Goal: Task Accomplishment & Management: Manage account settings

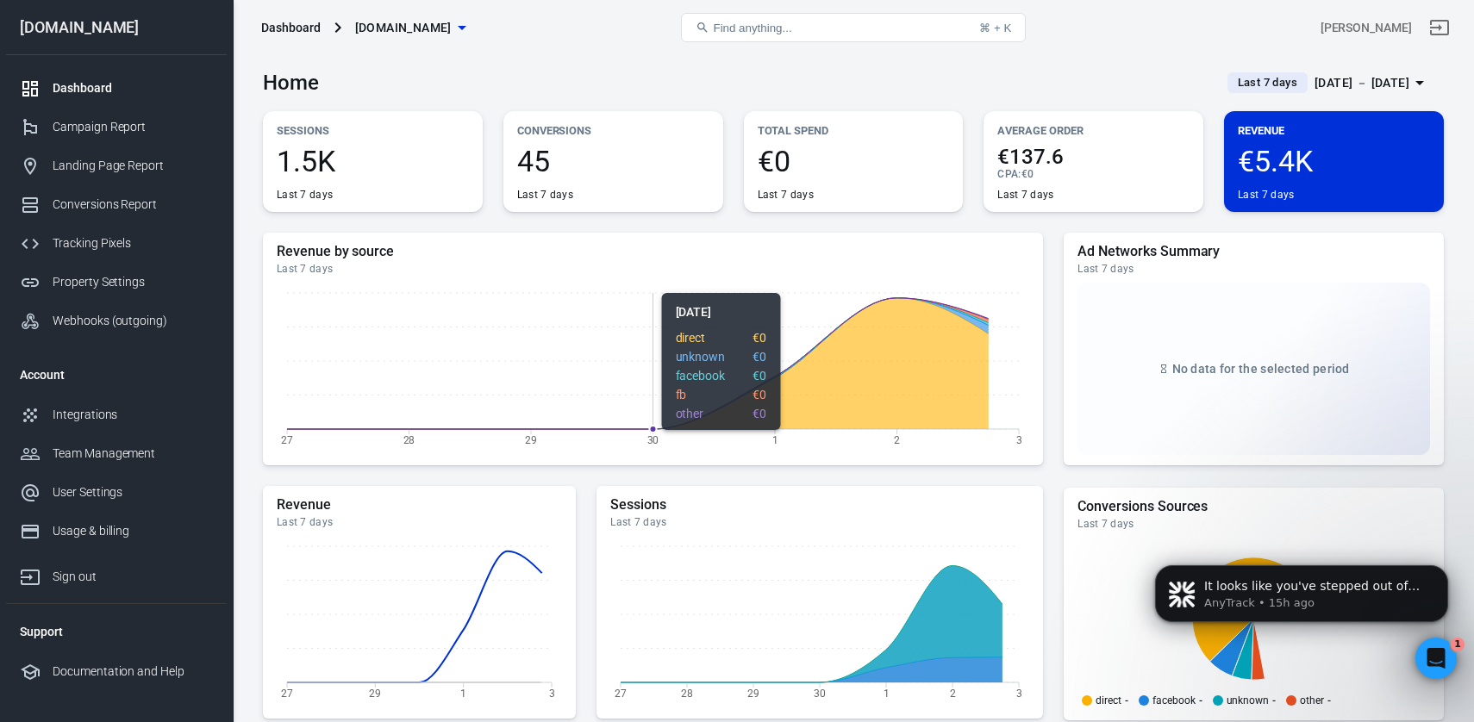
scroll to position [104, 0]
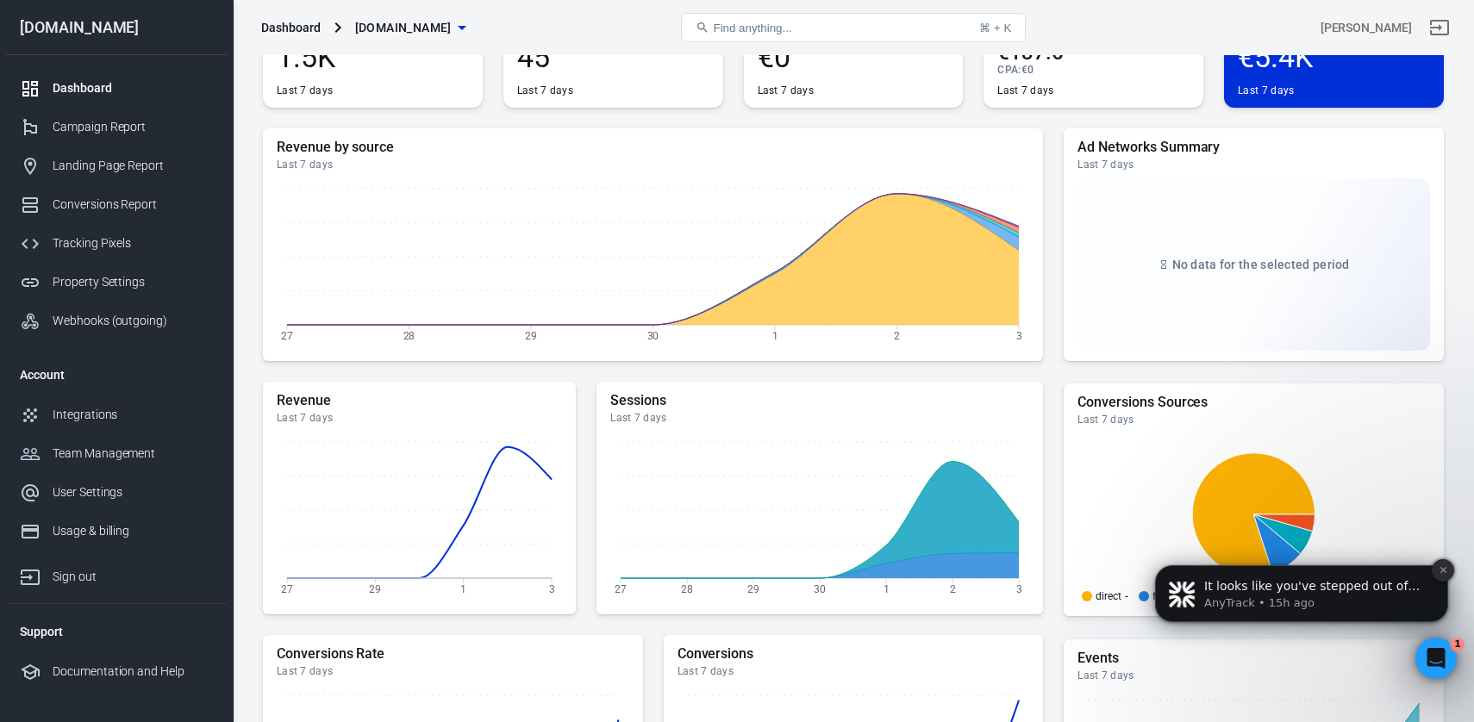
click at [1436, 563] on button "Dismiss notification" at bounding box center [1443, 570] width 22 height 22
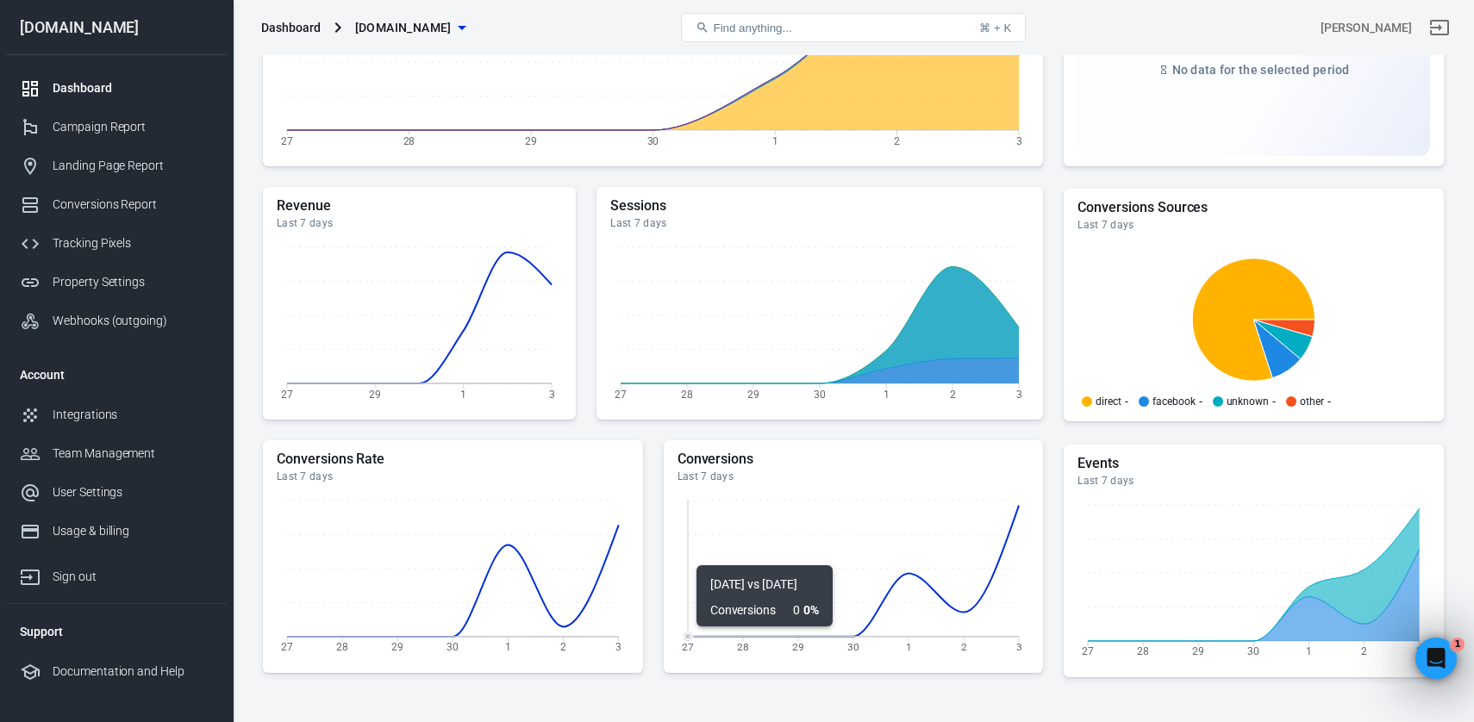
scroll to position [0, 0]
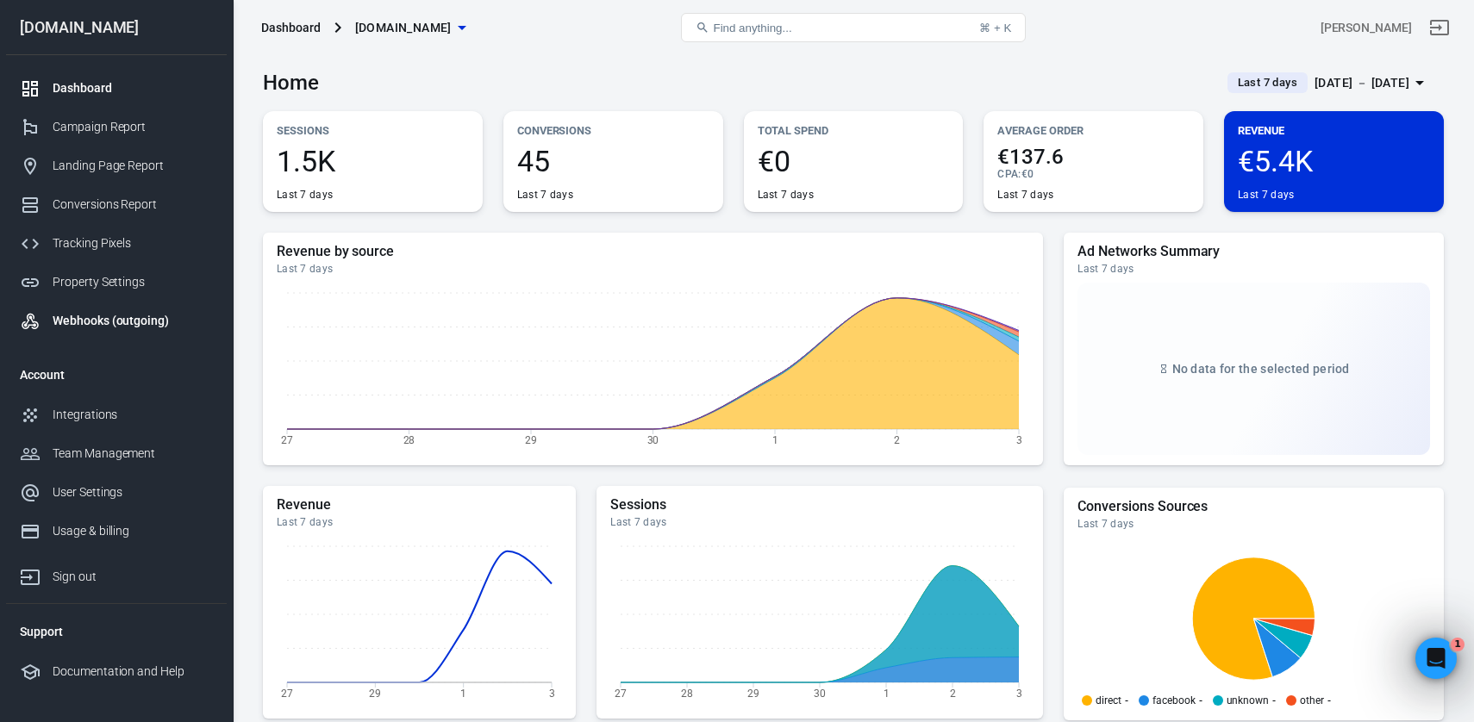
click at [81, 320] on div "Webhooks (outgoing)" at bounding box center [133, 321] width 160 height 18
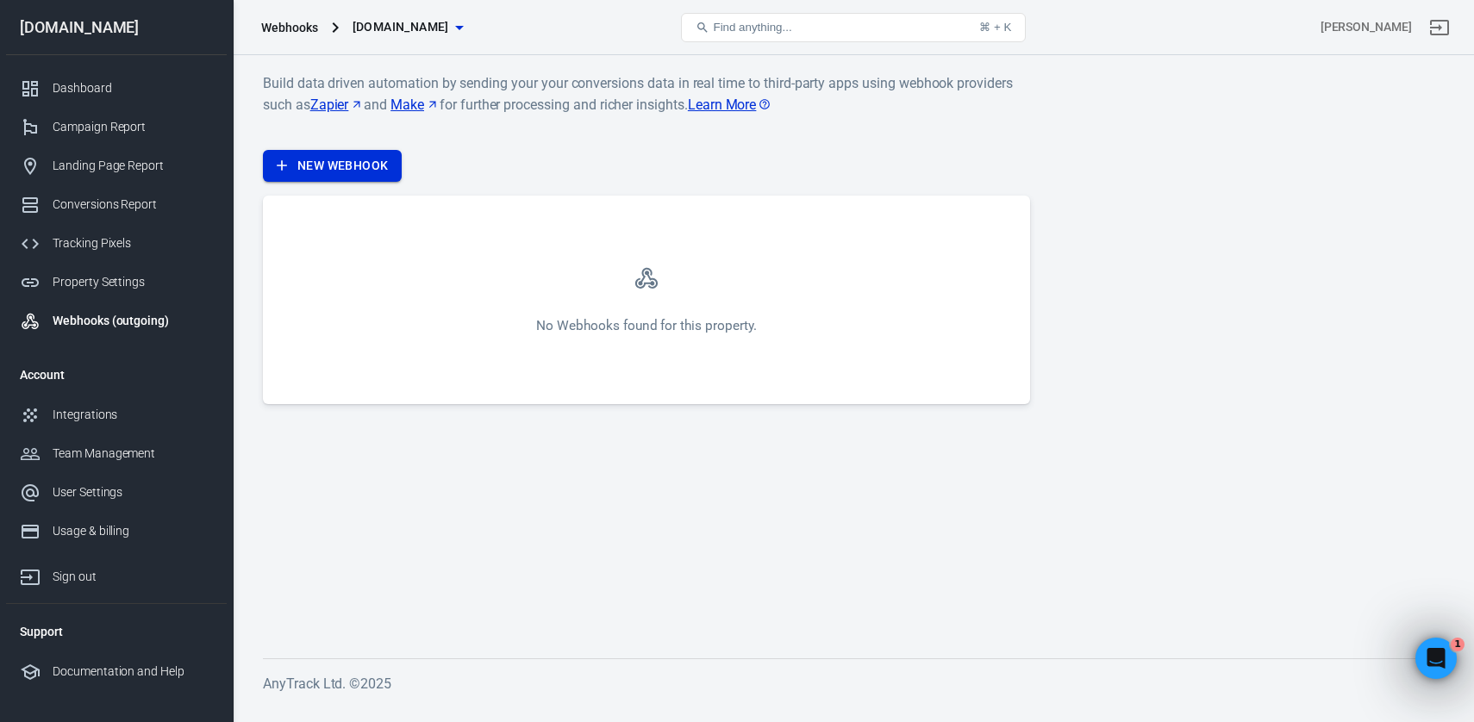
click at [340, 168] on link "New Webhook" at bounding box center [332, 166] width 139 height 32
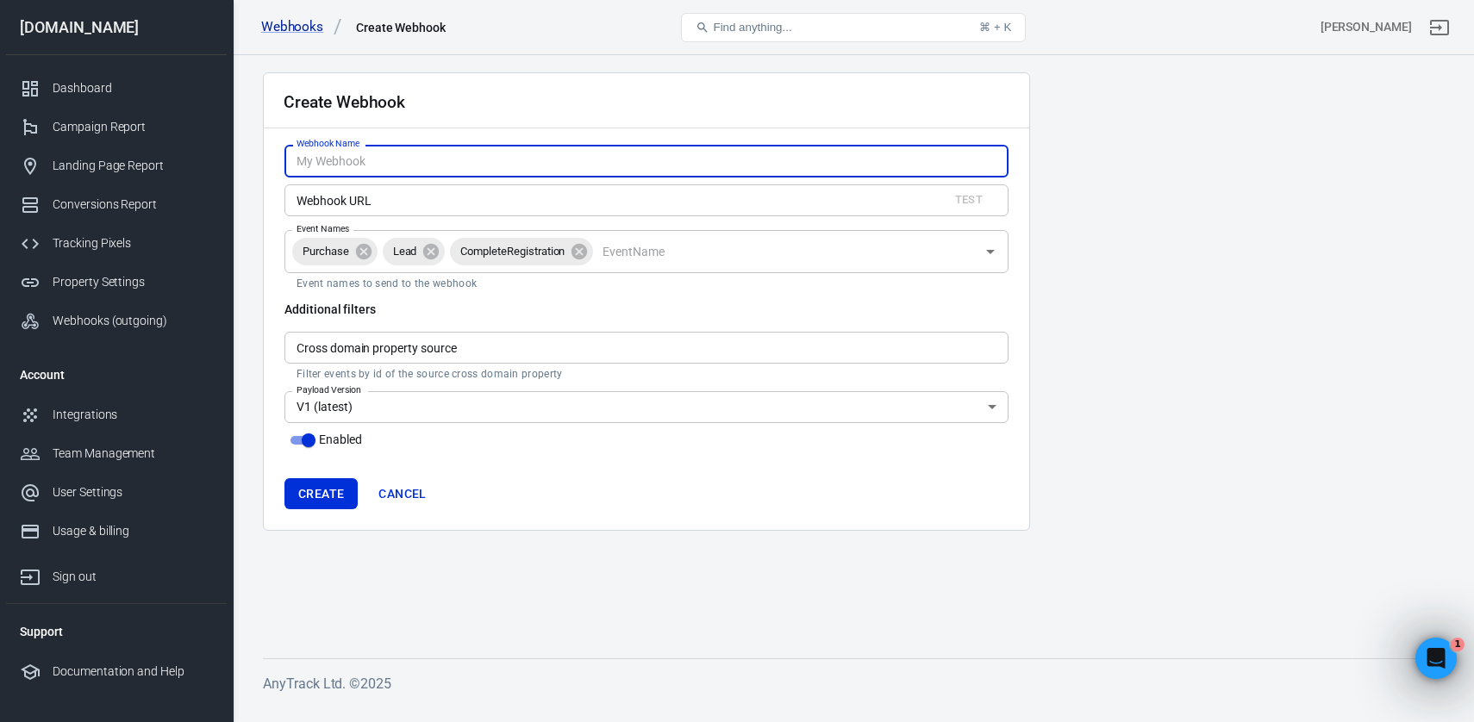
click at [618, 253] on input "Event Names" at bounding box center [785, 251] width 379 height 22
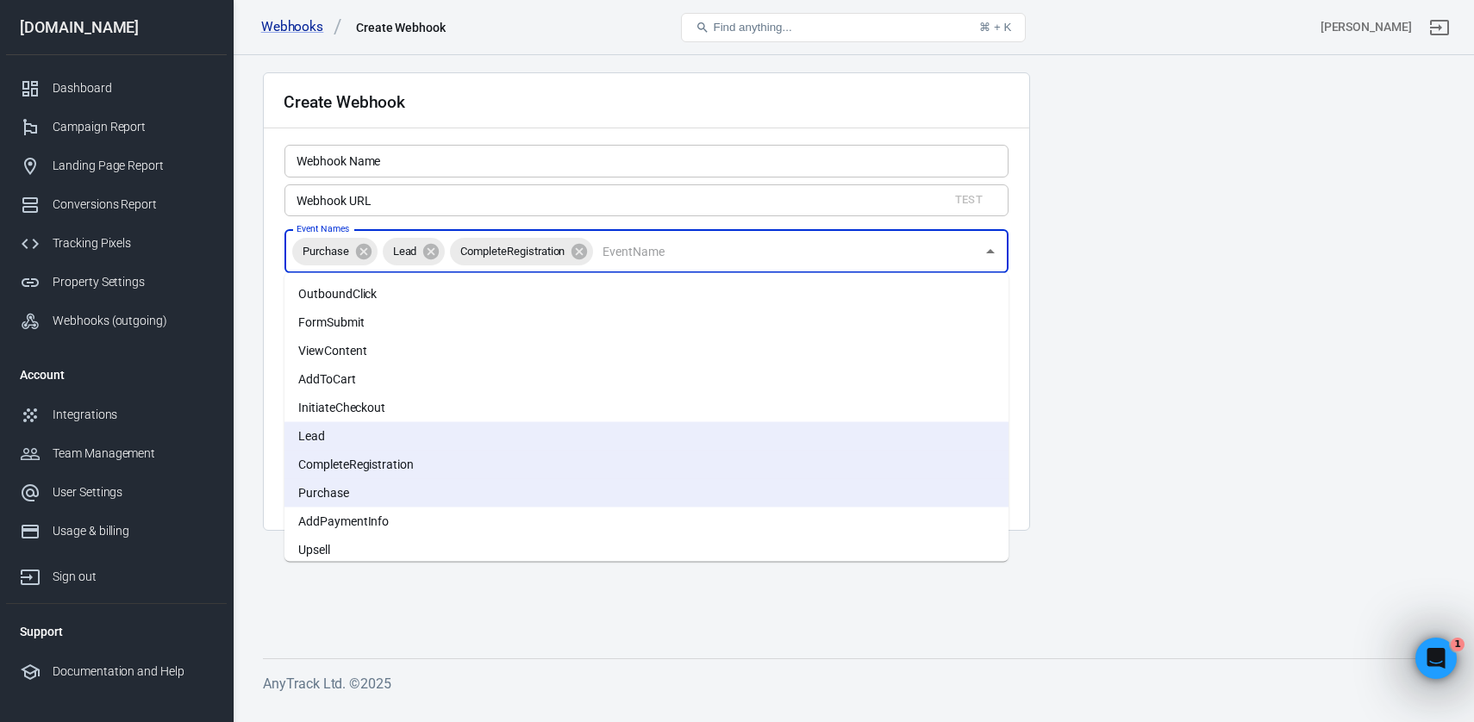
click at [715, 638] on div "Create Webhook Webhook Name Webhook Name Webhook URL Test Webhook URL Event Nam…" at bounding box center [853, 380] width 1241 height 650
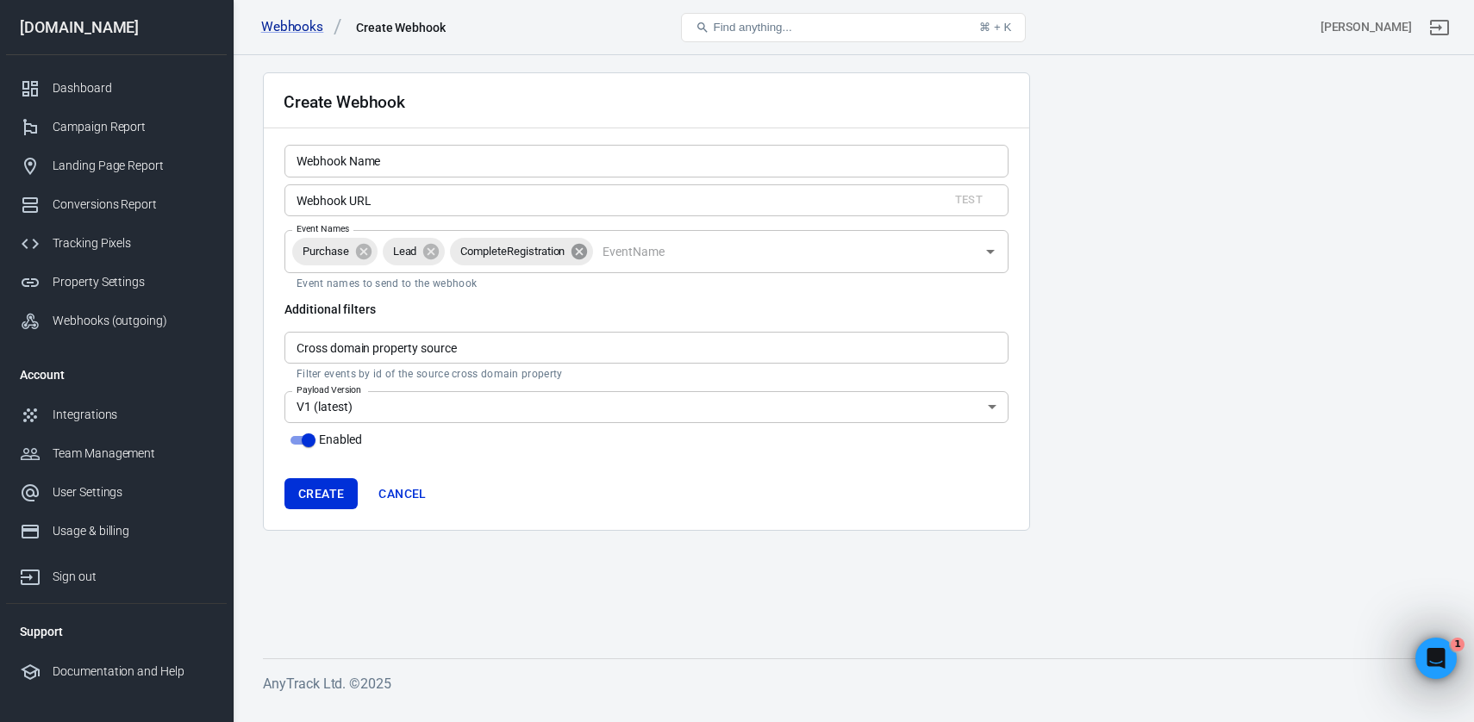
click at [585, 252] on icon at bounding box center [579, 251] width 16 height 16
click at [418, 373] on p "Filter events by id of the source cross domain property" at bounding box center [647, 374] width 700 height 14
click at [443, 360] on input "Cross domain property source" at bounding box center [646, 348] width 724 height 32
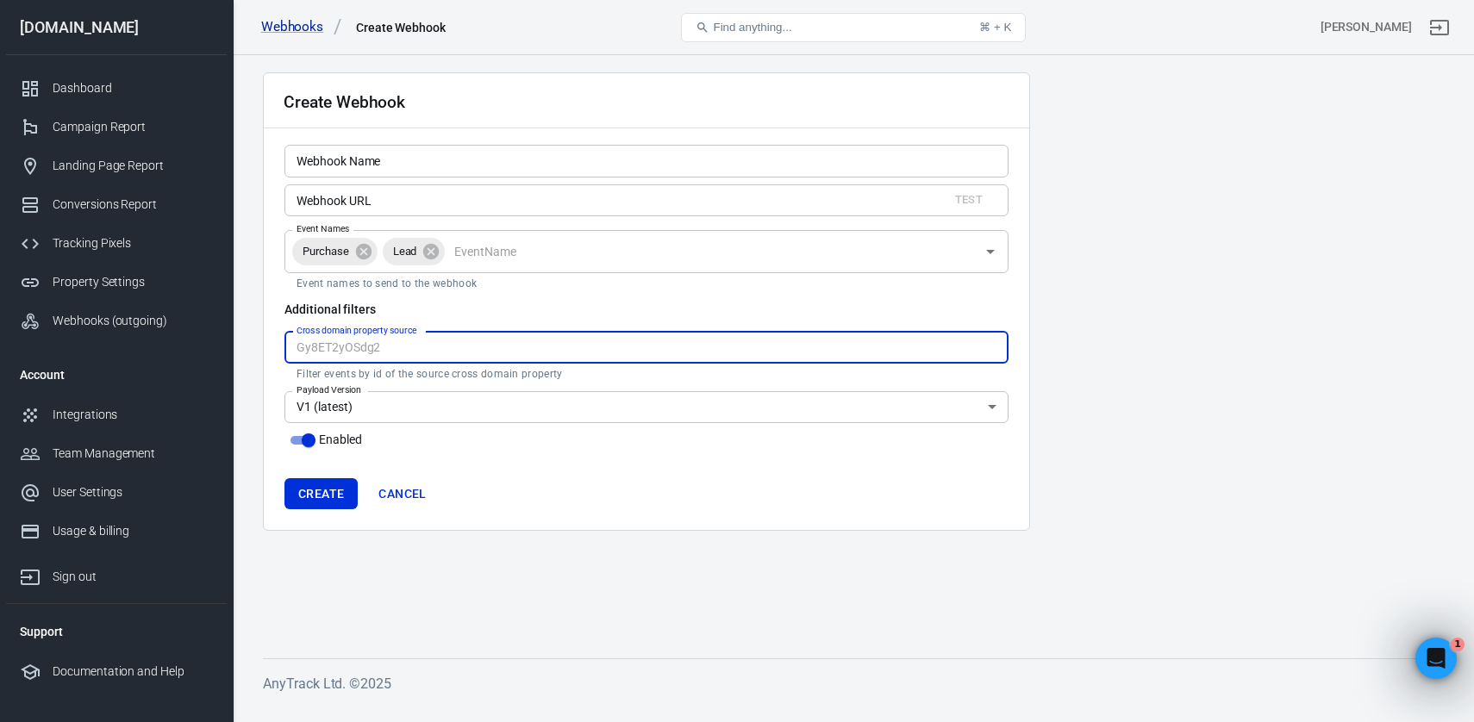
click at [449, 353] on input "Cross domain property source" at bounding box center [646, 348] width 724 height 32
click at [491, 305] on h6 "Additional filters" at bounding box center [646, 309] width 724 height 17
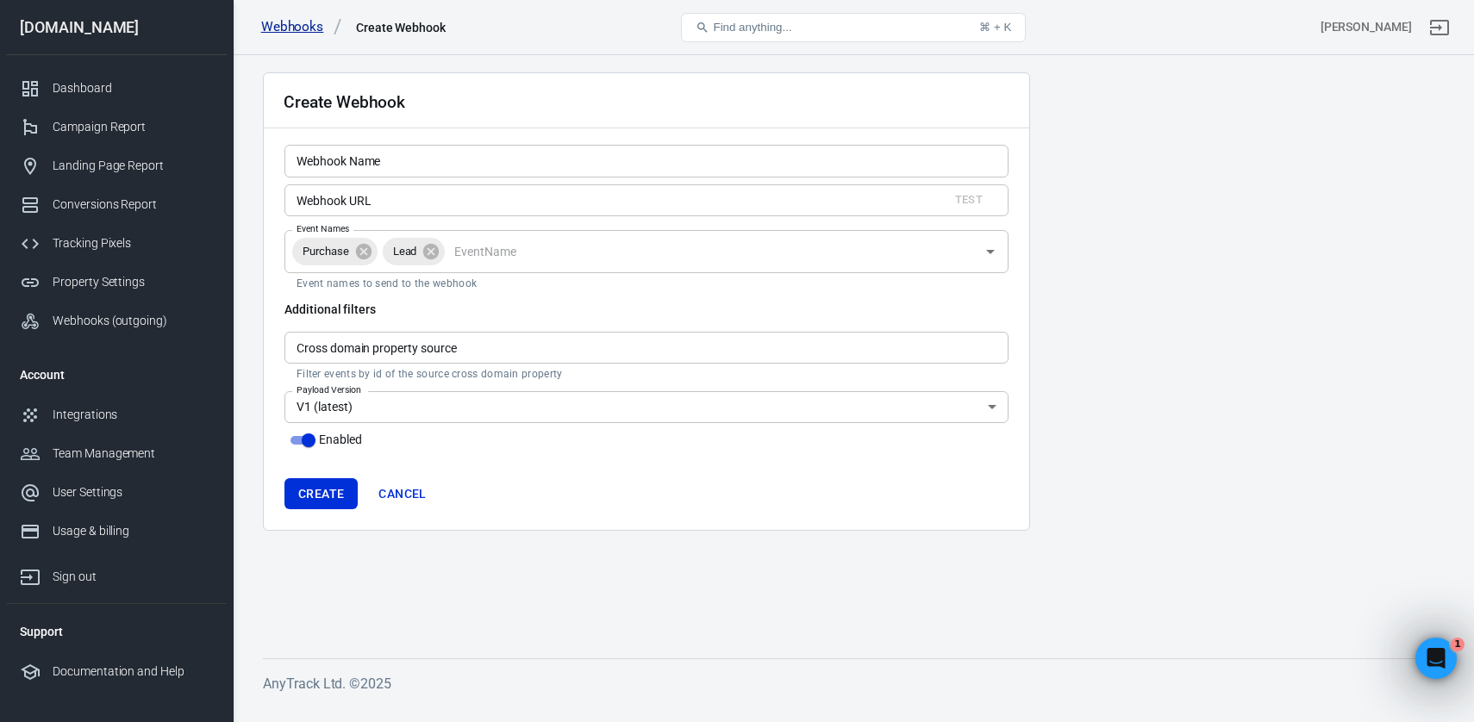
click at [305, 28] on link "Webhooks" at bounding box center [301, 27] width 81 height 18
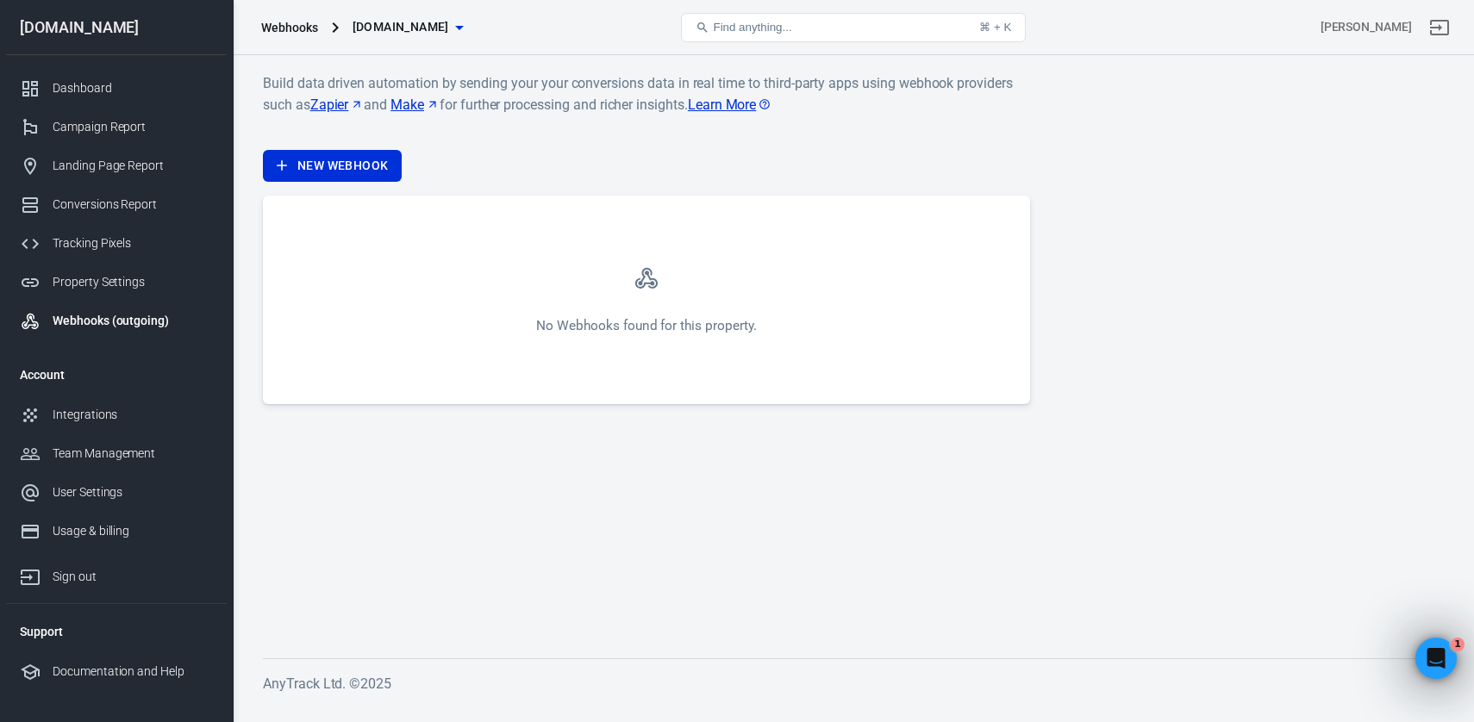
click at [748, 109] on link "Learn More" at bounding box center [730, 105] width 84 height 22
click at [297, 184] on div "Build data driven automation by sending your your conversions data in real time…" at bounding box center [646, 238] width 767 height 332
click at [307, 172] on link "New Webhook" at bounding box center [332, 166] width 139 height 32
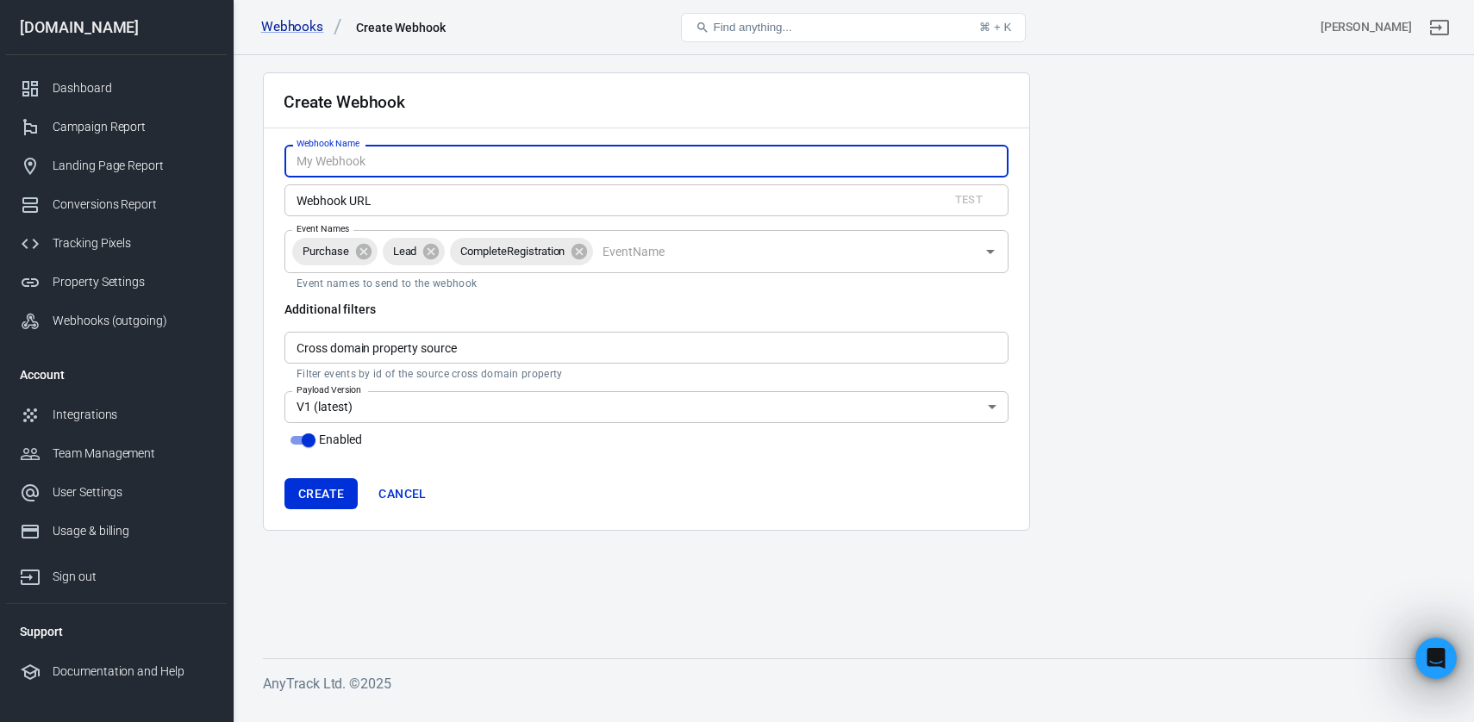
click at [432, 203] on input "Webhook URL" at bounding box center [609, 200] width 650 height 32
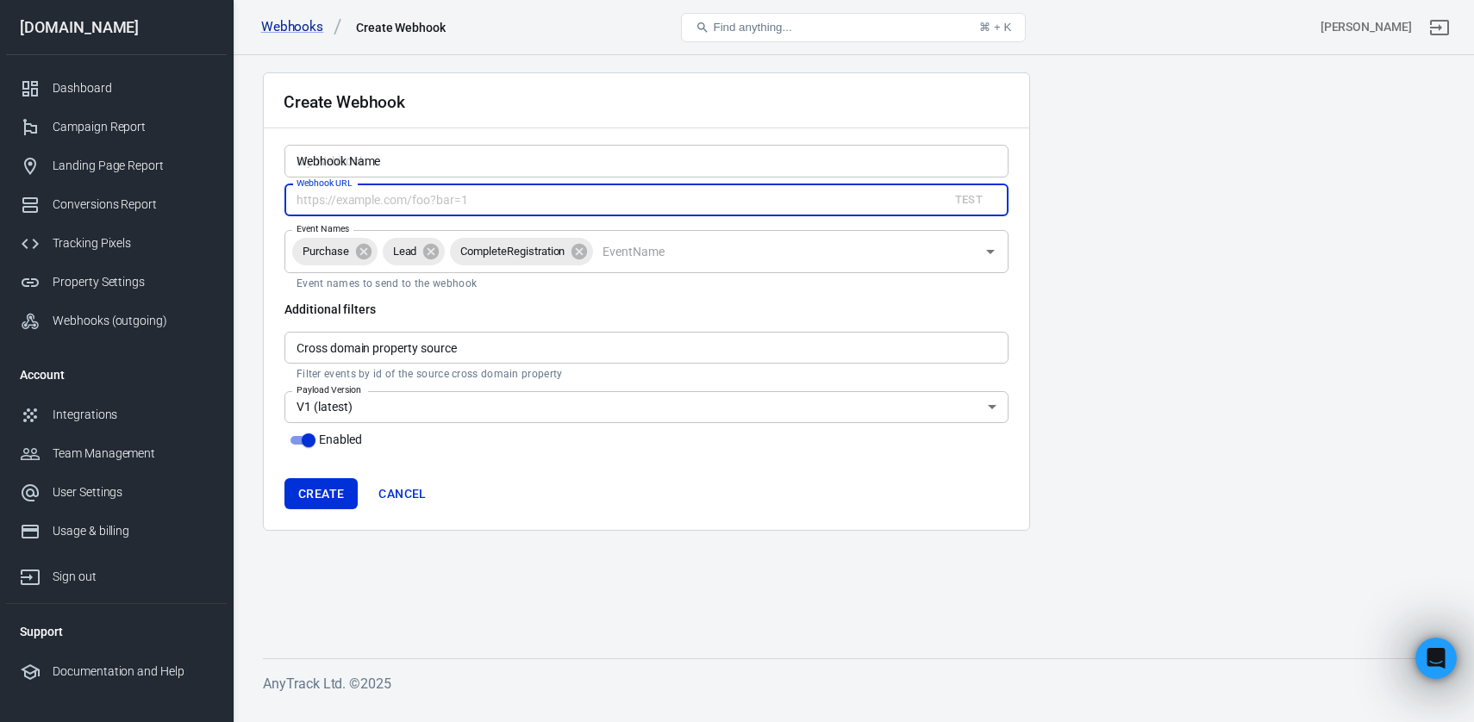
paste input "https://clem-lgn.app.n8n.cloud/webhook-test/56e885ff-7a54-4865-9835-8f8b25218832"
type input "https://clem-lgn.app.n8n.cloud/webhook-test/56e885ff-7a54-4865-9835-8f8b25218832"
click at [596, 298] on div "Webhook Name Webhook Name Webhook URL https://clem-lgn.app.n8n.cloud/webhook-te…" at bounding box center [646, 298] width 724 height 306
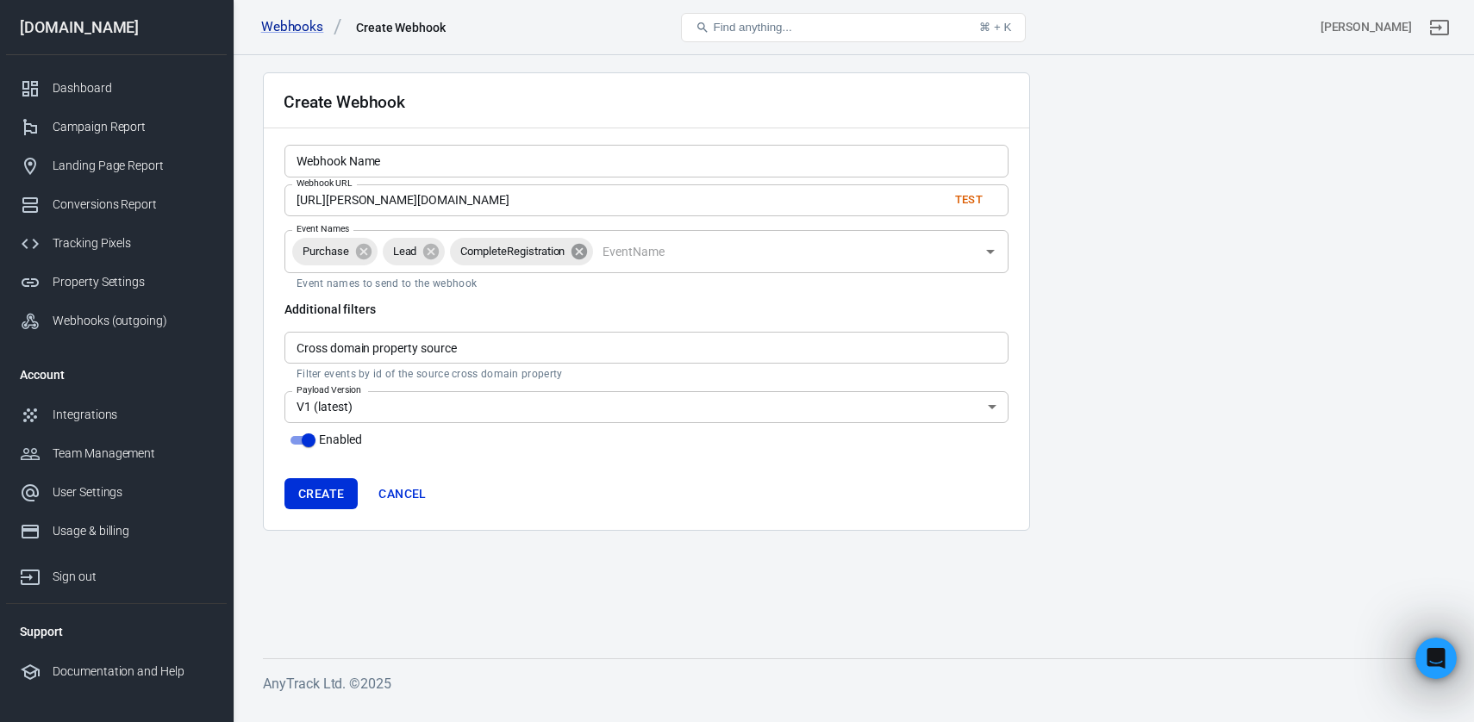
click at [583, 253] on icon at bounding box center [579, 251] width 16 height 16
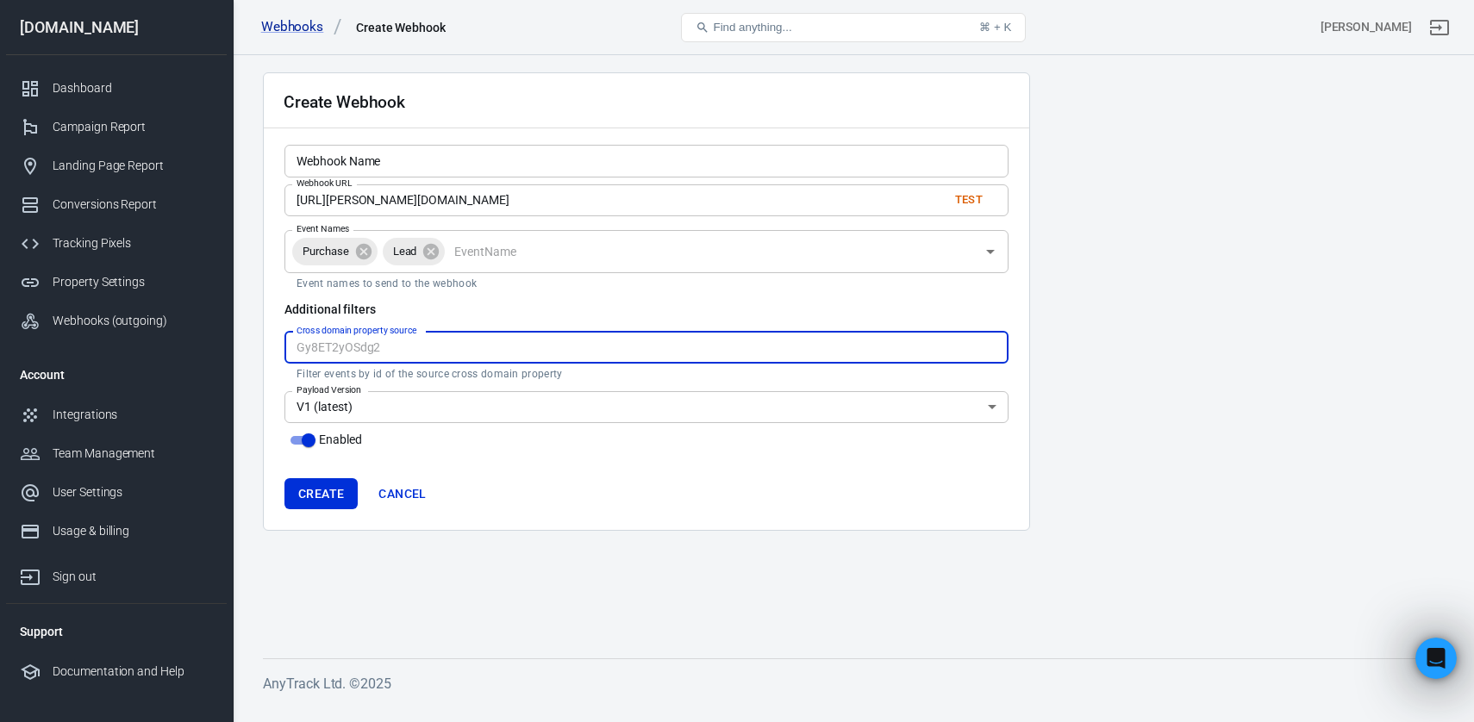
click at [504, 357] on input "Cross domain property source" at bounding box center [646, 348] width 724 height 32
click at [483, 305] on h6 "Additional filters" at bounding box center [646, 309] width 724 height 17
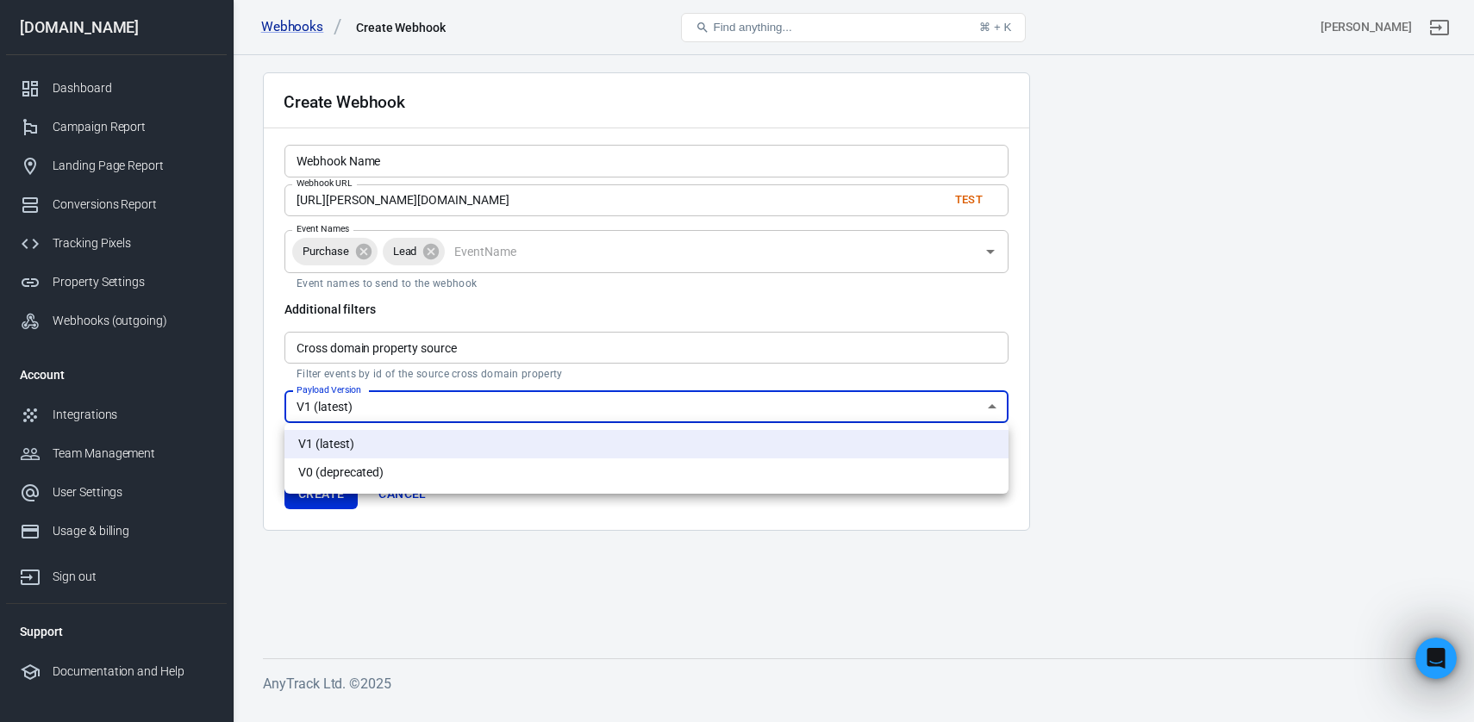
click at [477, 412] on body "Webhooks Create Webhook Find anything... ⌘ + K Valentin Chambraud m3ta-stacking…" at bounding box center [737, 380] width 1474 height 650
click at [478, 409] on div at bounding box center [737, 361] width 1474 height 722
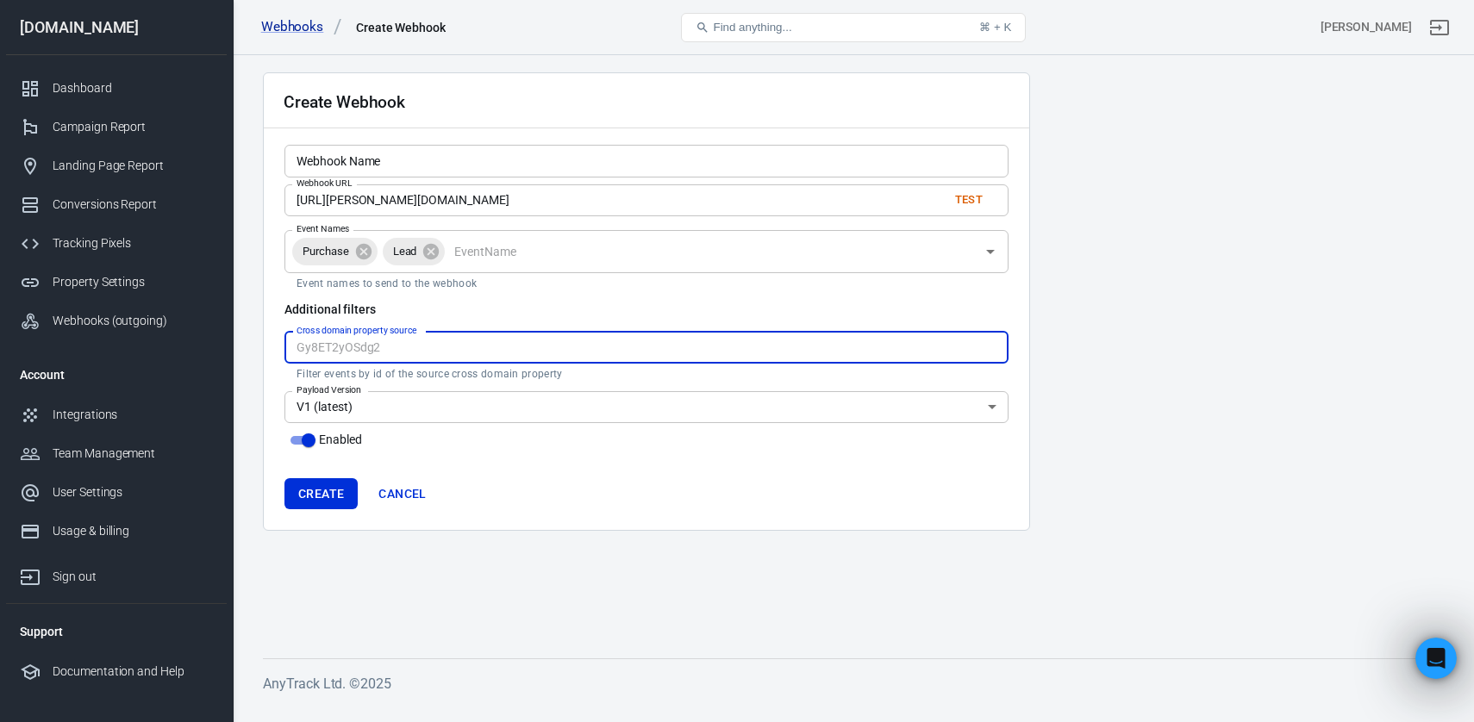
click at [447, 343] on input "Cross domain property source" at bounding box center [646, 348] width 724 height 32
click at [570, 302] on h6 "Additional filters" at bounding box center [646, 309] width 724 height 17
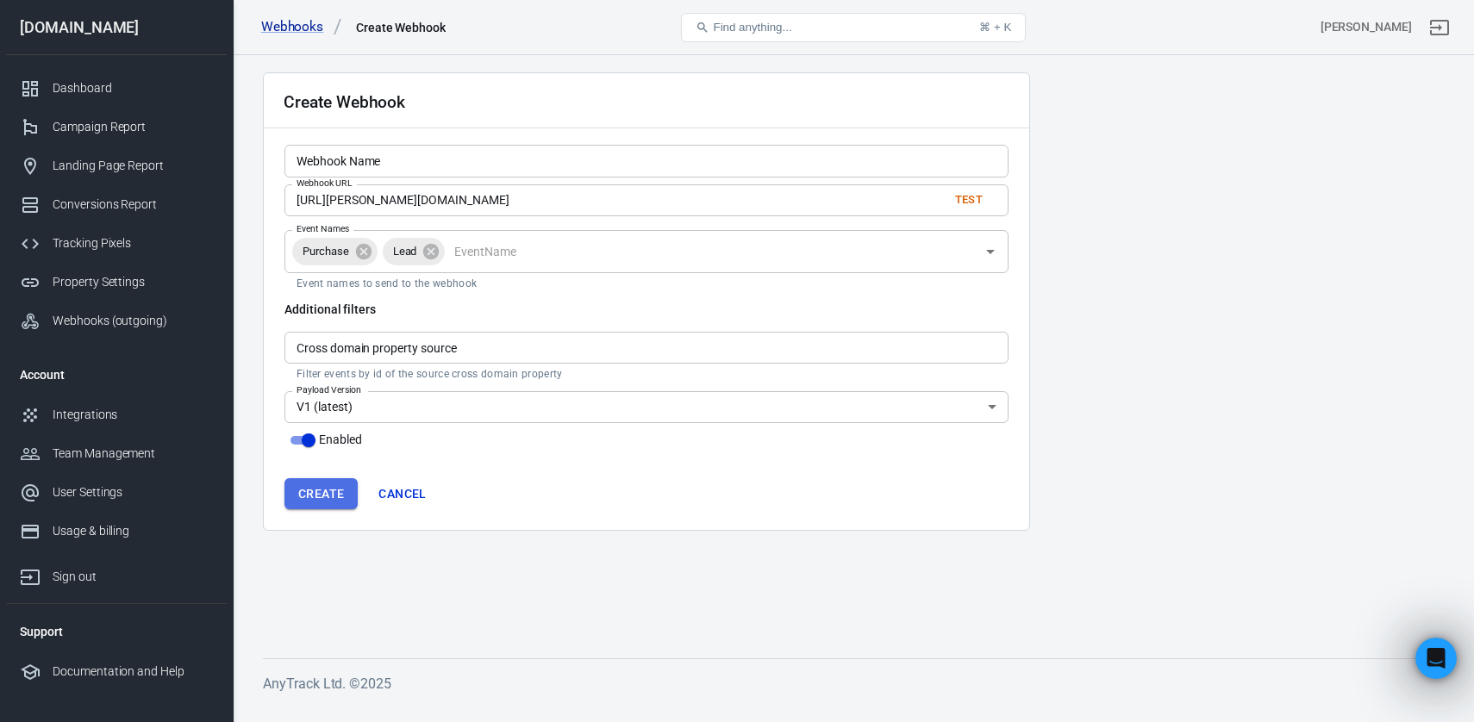
click at [334, 496] on button "Create" at bounding box center [320, 494] width 73 height 32
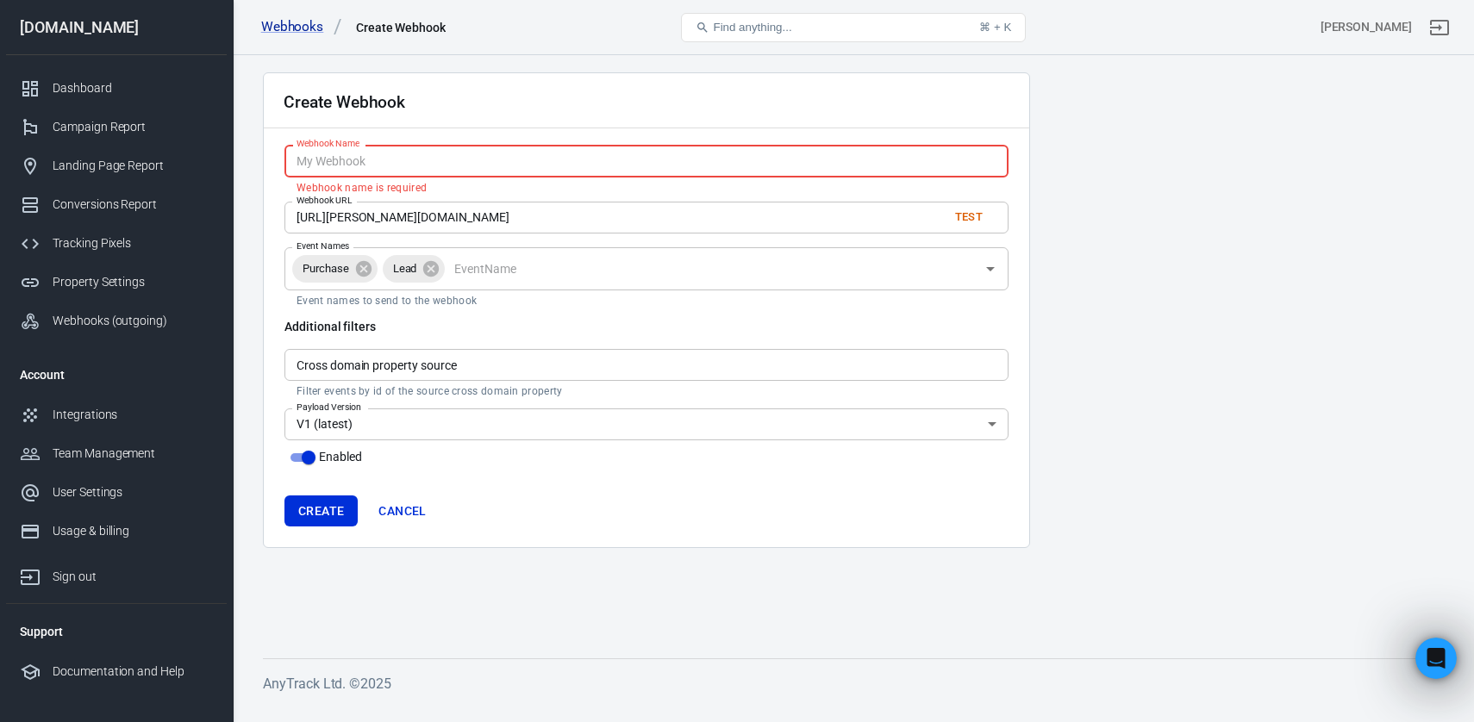
click at [390, 159] on input "Webhook Name" at bounding box center [646, 161] width 724 height 32
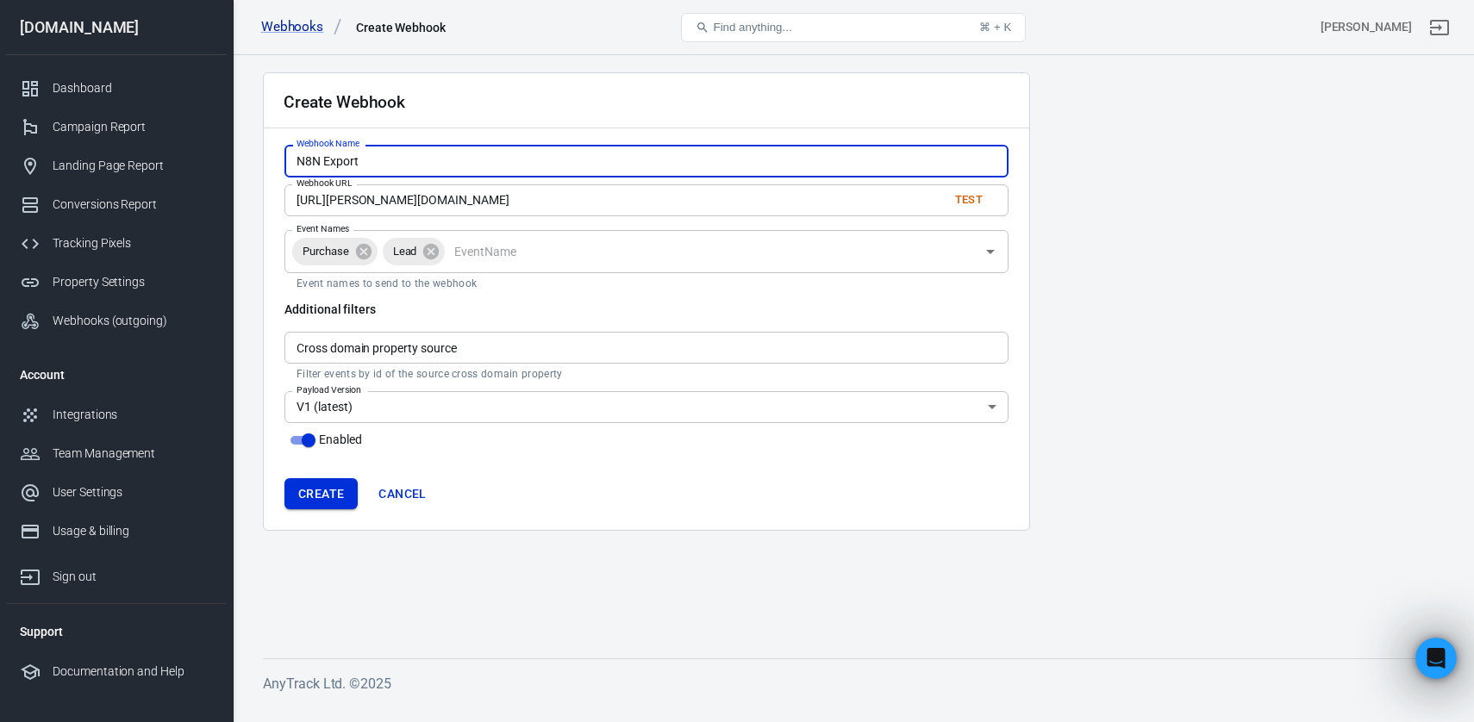
type input "N8N Export"
click at [314, 503] on button "Create" at bounding box center [320, 494] width 73 height 32
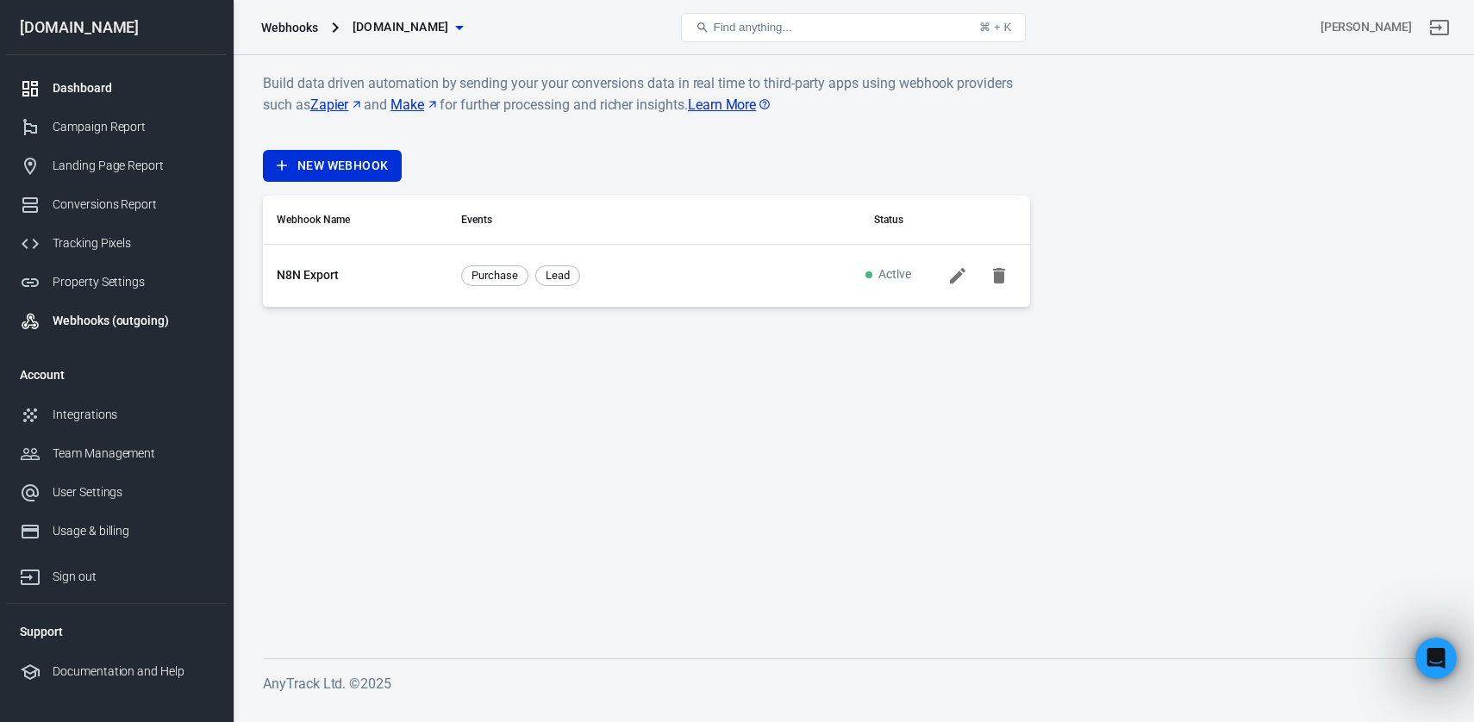
click at [129, 95] on div "Dashboard" at bounding box center [133, 88] width 160 height 18
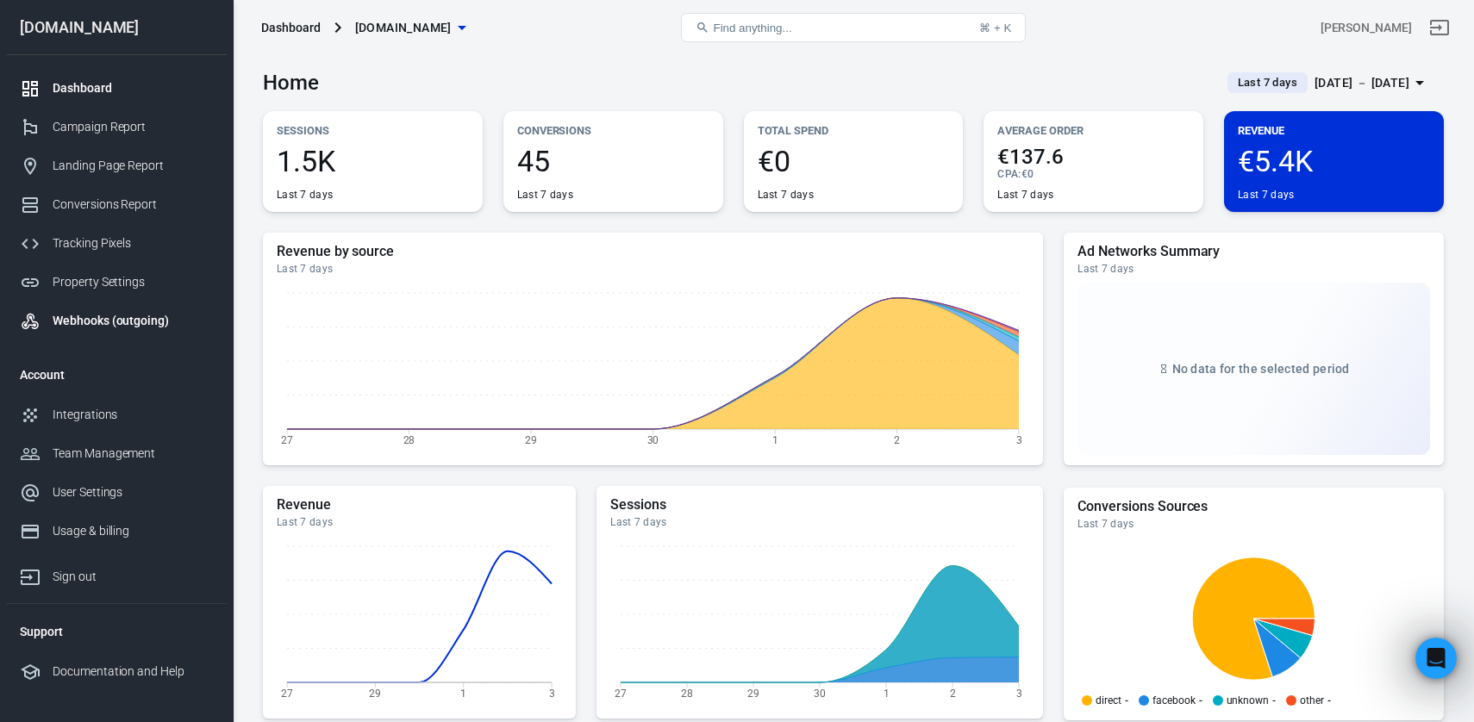
click at [128, 328] on div "Webhooks (outgoing)" at bounding box center [133, 321] width 160 height 18
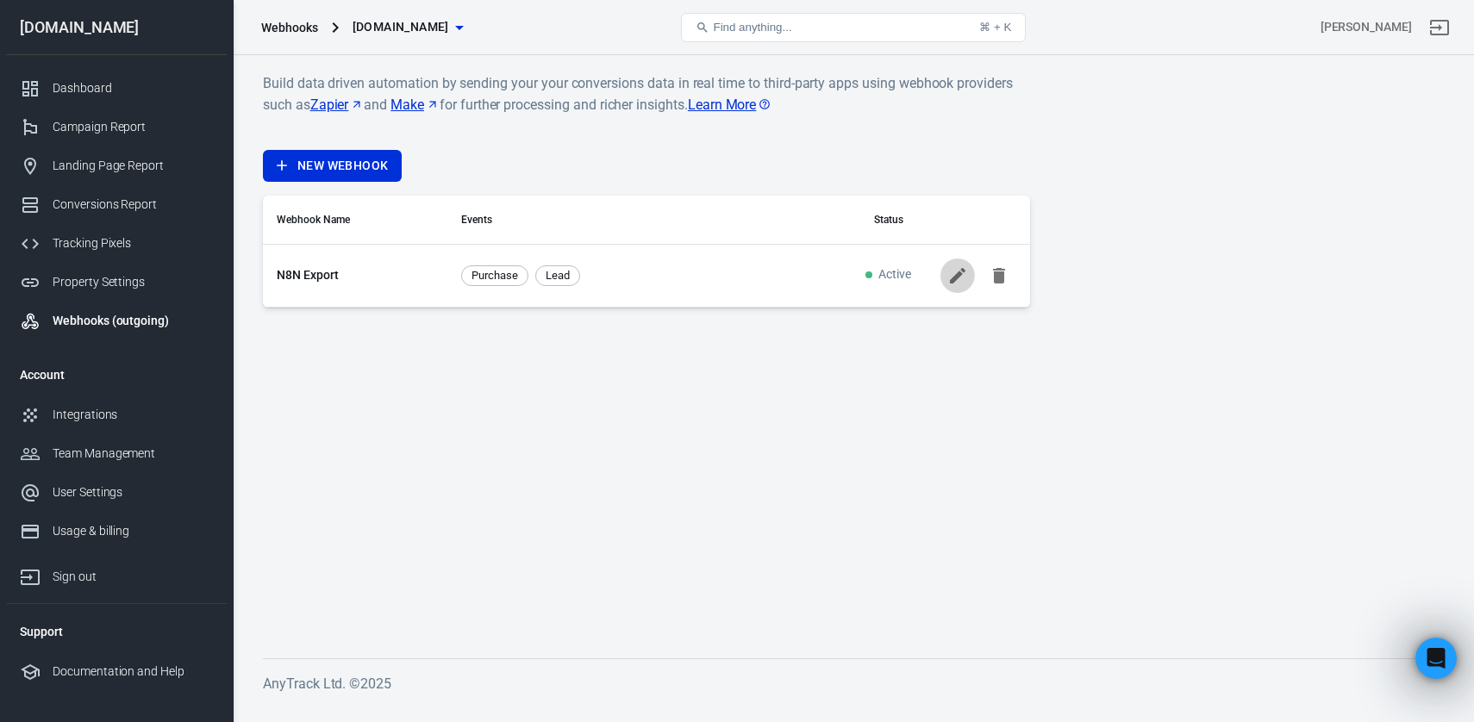
click at [964, 268] on icon at bounding box center [958, 275] width 16 height 16
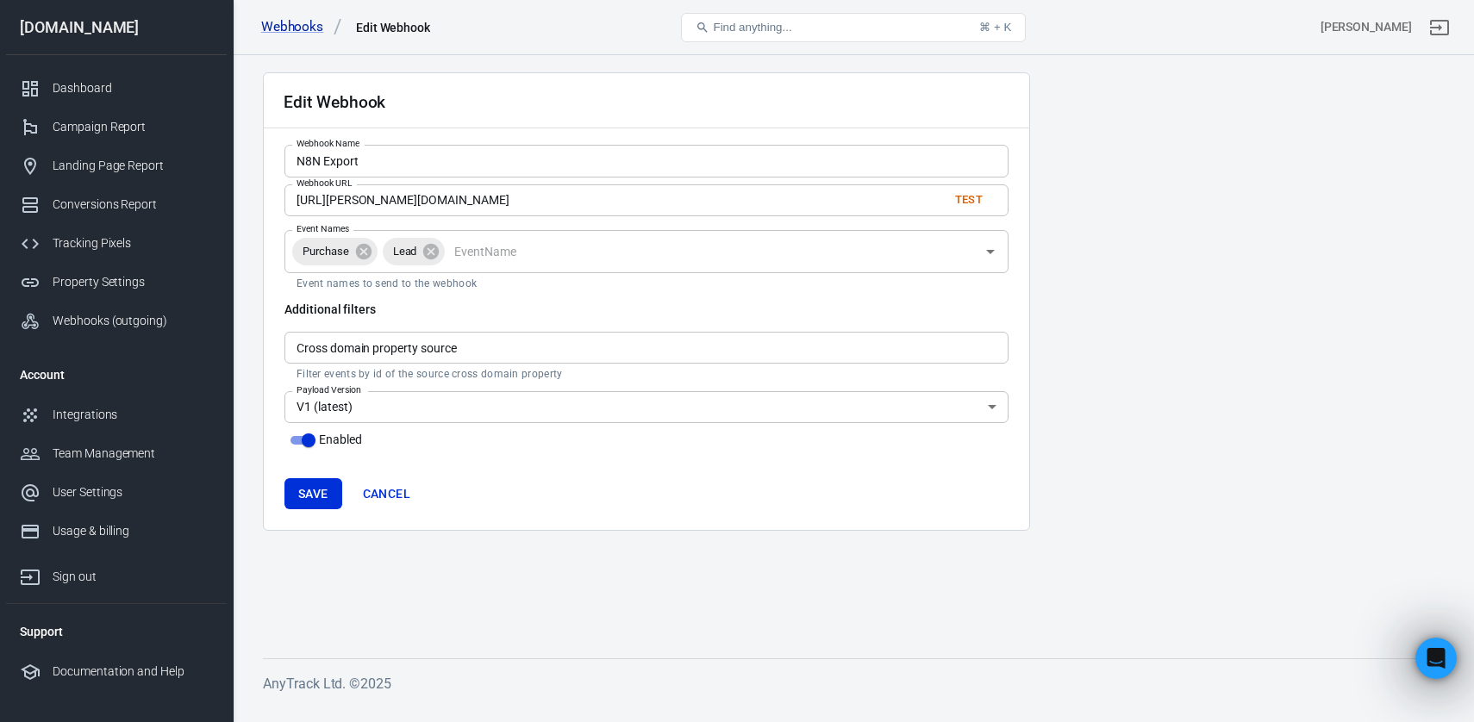
click at [453, 348] on input "Cross domain property source" at bounding box center [646, 348] width 724 height 32
drag, startPoint x: 271, startPoint y: 293, endPoint x: 254, endPoint y: 315, distance: 27.1
click at [254, 315] on div "Edit Webhook Webhook Name N8N Export Webhook Name Webhook URL https://clem-lgn.…" at bounding box center [853, 380] width 1241 height 650
click at [566, 295] on div "Webhook Name N8N Export Webhook Name Webhook URL https://clem-lgn.app.n8n.cloud…" at bounding box center [646, 298] width 724 height 306
click at [619, 207] on input "https://clem-lgn.app.n8n.cloud/webhook-test/56e885ff-7a54-4865-9835-8f8b25218832" at bounding box center [609, 200] width 650 height 32
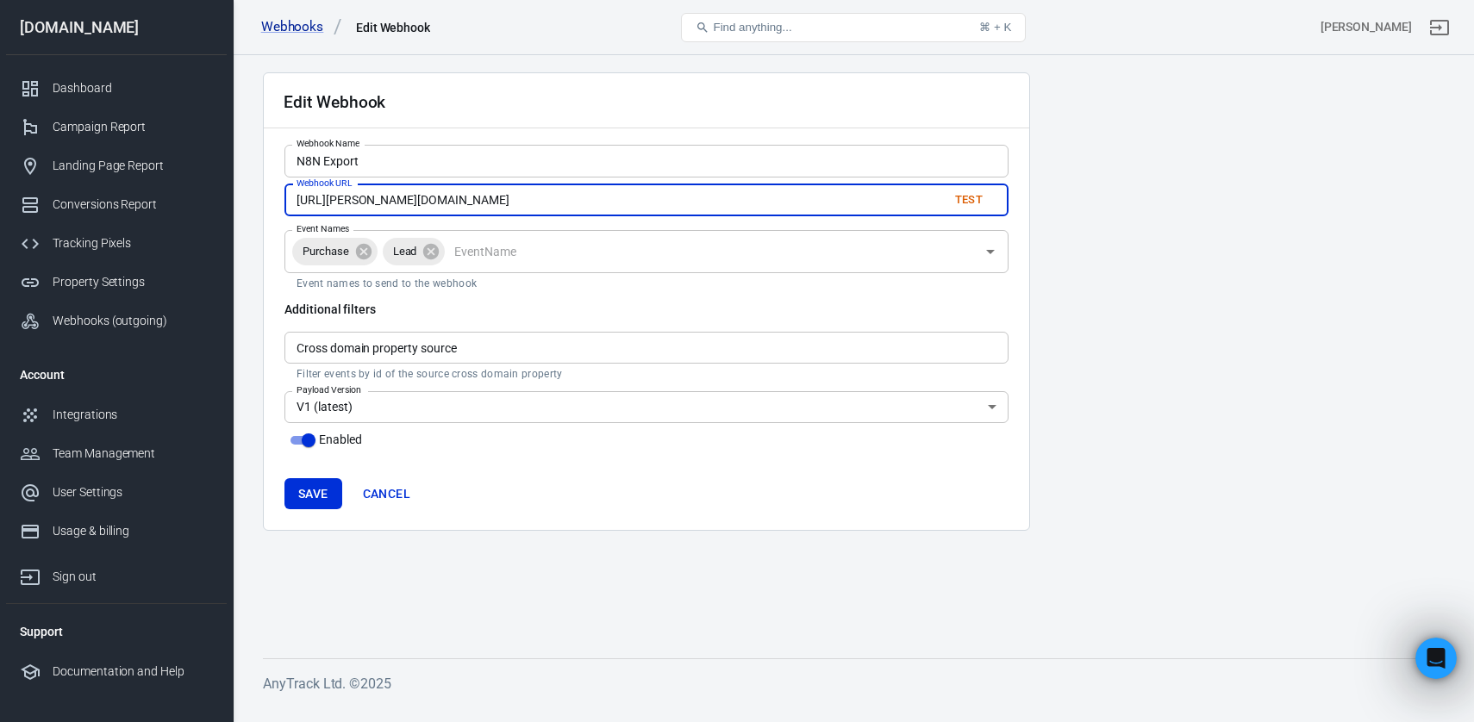
click at [619, 207] on input "https://clem-lgn.app.n8n.cloud/webhook-test/56e885ff-7a54-4865-9835-8f8b25218832" at bounding box center [609, 200] width 650 height 32
paste input "text"
click at [551, 206] on input "https://clem-lgn.app.n8n.cloud/webhook/56e885ff-7a54-4865-9835-8f8b25218832" at bounding box center [609, 200] width 650 height 32
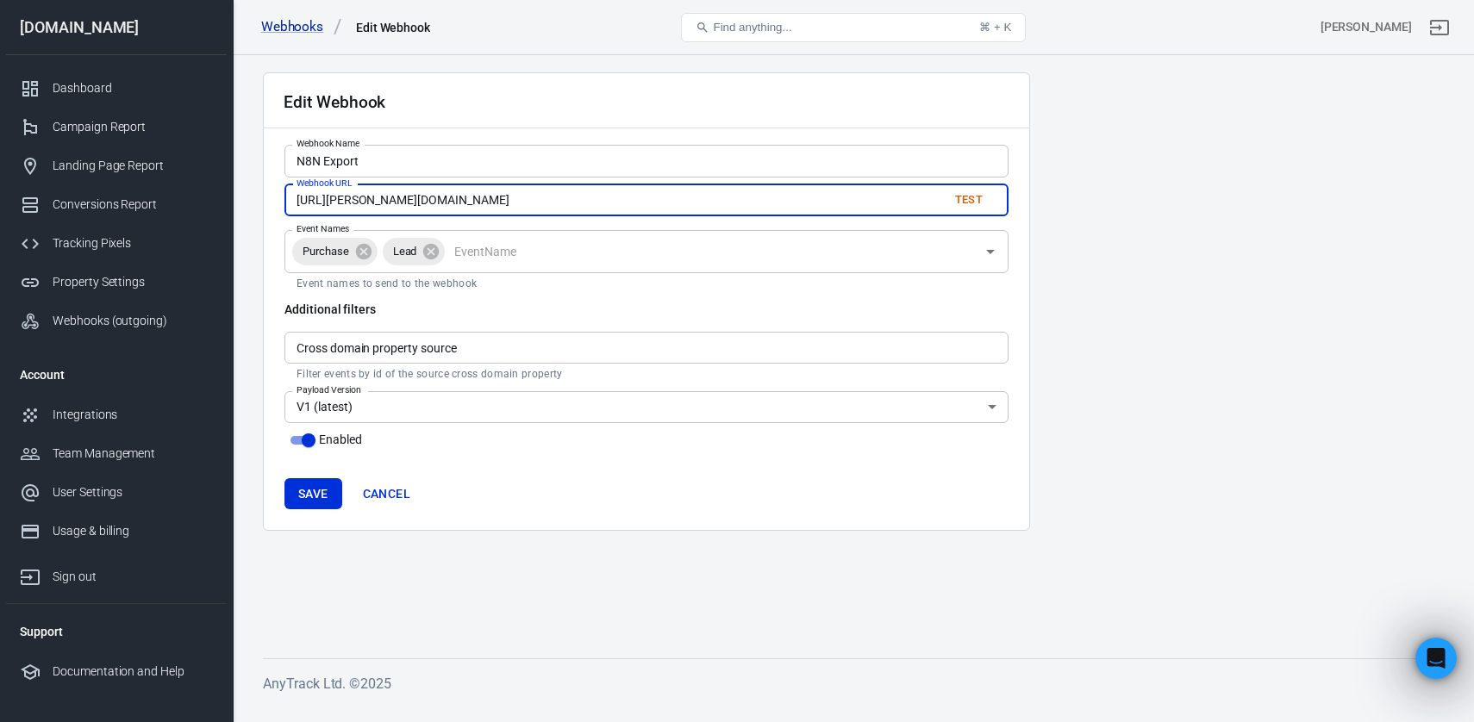
click at [551, 206] on input "https://clem-lgn.app.n8n.cloud/webhook/56e885ff-7a54-4865-9835-8f8b25218832" at bounding box center [609, 200] width 650 height 32
paste input "-test"
type input "https://clem-lgn.app.n8n.cloud/webhook-test/56e885ff-7a54-4865-9835-8f8b25218832"
click at [958, 196] on button "Test" at bounding box center [968, 200] width 55 height 27
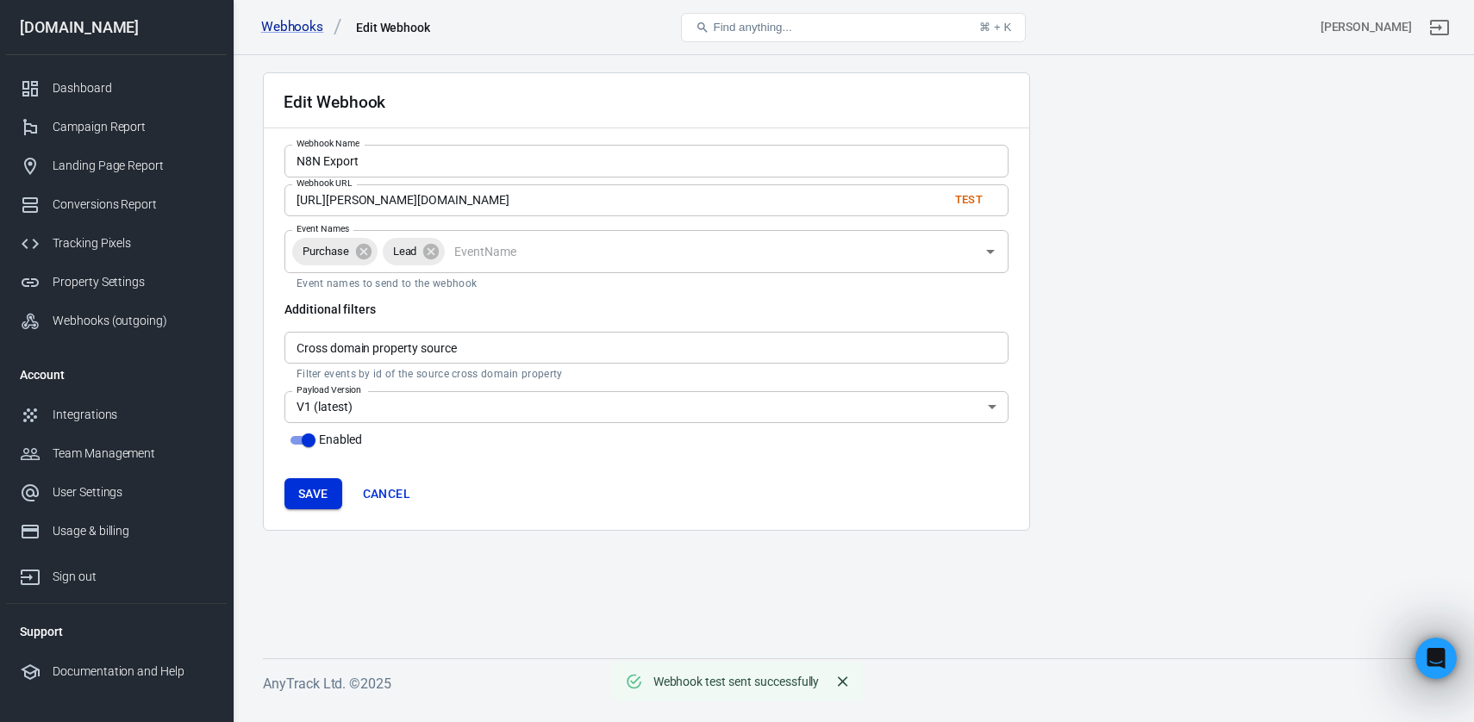
click at [319, 500] on button "Save" at bounding box center [313, 494] width 58 height 32
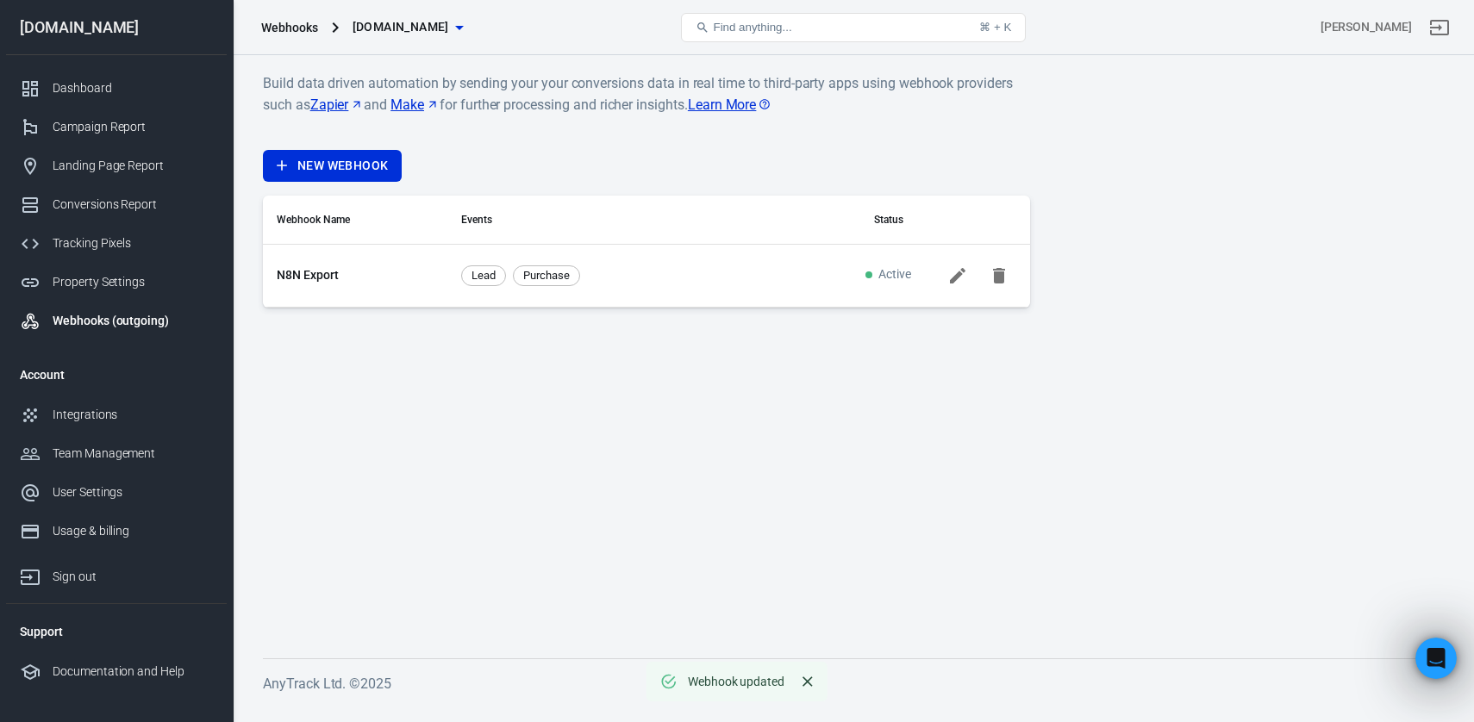
click at [346, 281] on td "N8N Export" at bounding box center [355, 275] width 184 height 63
click at [299, 281] on link "N8N Export" at bounding box center [308, 275] width 62 height 18
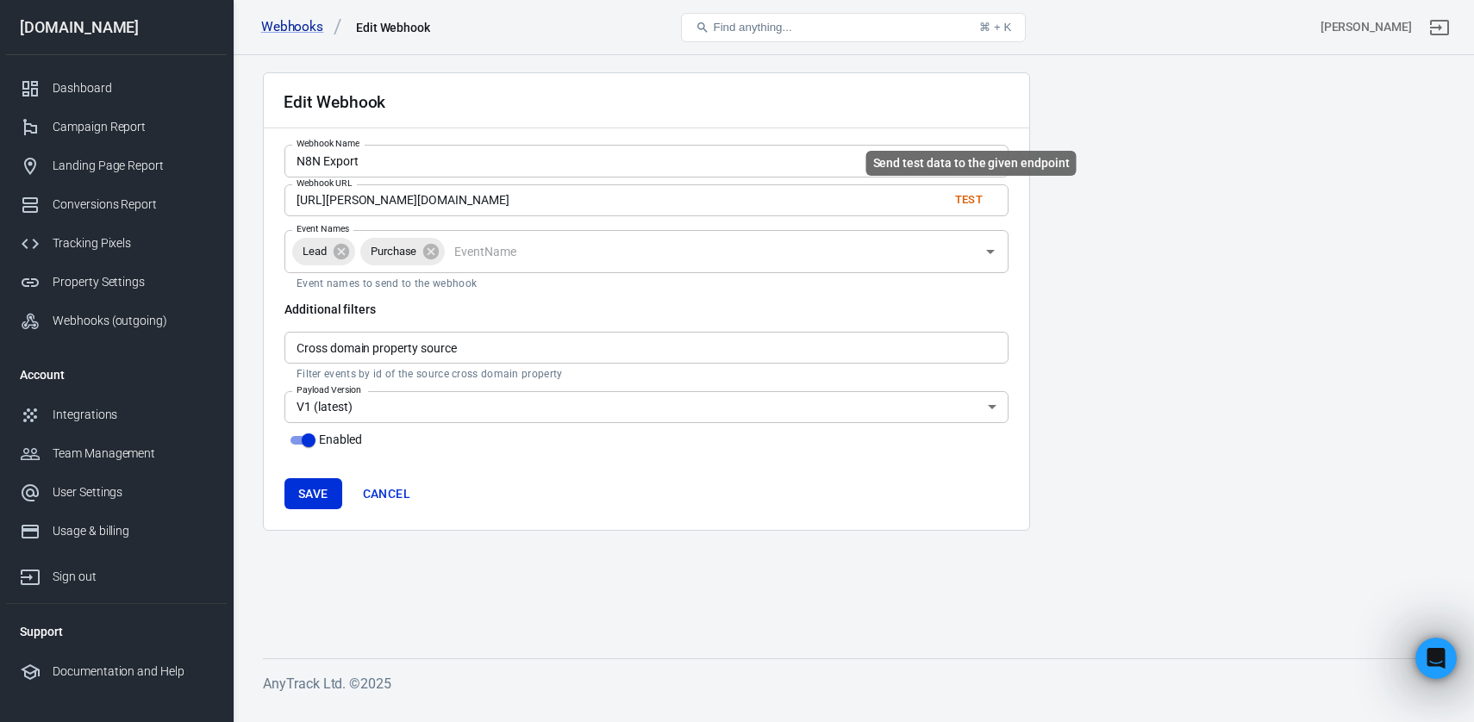
click at [971, 208] on button "Test" at bounding box center [968, 200] width 55 height 27
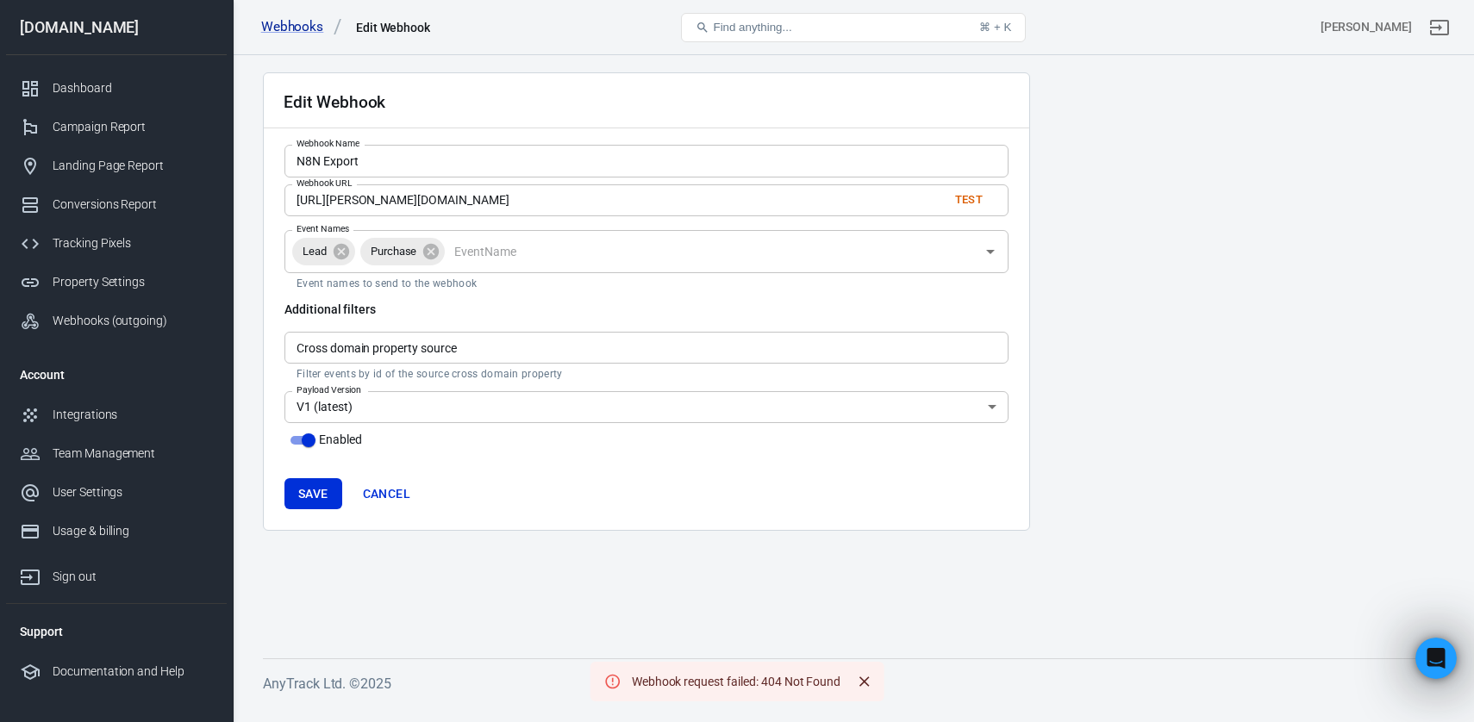
click at [565, 197] on input "https://clem-lgn.app.n8n.cloud/webhook-test/56e885ff-7a54-4865-9835-8f8b25218832" at bounding box center [609, 200] width 650 height 32
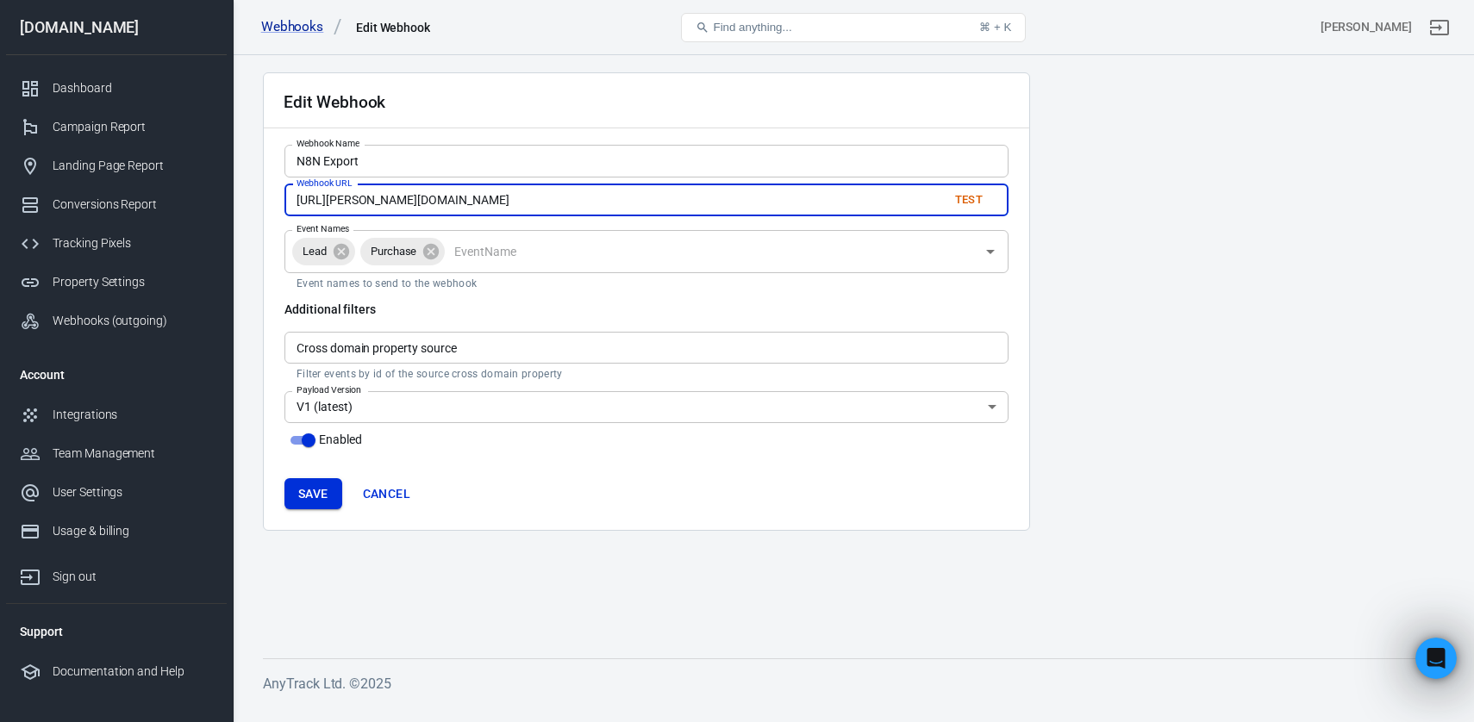
click at [310, 484] on button "Save" at bounding box center [313, 494] width 58 height 32
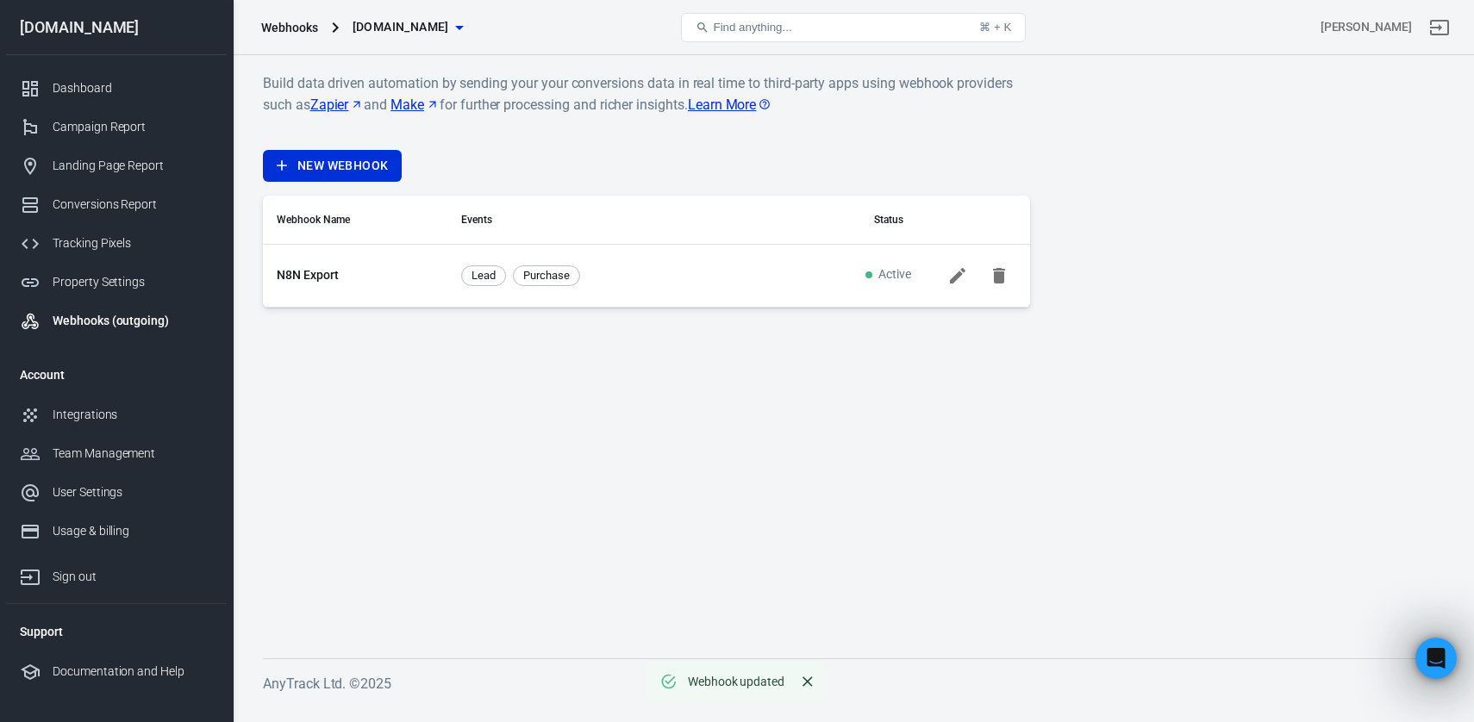
click at [651, 278] on div "Lead Purchase" at bounding box center [648, 275] width 375 height 21
click at [317, 272] on link "N8N Export" at bounding box center [308, 275] width 62 height 18
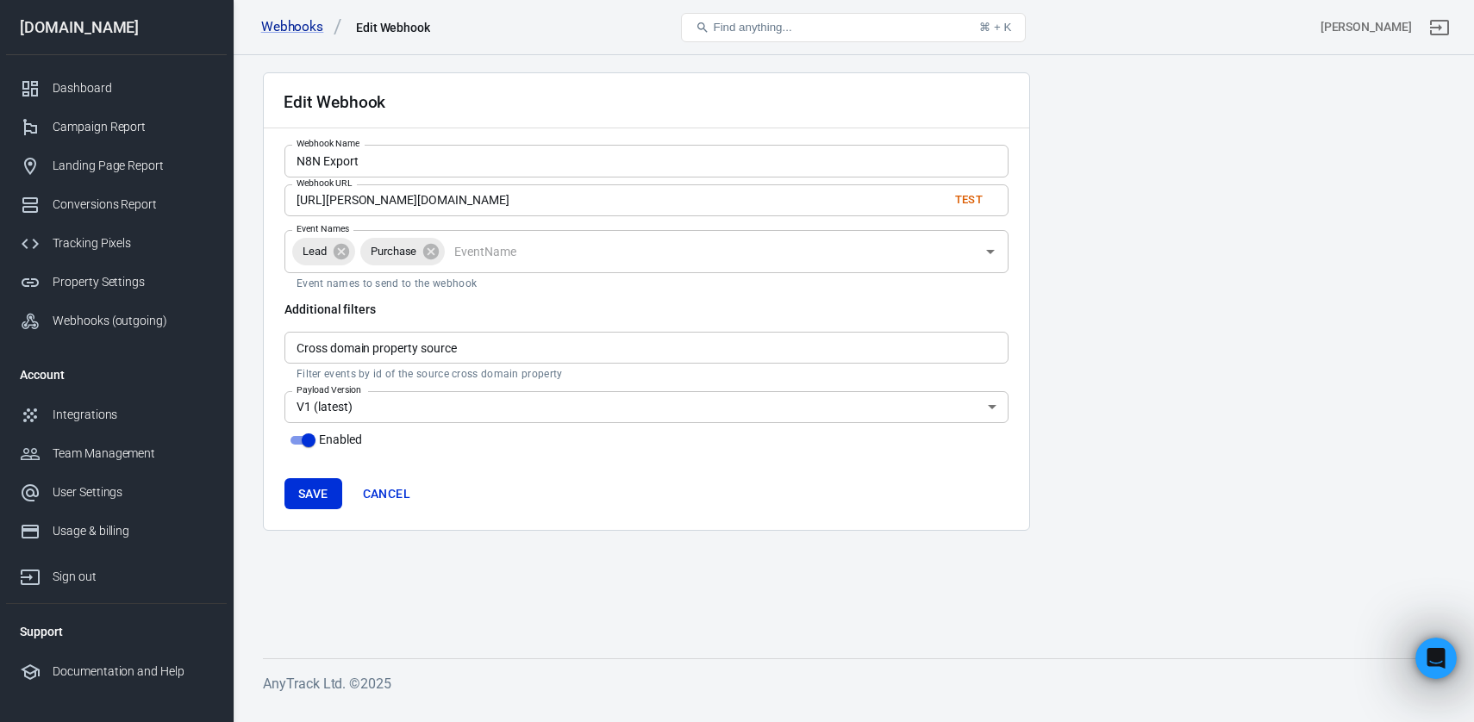
click at [954, 198] on button "Test" at bounding box center [968, 200] width 55 height 27
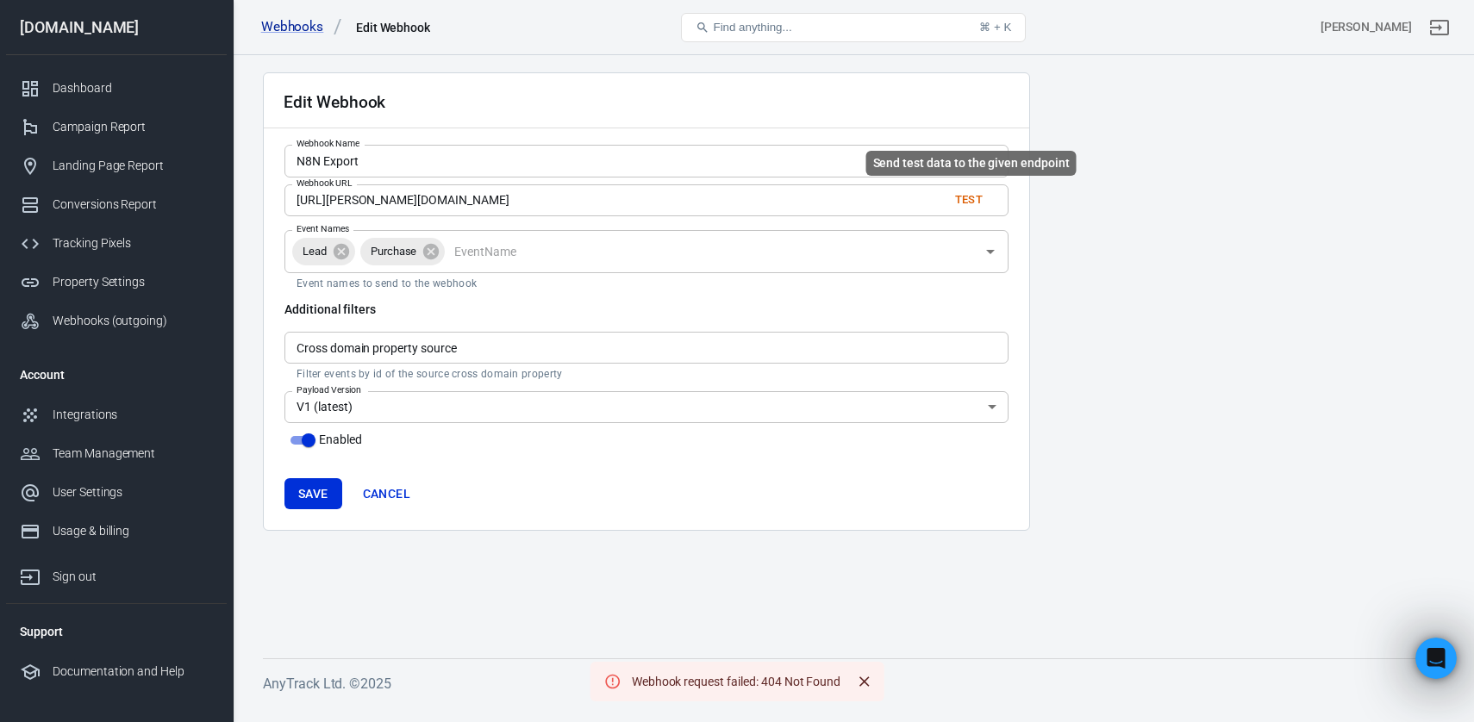
click at [968, 197] on button "Test" at bounding box center [968, 200] width 55 height 27
click at [534, 208] on input "https://clem-lgn.app.n8n.cloud/webhook-test/56e885ff-7a54-4865-9835-8f8b25218832" at bounding box center [609, 200] width 650 height 32
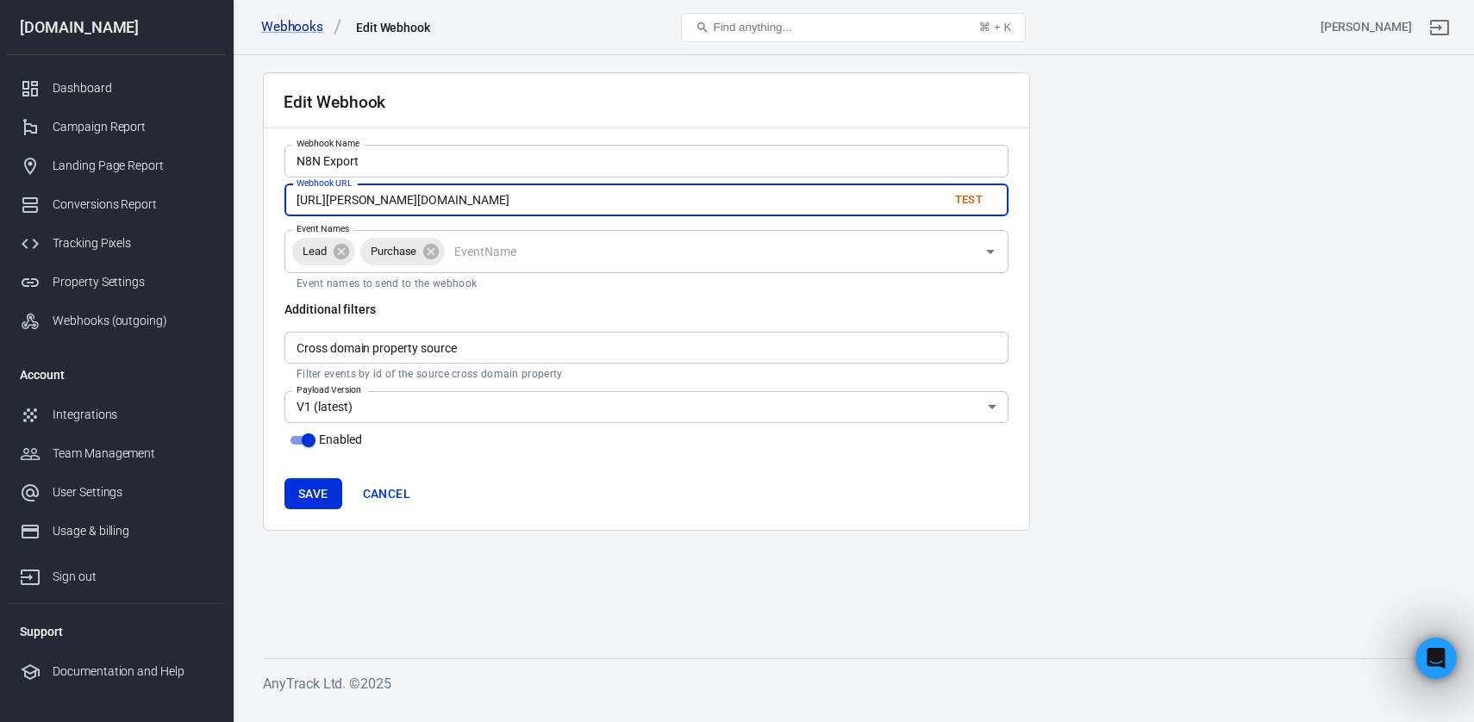
click at [534, 208] on input "https://clem-lgn.app.n8n.cloud/webhook-test/56e885ff-7a54-4865-9835-8f8b25218832" at bounding box center [609, 200] width 650 height 32
click at [672, 203] on input "https://clem-lgn.app.n8n.cloud/webhook-test/56e885ff-7a54-4865-9835-8f8b25218832" at bounding box center [609, 200] width 650 height 32
click at [654, 191] on input "https://clem-lgn.app.n8n.cloud/webhook-test/56e885ff-7a54-4865-9835-8f8b25218832" at bounding box center [609, 200] width 650 height 32
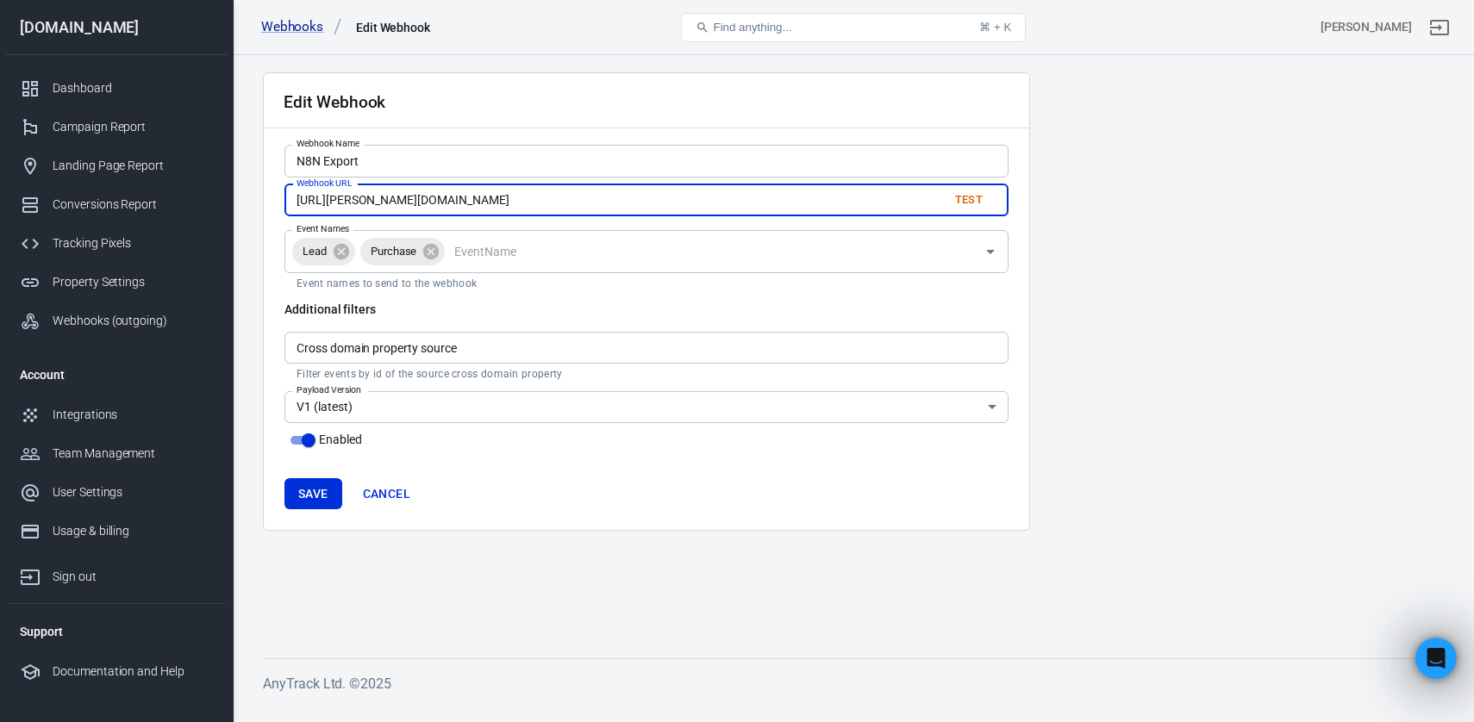
click at [654, 191] on input "https://clem-lgn.app.n8n.cloud/webhook-test/56e885ff-7a54-4865-9835-8f8b25218832" at bounding box center [609, 200] width 650 height 32
click at [315, 492] on button "Save" at bounding box center [313, 494] width 58 height 32
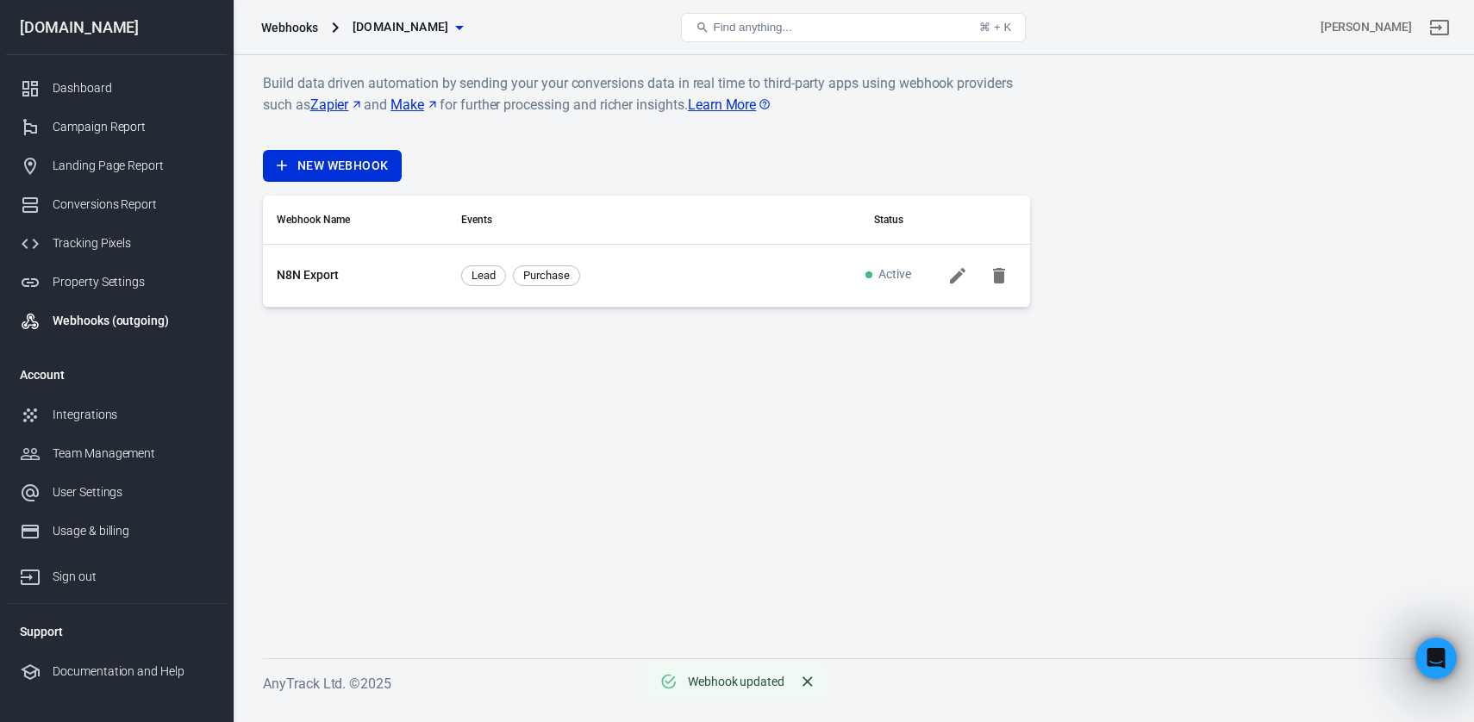
click at [326, 277] on link "N8N Export" at bounding box center [308, 275] width 62 height 18
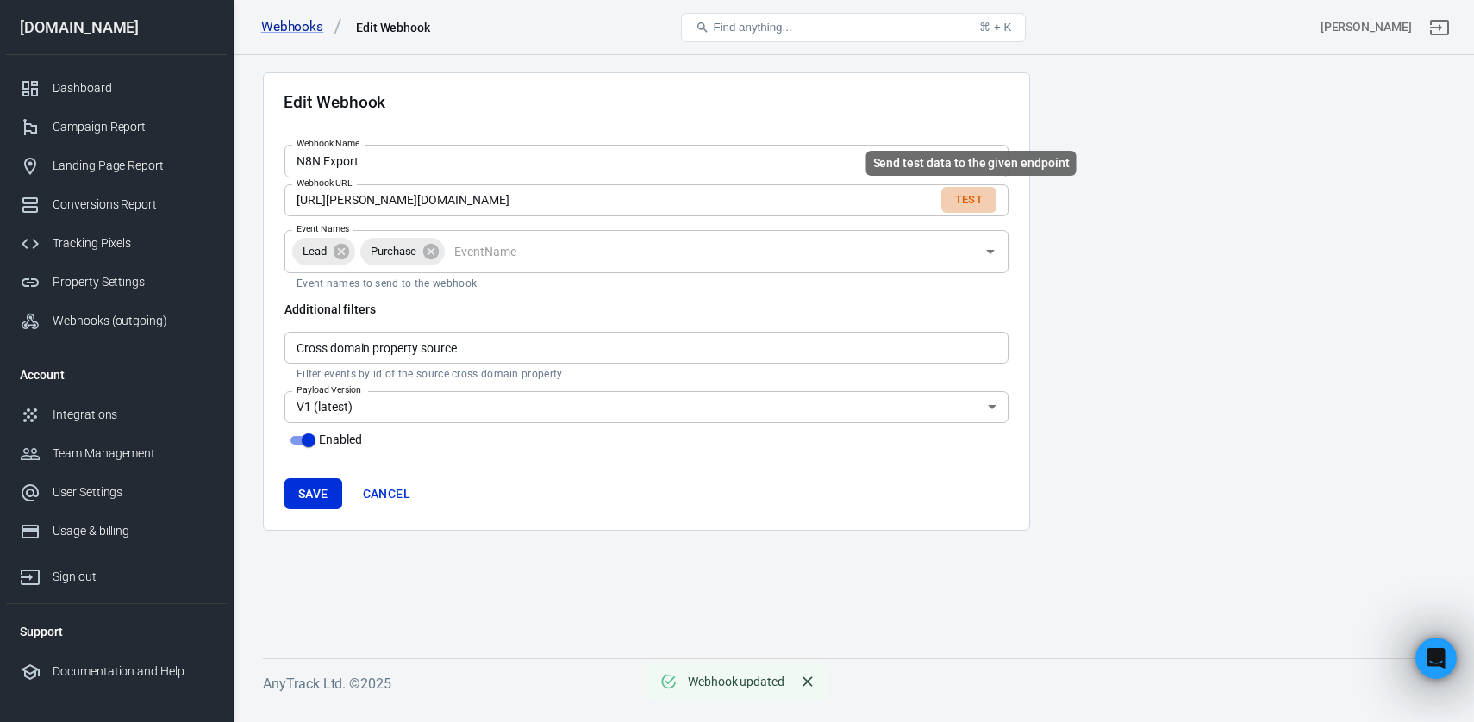
click at [974, 200] on button "Test" at bounding box center [968, 200] width 55 height 27
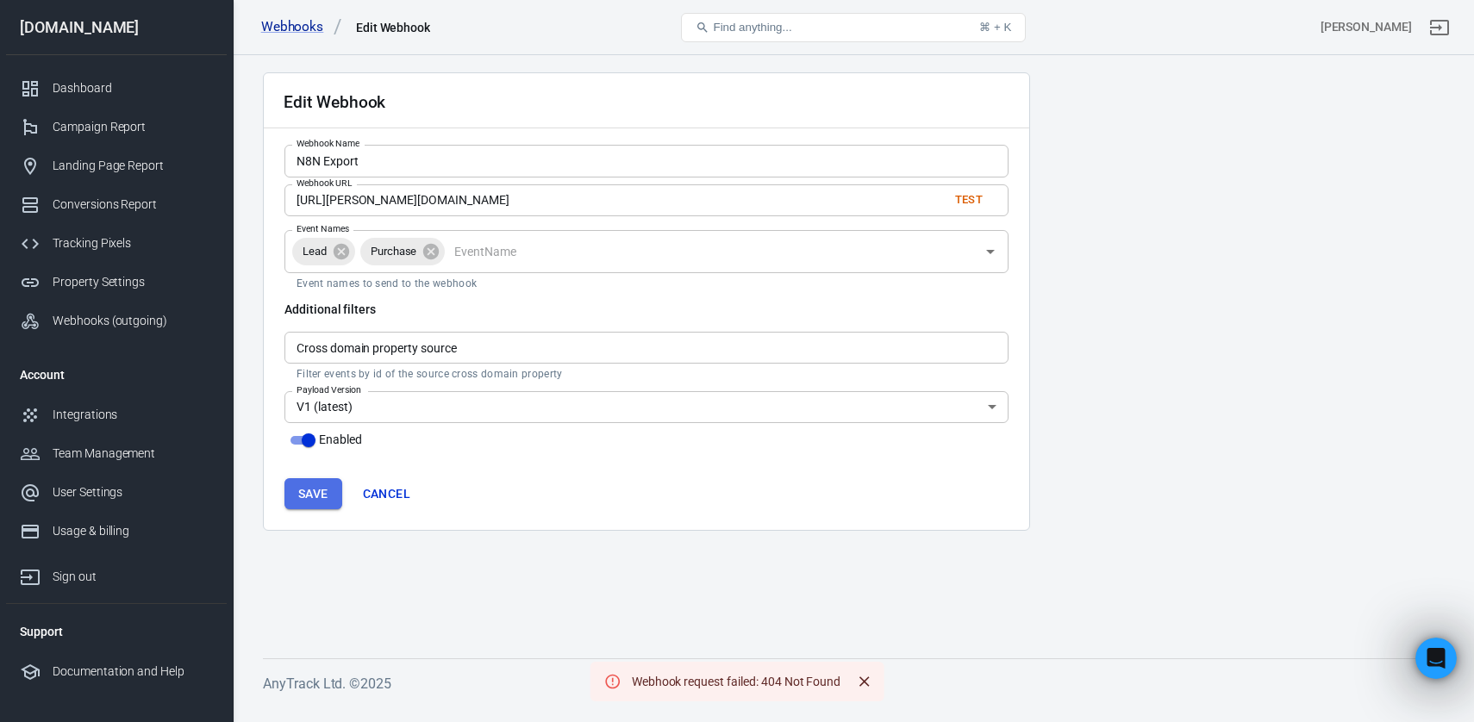
click at [318, 490] on button "Save" at bounding box center [313, 494] width 58 height 32
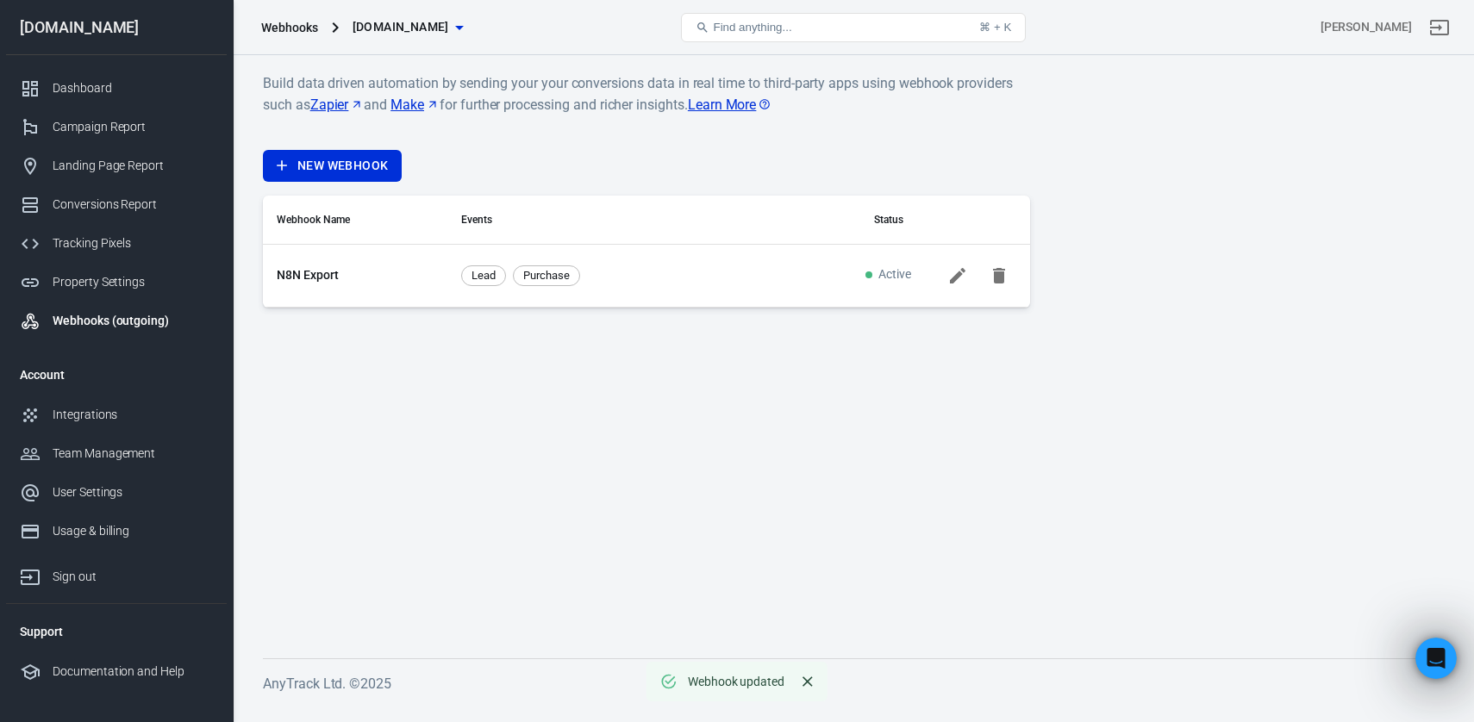
click at [977, 279] on div at bounding box center [978, 276] width 76 height 34
click at [964, 279] on icon at bounding box center [957, 275] width 21 height 21
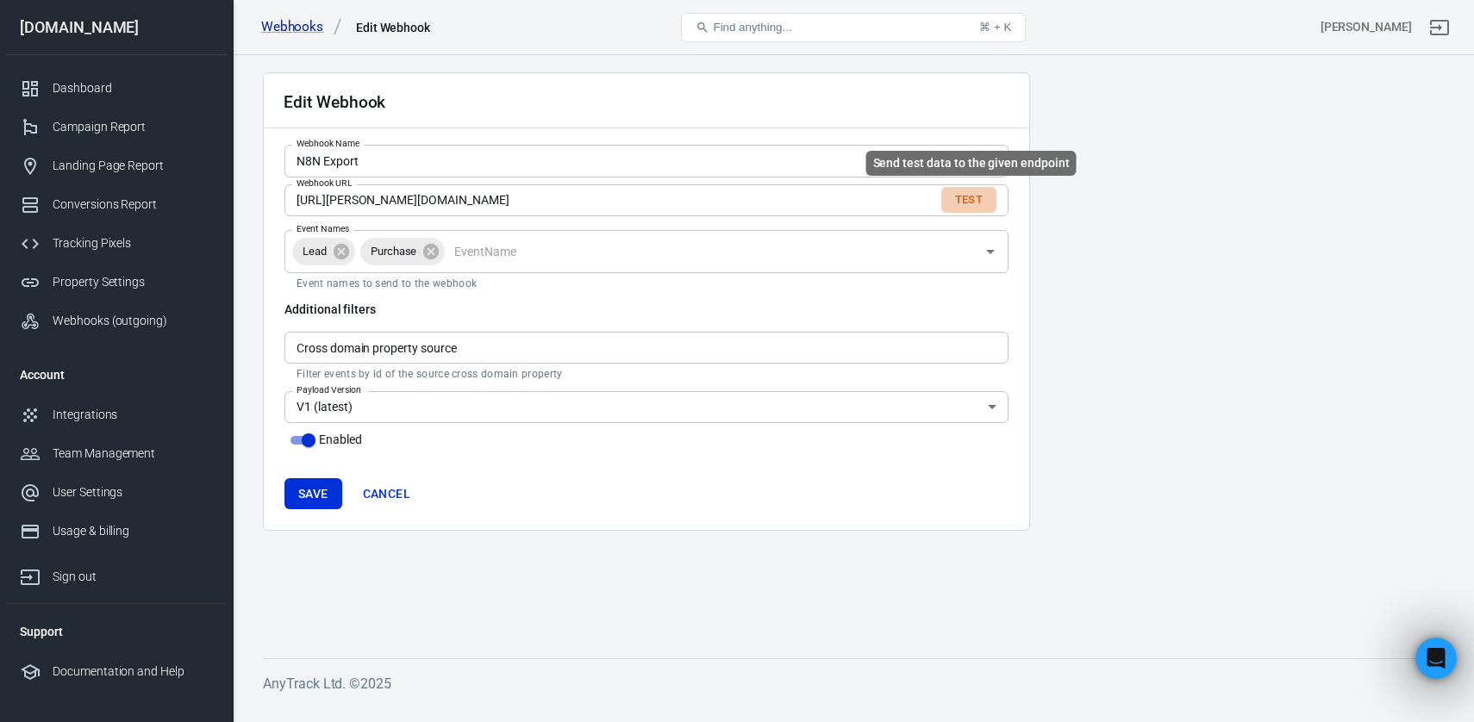
click at [969, 200] on button "Test" at bounding box center [968, 200] width 55 height 27
click at [972, 204] on button "Test" at bounding box center [968, 200] width 55 height 27
click at [959, 196] on button "Test" at bounding box center [968, 200] width 55 height 27
click at [982, 196] on button "Test" at bounding box center [968, 200] width 55 height 27
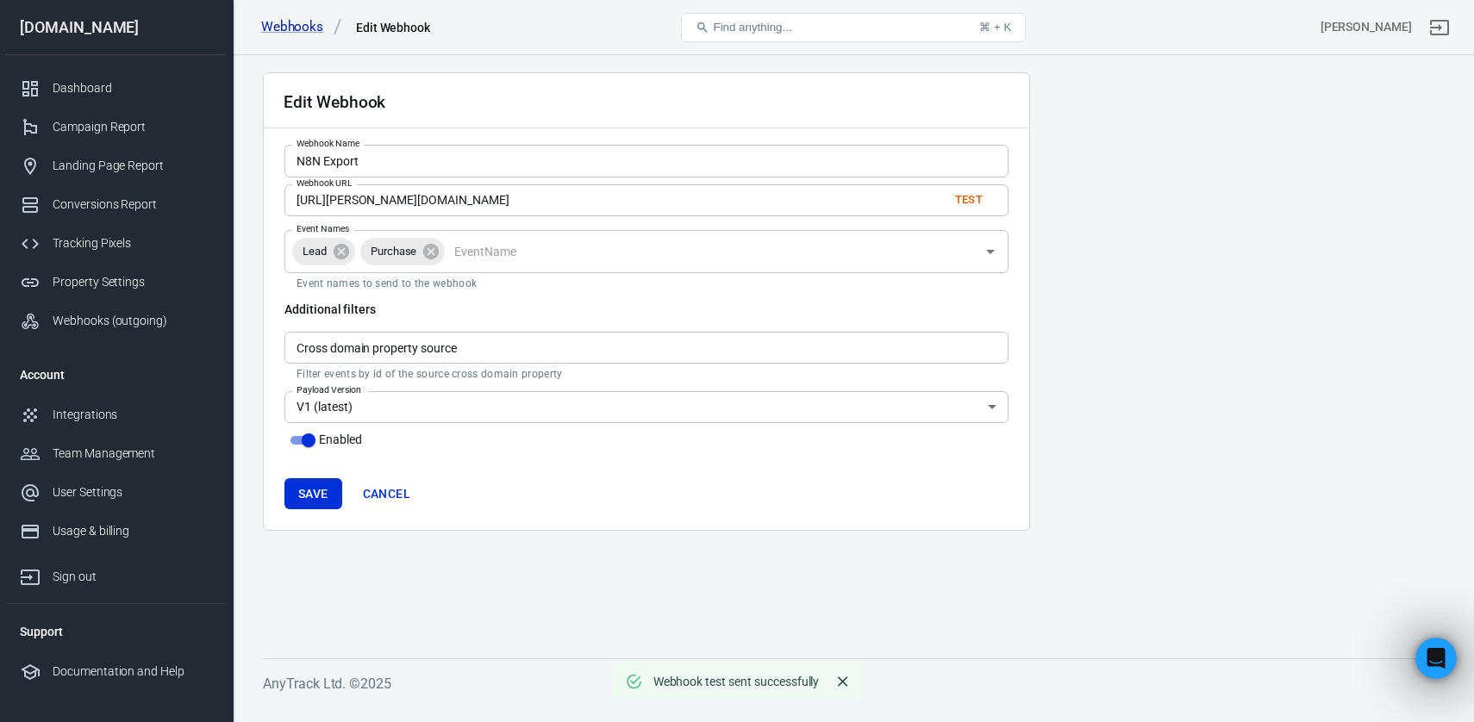
click at [604, 203] on input "https://clem-lgn.app.n8n.cloud/webhook-test/56e885ff-7a54-4865-9835-8f8b25218832" at bounding box center [609, 200] width 650 height 32
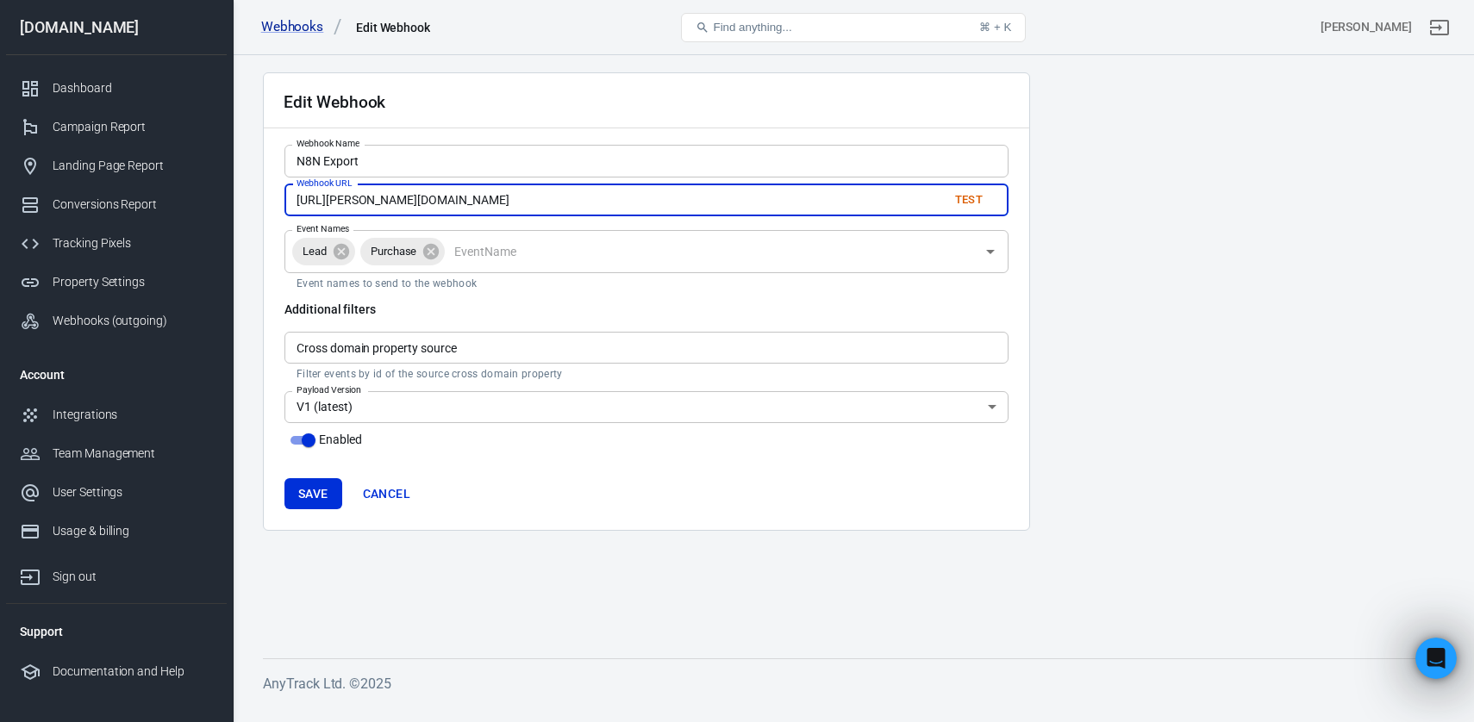
click at [604, 203] on input "https://clem-lgn.app.n8n.cloud/webhook-test/56e885ff-7a54-4865-9835-8f8b25218832" at bounding box center [609, 200] width 650 height 32
paste input "text"
click at [1002, 286] on div "Event Names Lead Purchase Event Names Event names to send to the webhook" at bounding box center [646, 260] width 724 height 60
type input "https://clem-lgn.app.n8n.cloud/webhook/56e885ff-7a54-4865-9835-8f8b25218832"
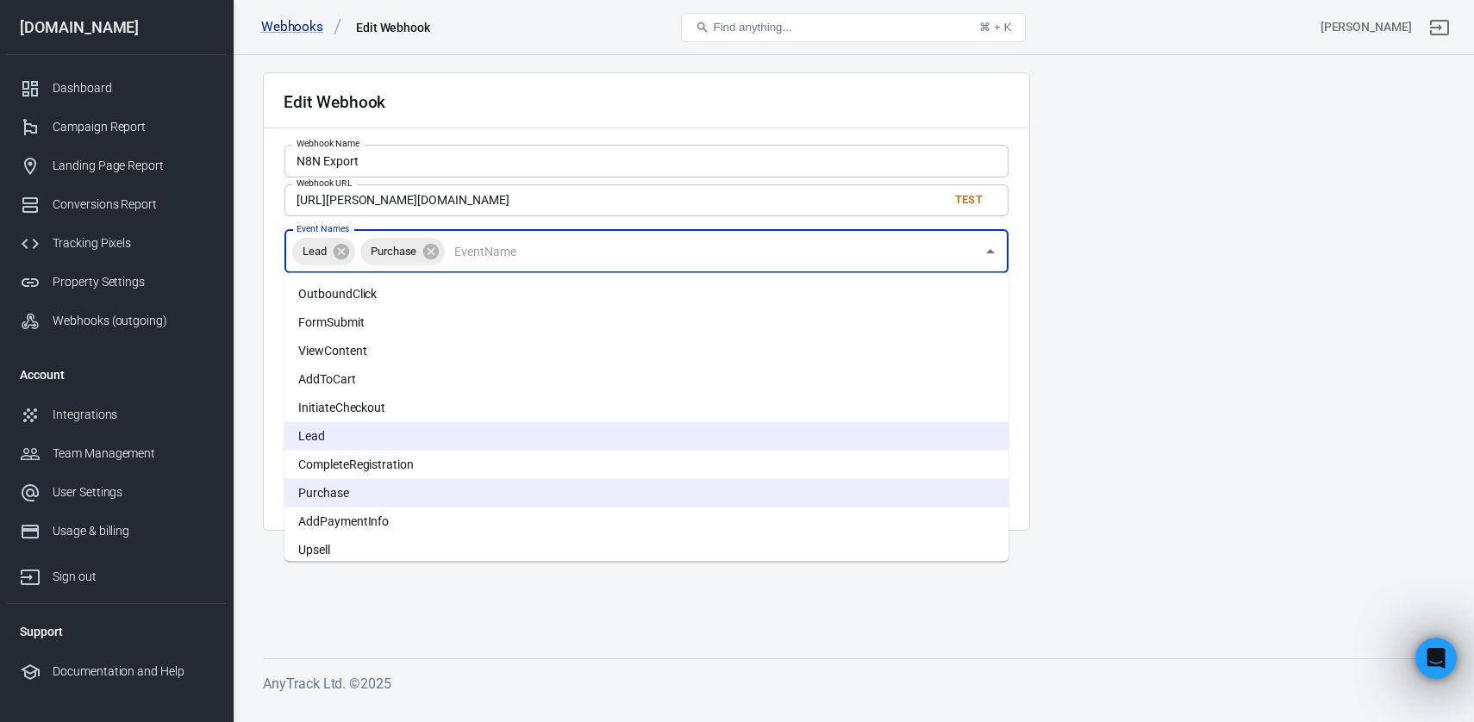
click at [1093, 250] on main "Edit Webhook Webhook Name N8N Export Webhook Name Webhook URL https://clem-lgn.…" at bounding box center [853, 351] width 1181 height 559
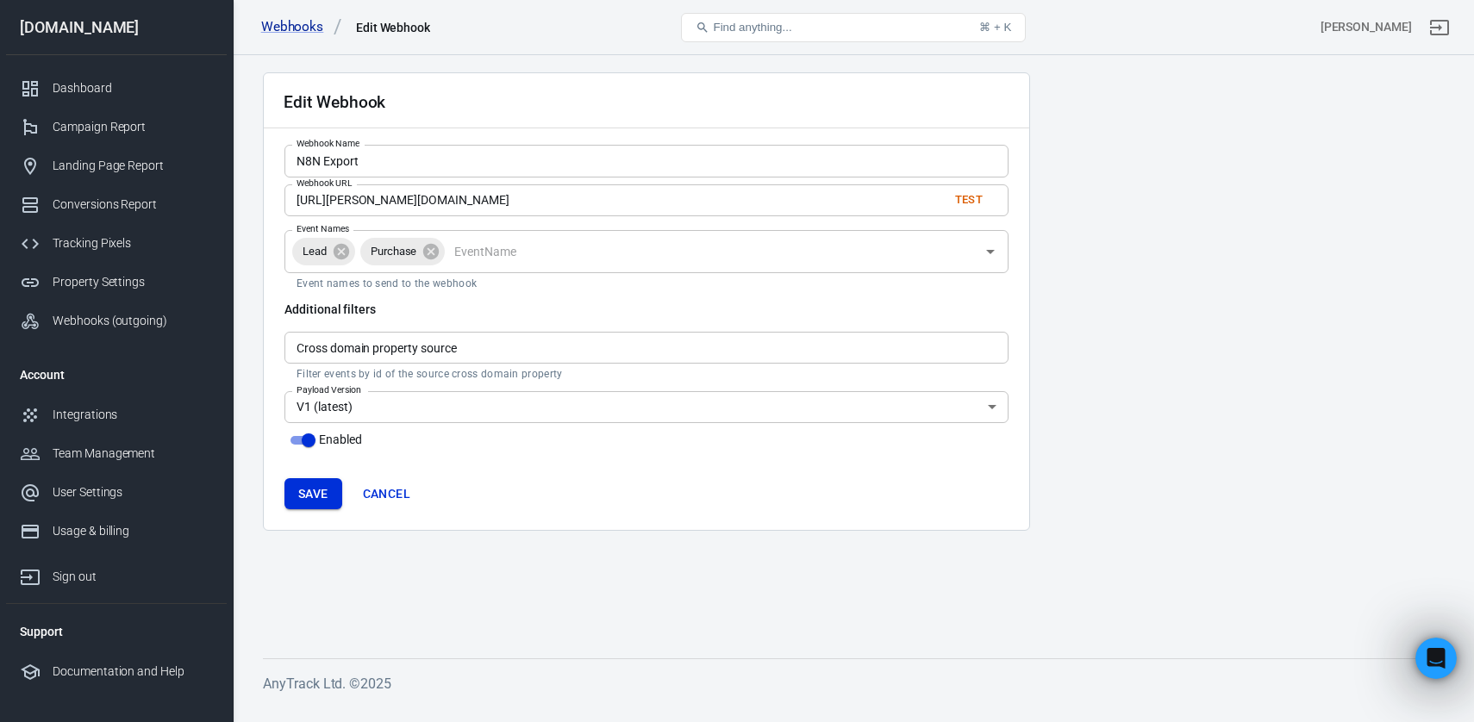
click at [311, 497] on button "Save" at bounding box center [313, 494] width 58 height 32
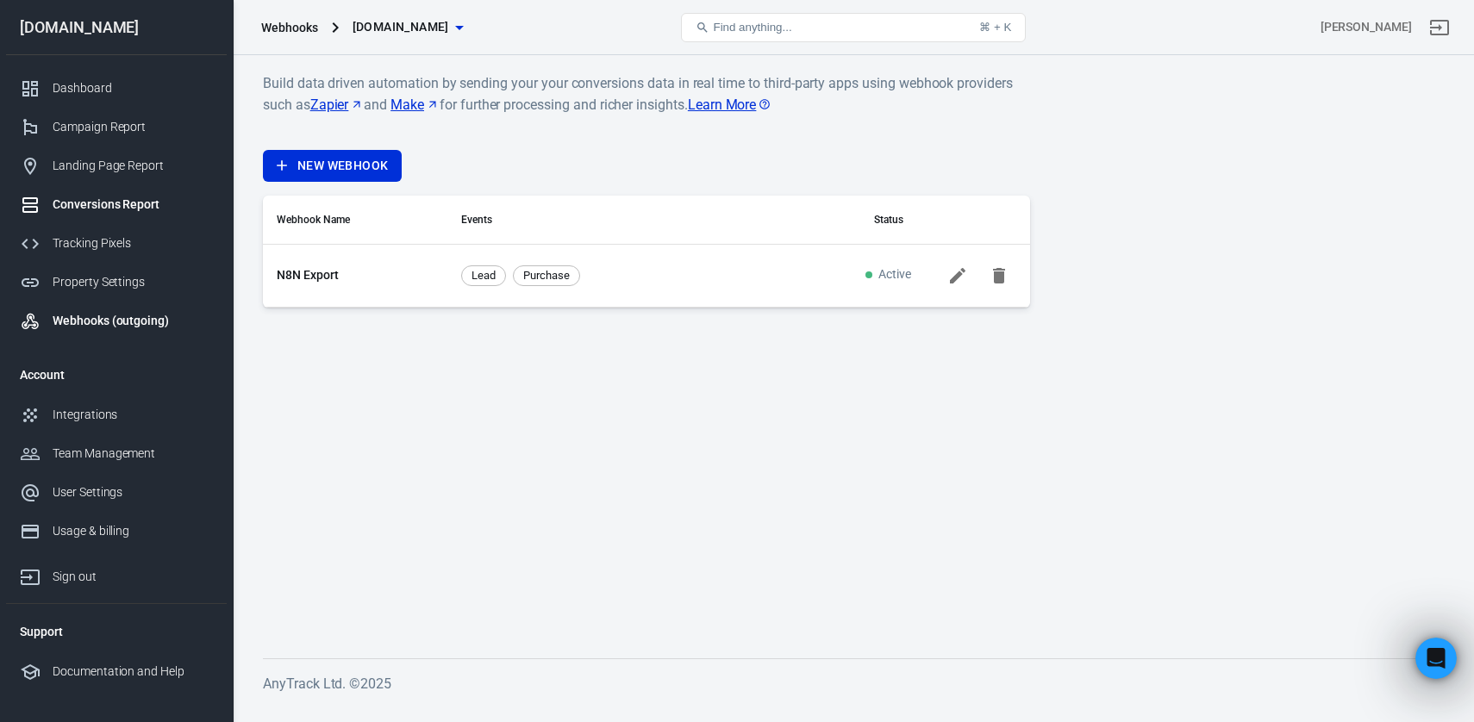
click at [148, 217] on link "Conversions Report" at bounding box center [116, 204] width 221 height 39
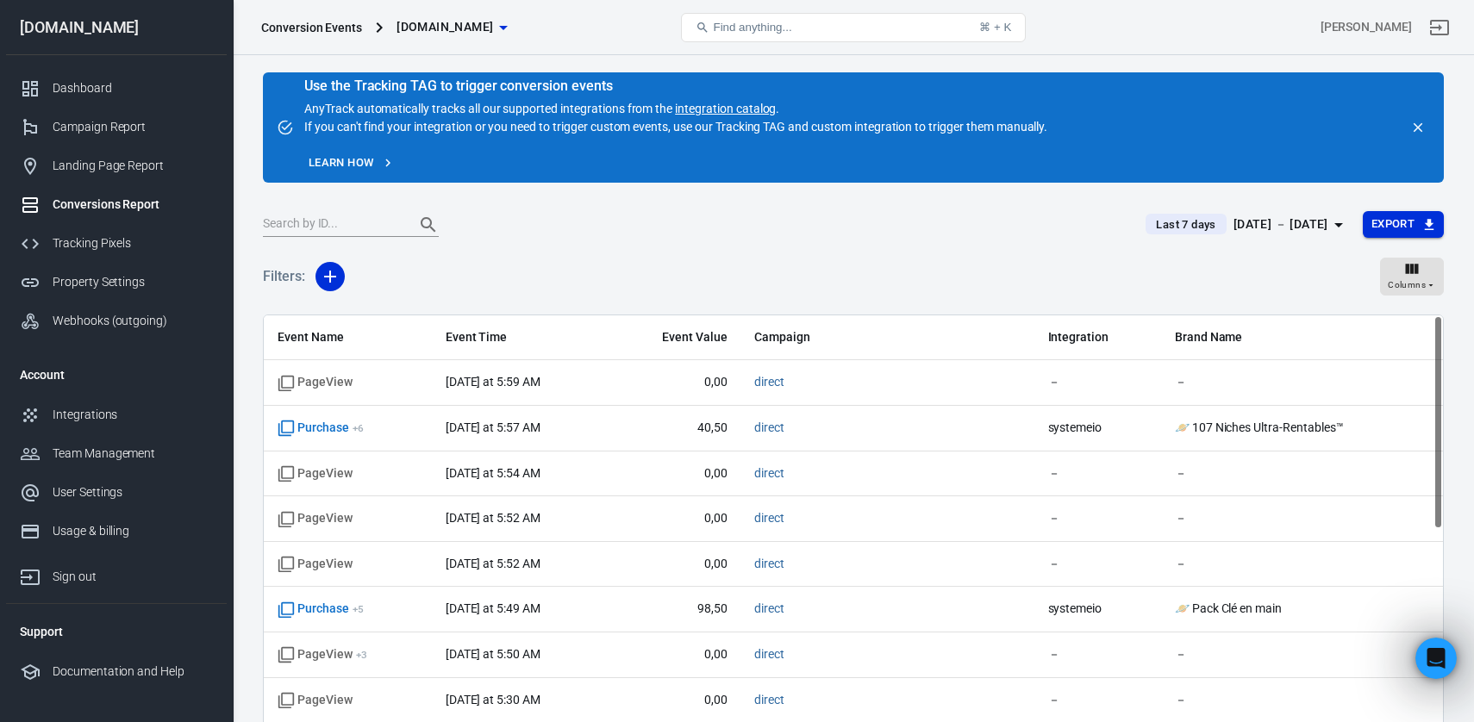
click at [1398, 219] on button "Export" at bounding box center [1403, 224] width 81 height 27
click at [417, 259] on div at bounding box center [737, 361] width 1474 height 722
click at [318, 278] on button "button" at bounding box center [329, 276] width 29 height 29
click at [353, 312] on li "Event Name" at bounding box center [373, 313] width 117 height 31
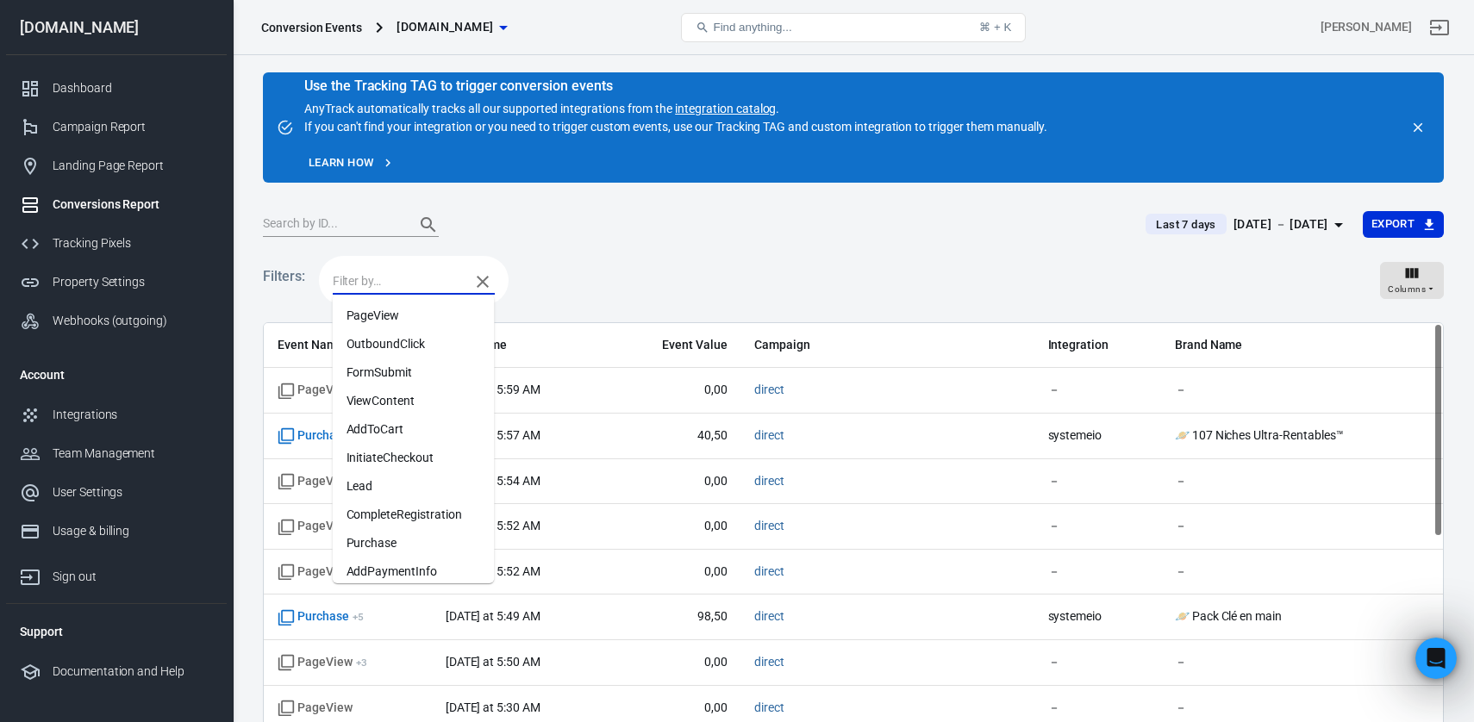
click at [396, 287] on input "text" at bounding box center [397, 282] width 128 height 22
click at [405, 543] on li "Purchase" at bounding box center [414, 543] width 162 height 28
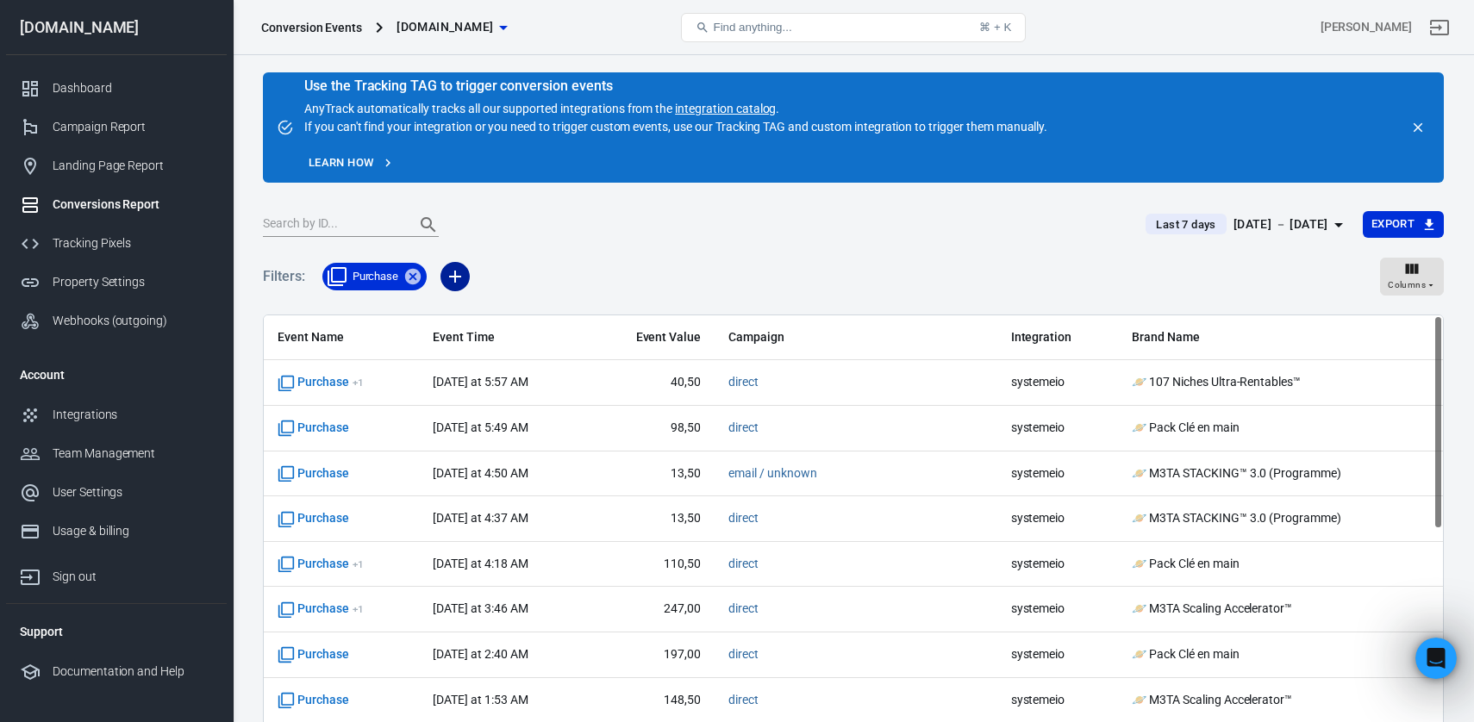
click at [450, 278] on icon "button" at bounding box center [455, 276] width 21 height 21
click at [471, 305] on icon at bounding box center [464, 313] width 19 height 19
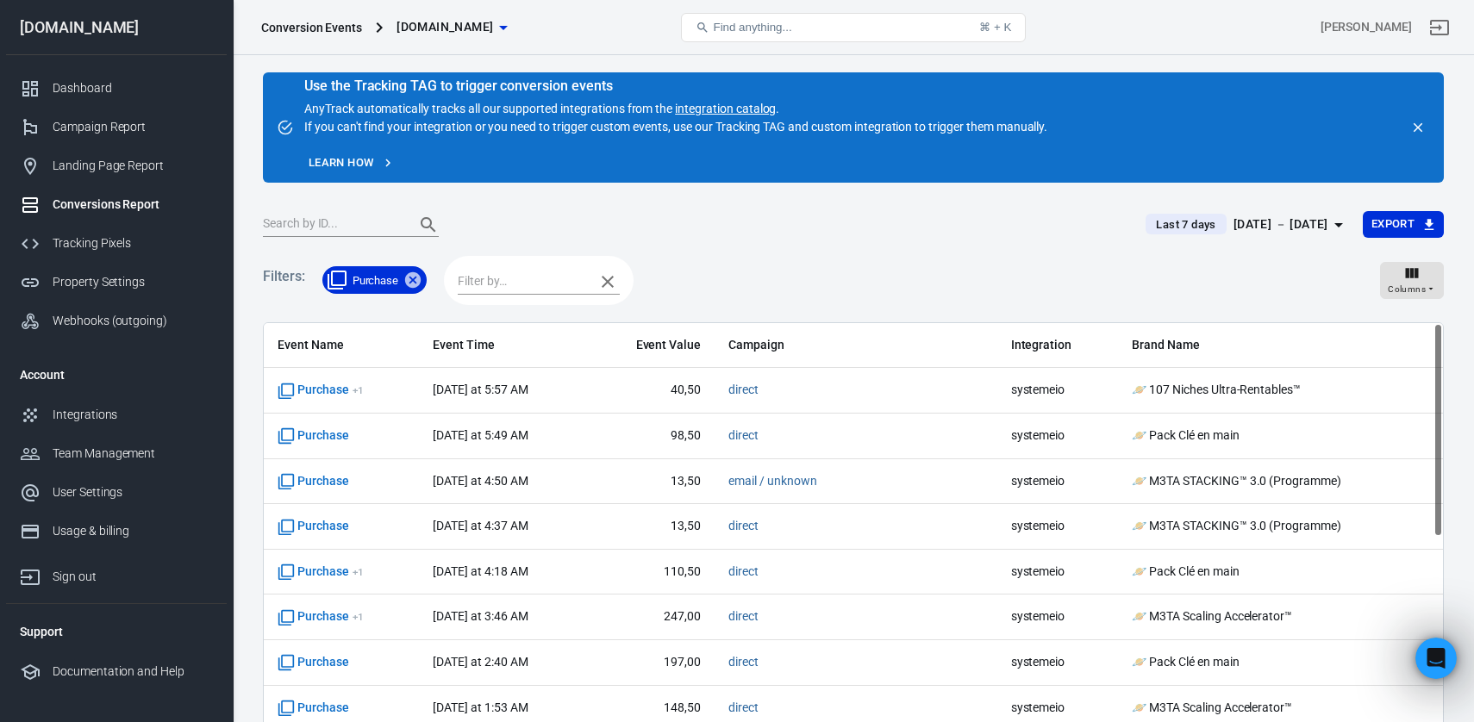
click at [486, 288] on input "text" at bounding box center [522, 282] width 128 height 22
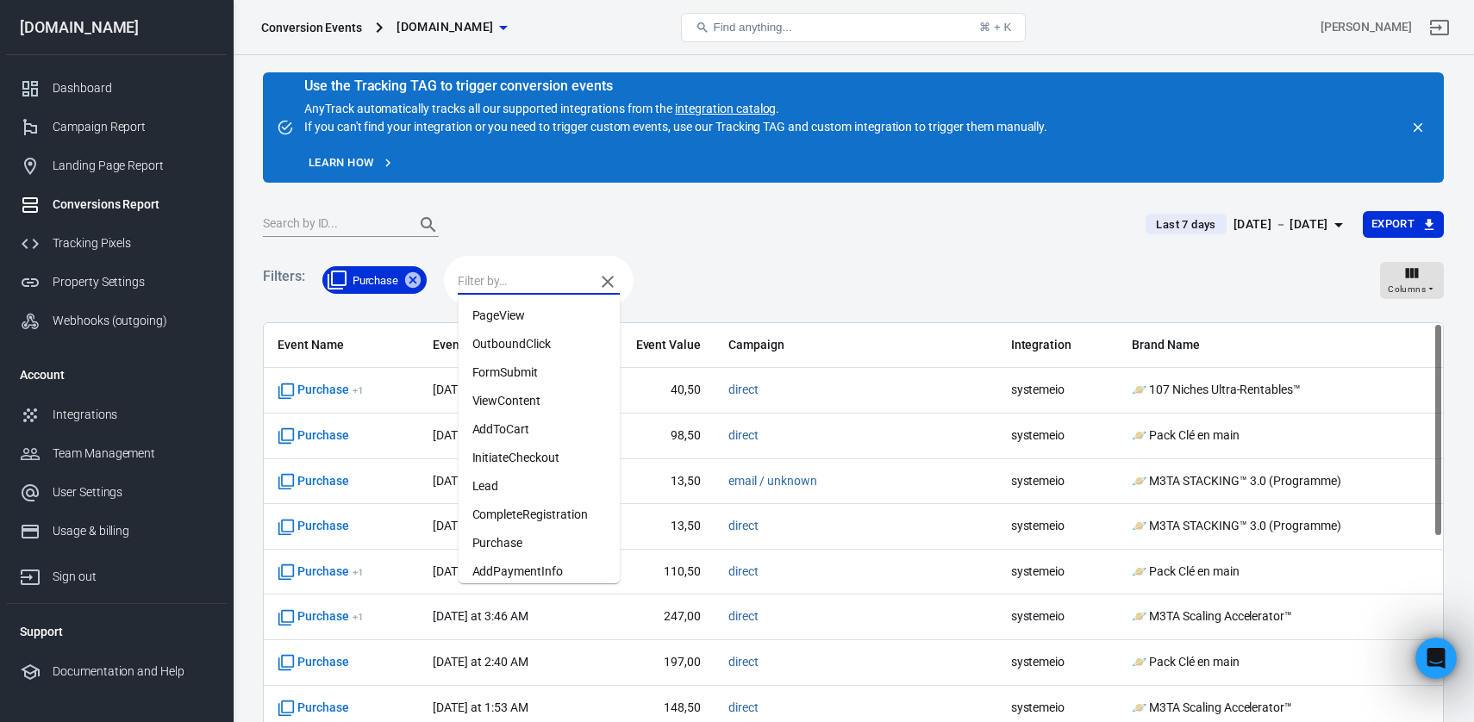
click at [365, 287] on span "Purchase" at bounding box center [375, 280] width 67 height 17
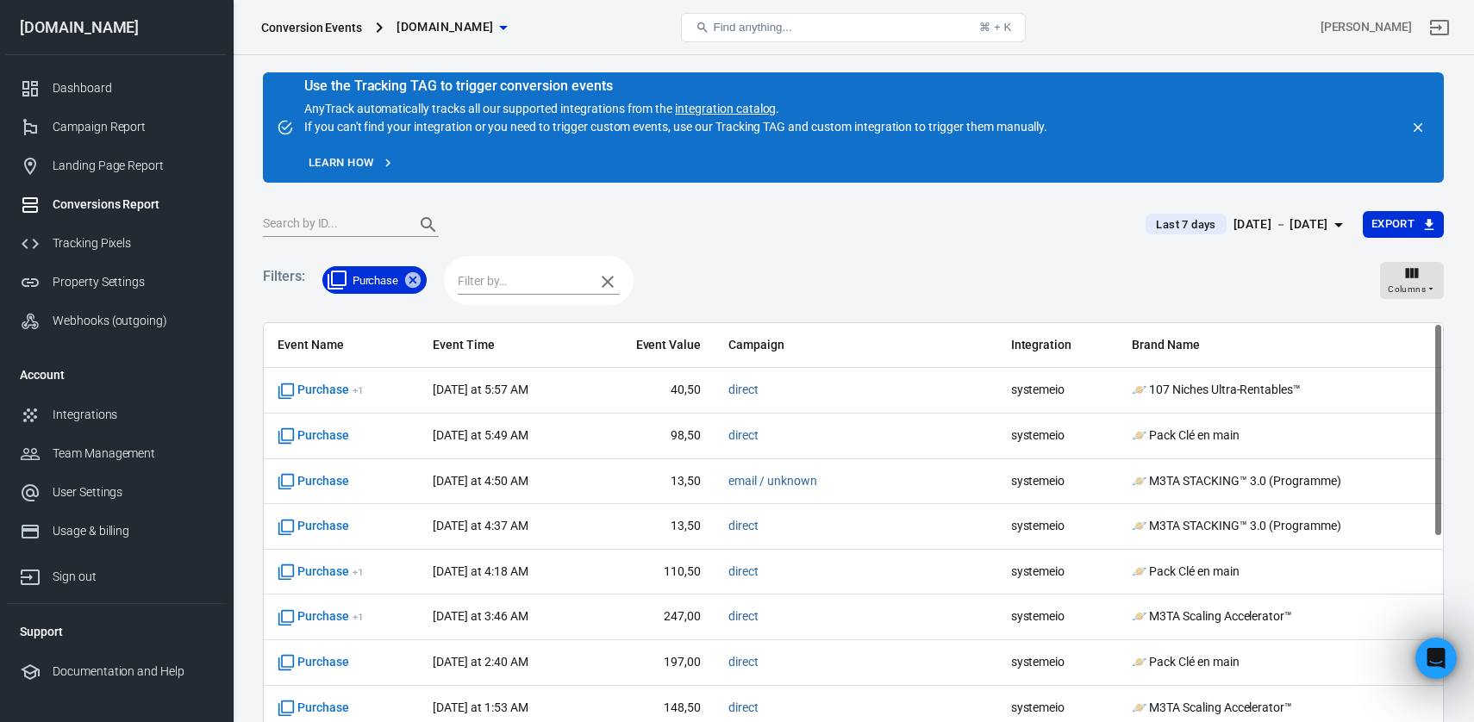
click at [365, 284] on span "Purchase" at bounding box center [375, 280] width 67 height 17
click at [455, 284] on div at bounding box center [539, 280] width 190 height 49
click at [470, 284] on input "text" at bounding box center [522, 282] width 128 height 22
click at [490, 278] on input "text" at bounding box center [522, 282] width 128 height 22
type input "lead"
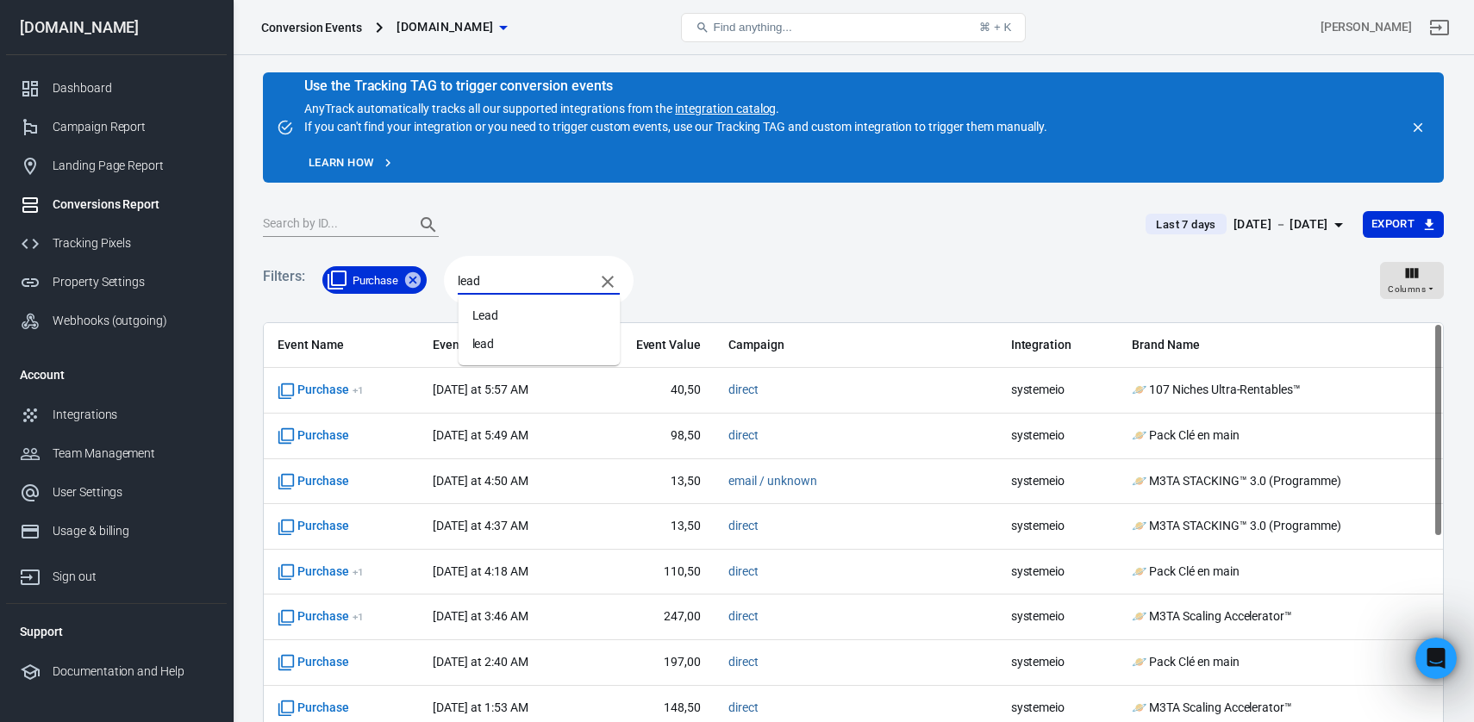
click at [505, 313] on li "Lead" at bounding box center [540, 316] width 162 height 28
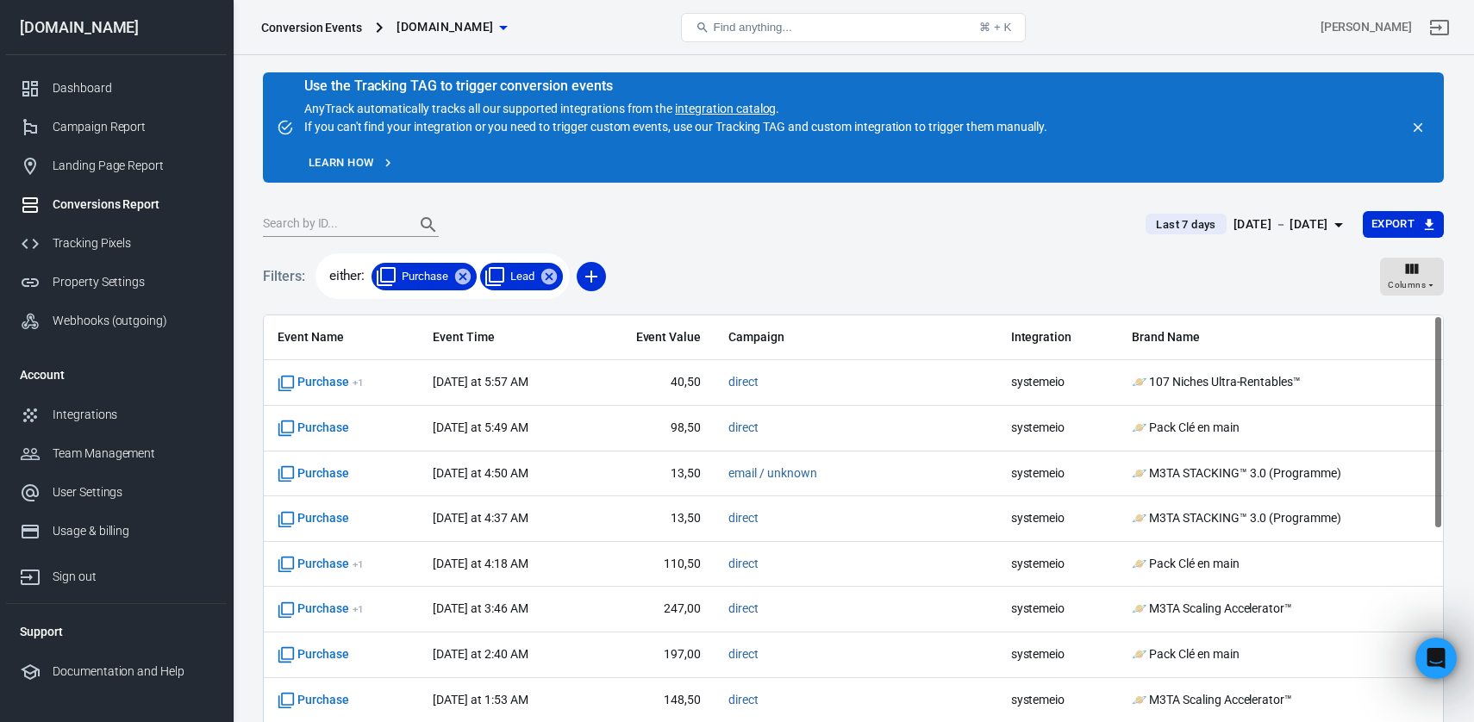
scroll to position [25, 0]
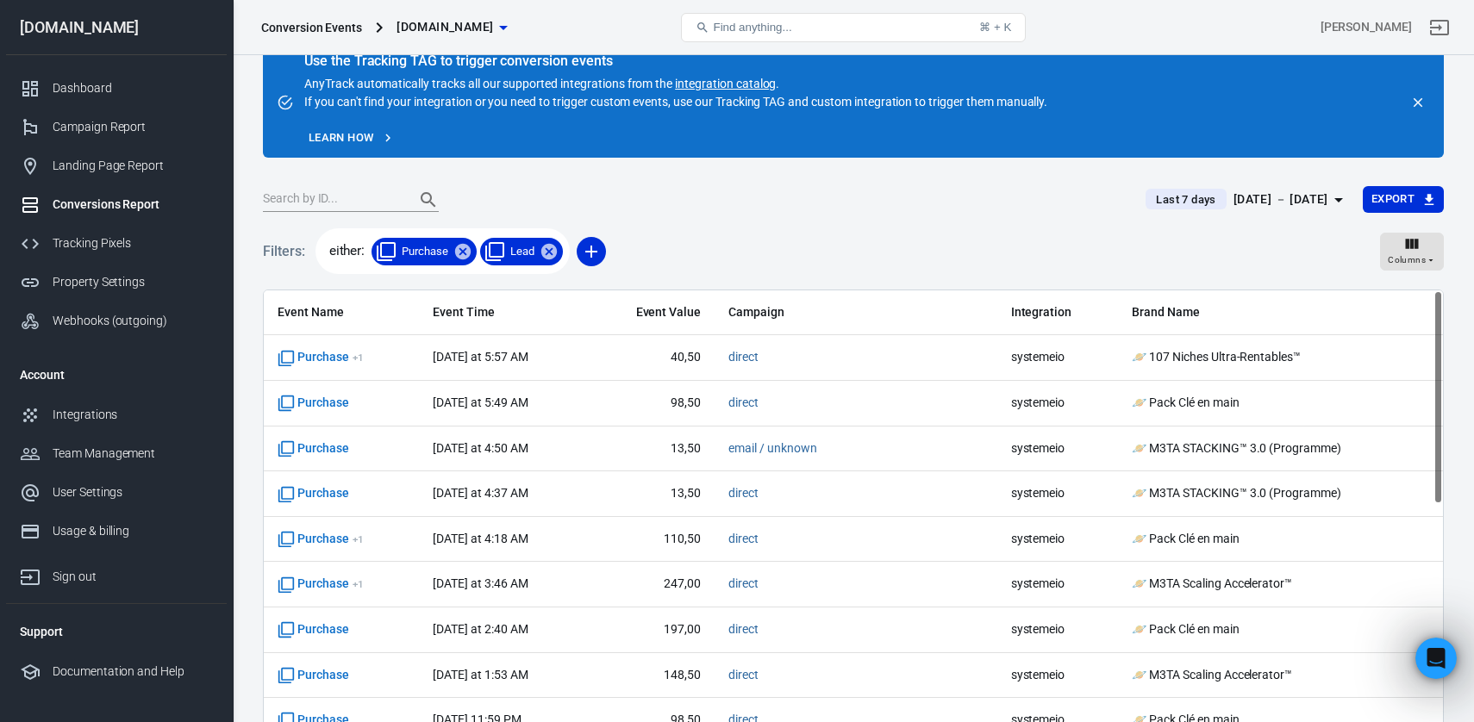
click at [802, 233] on div "Filters: either: Purchase Lead Columns" at bounding box center [853, 259] width 1181 height 62
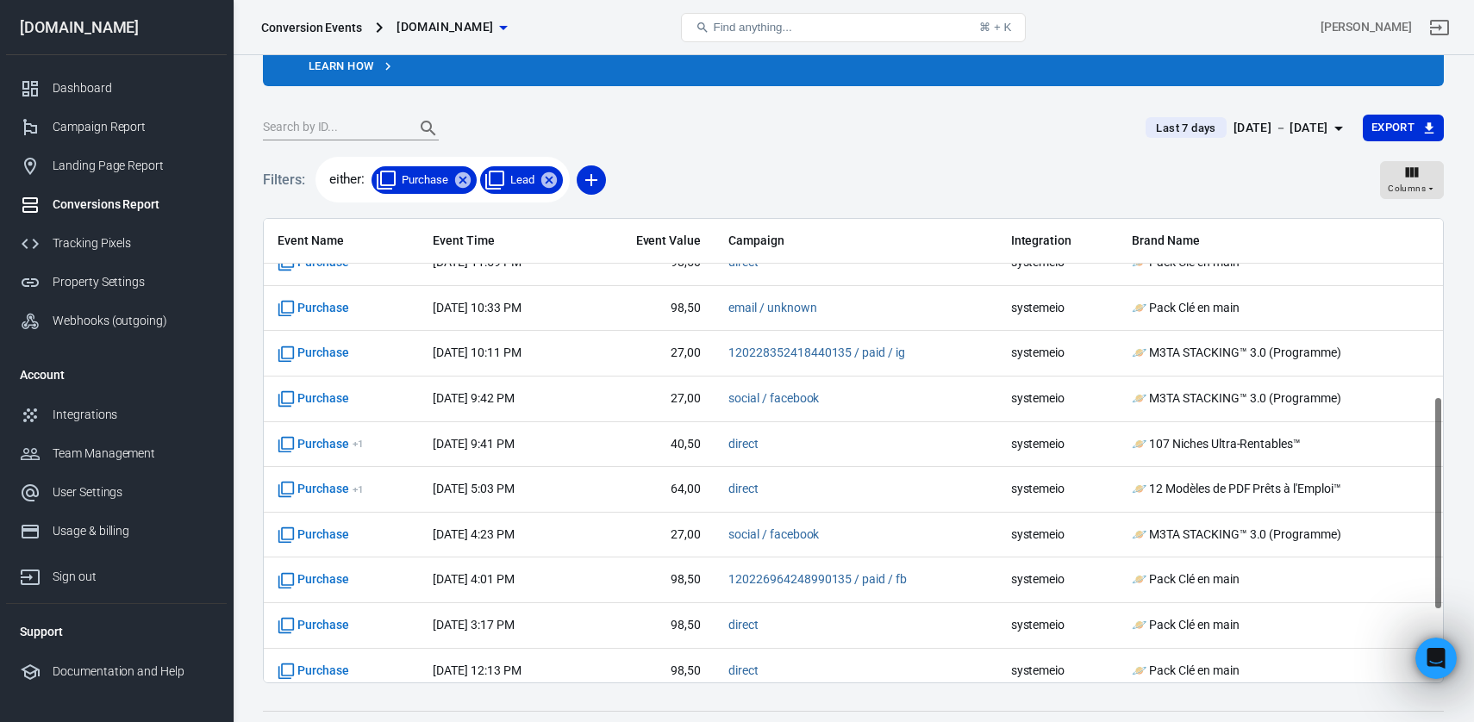
scroll to position [542, 0]
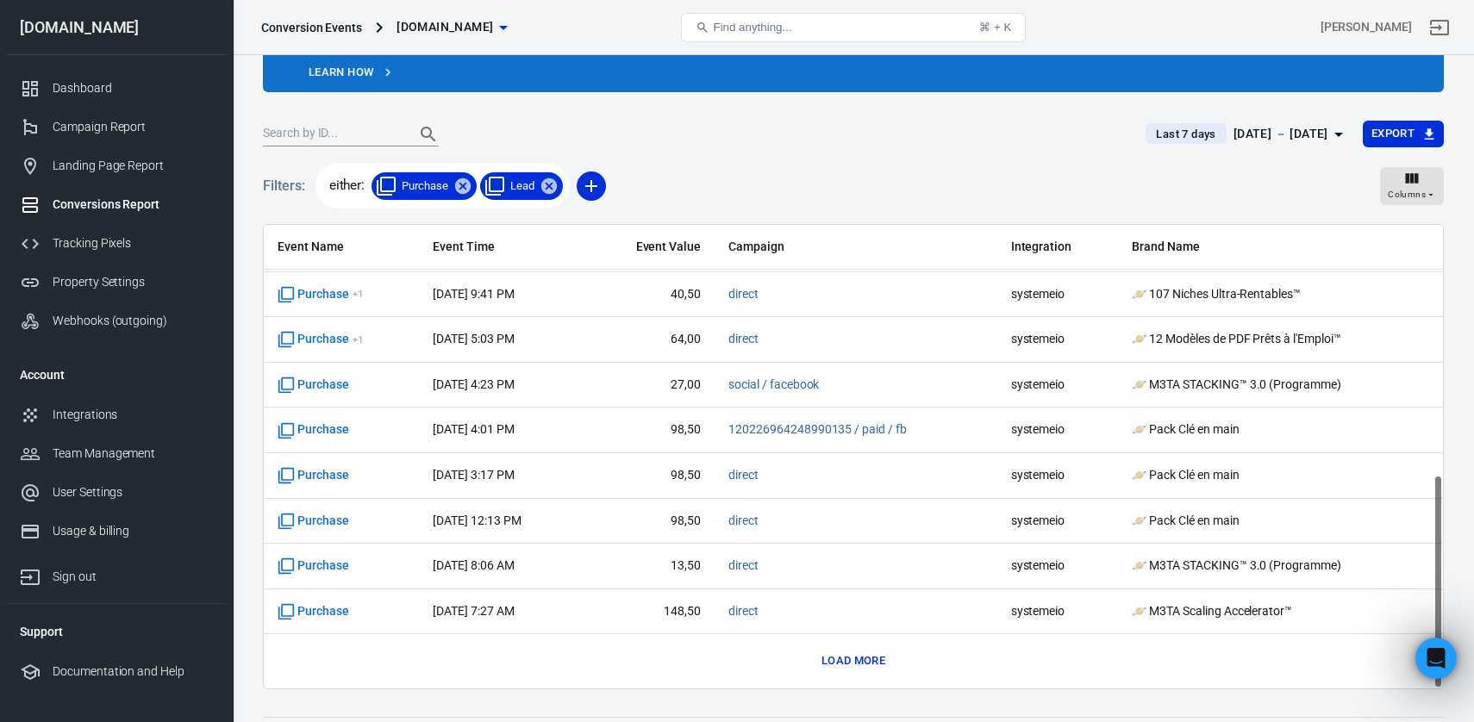
click at [870, 640] on div "Event Name Event Time Event Value Campaign Integration Brand Name Purchase + 1 …" at bounding box center [853, 186] width 1179 height 1006
click at [870, 648] on button "Load more" at bounding box center [853, 661] width 72 height 27
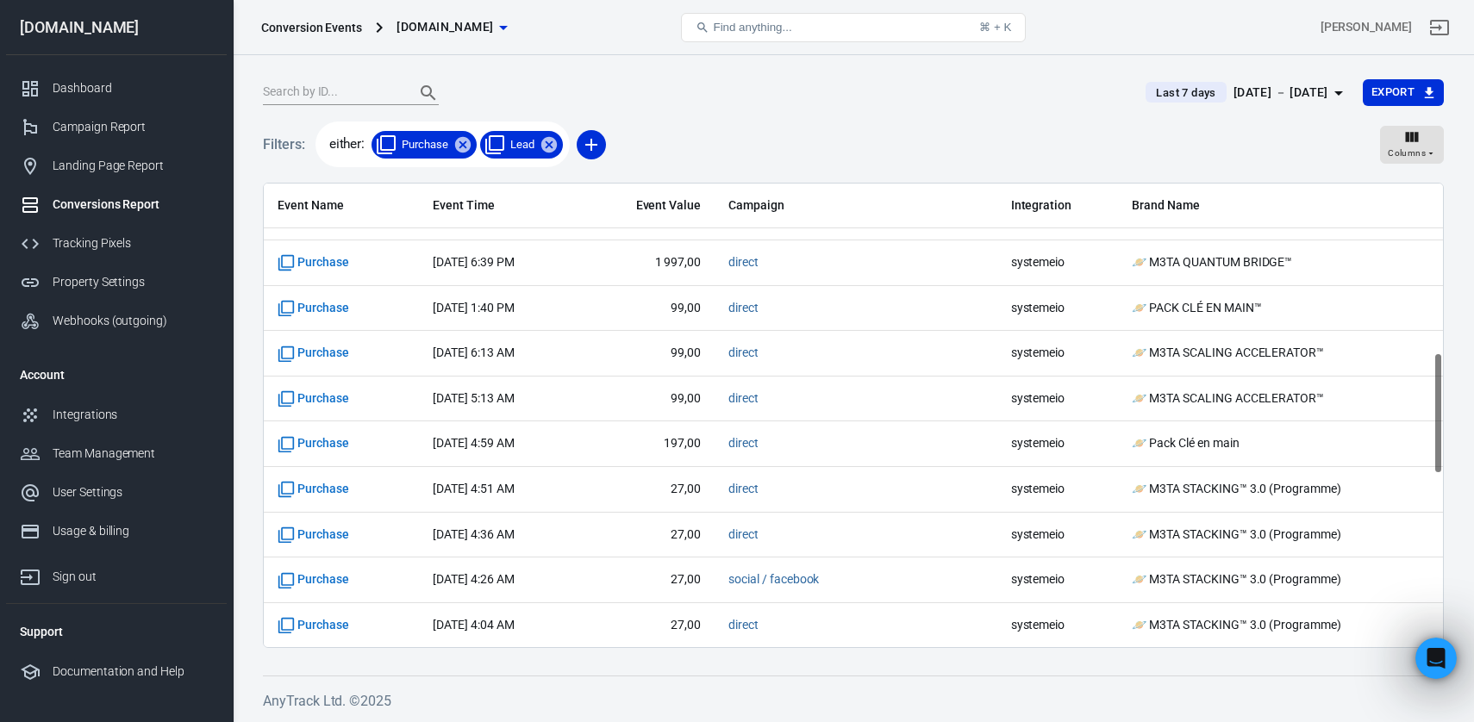
scroll to position [1304, 0]
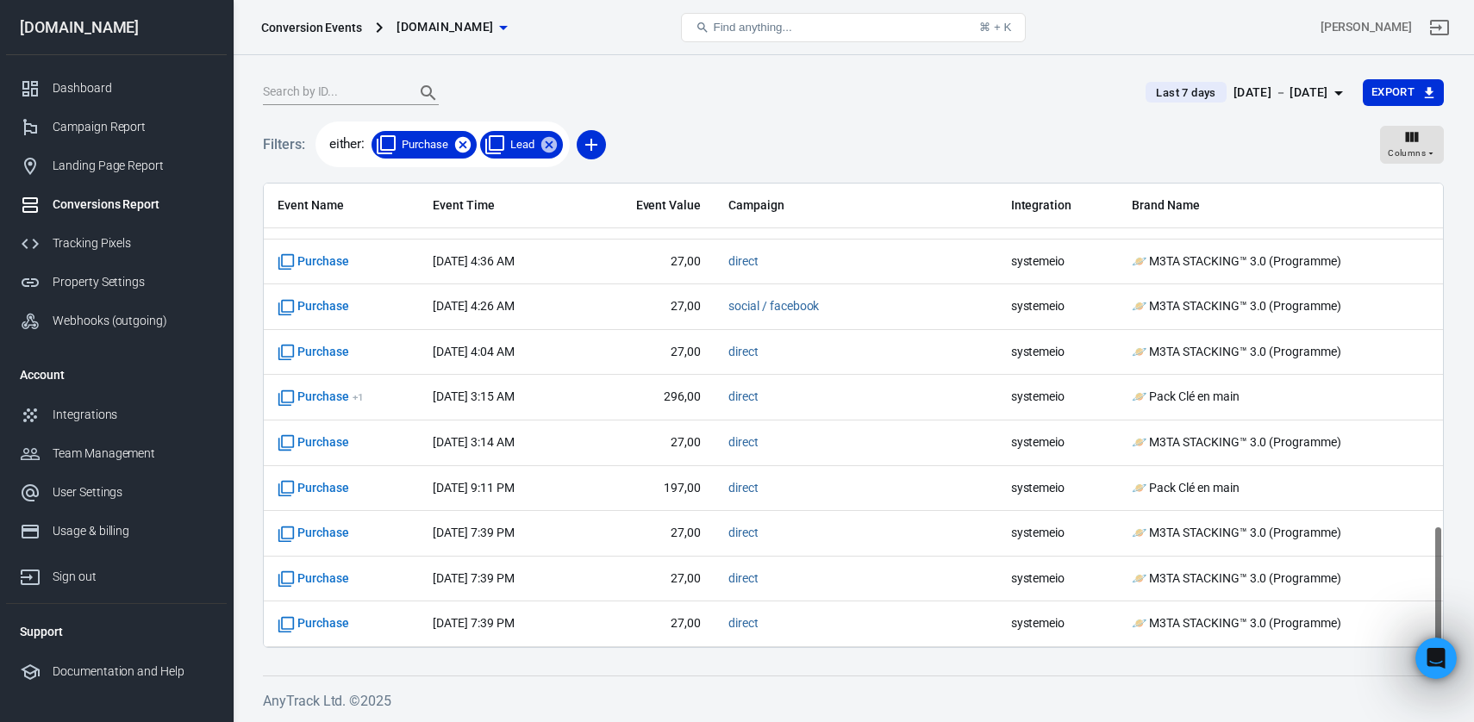
click at [471, 143] on icon at bounding box center [462, 144] width 19 height 19
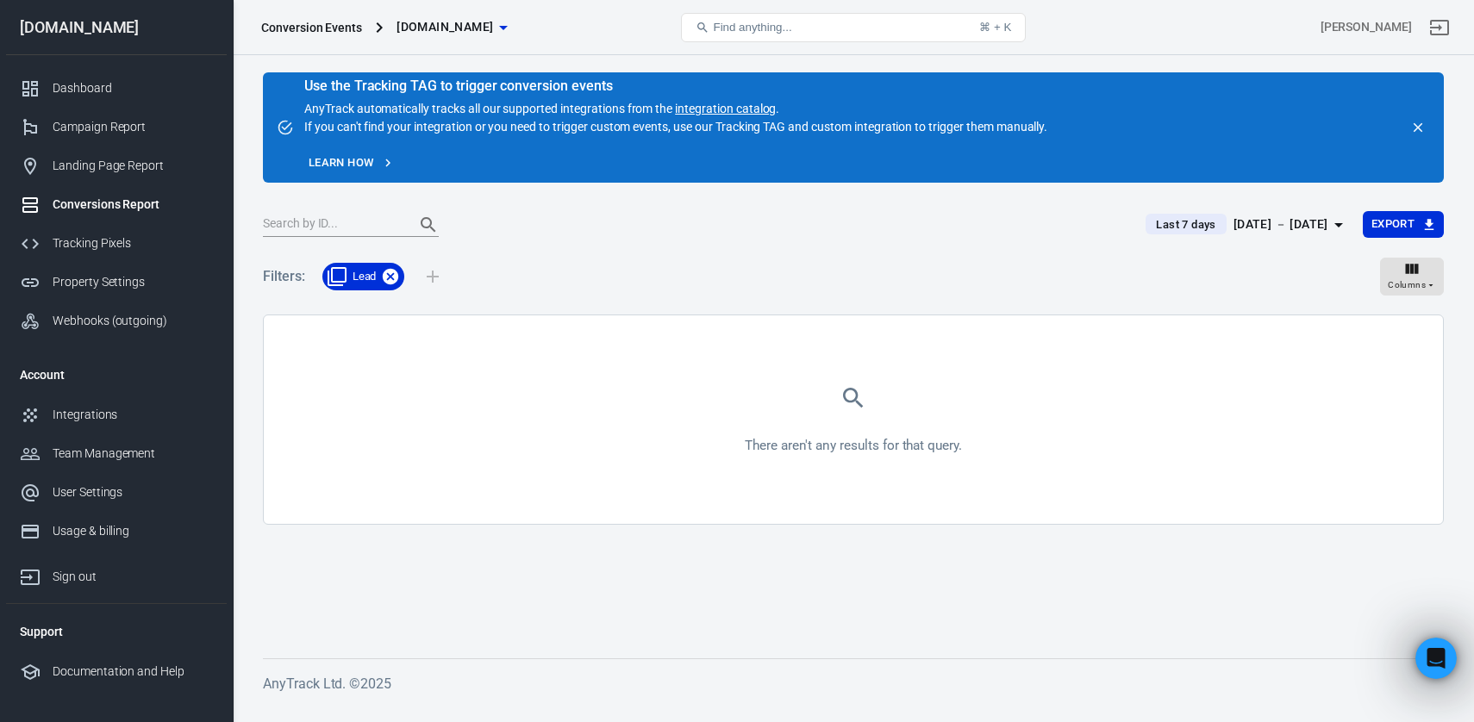
click at [386, 284] on icon at bounding box center [390, 276] width 19 height 19
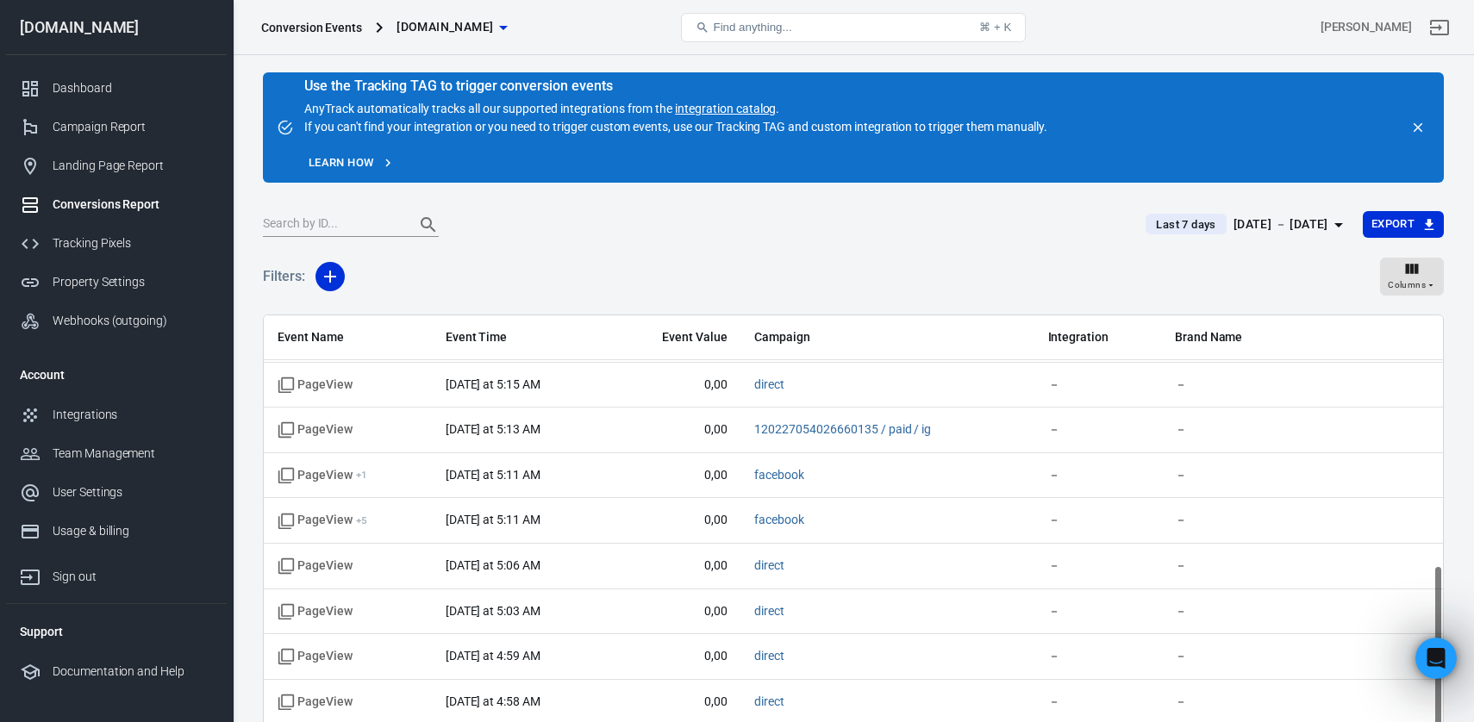
scroll to position [132, 0]
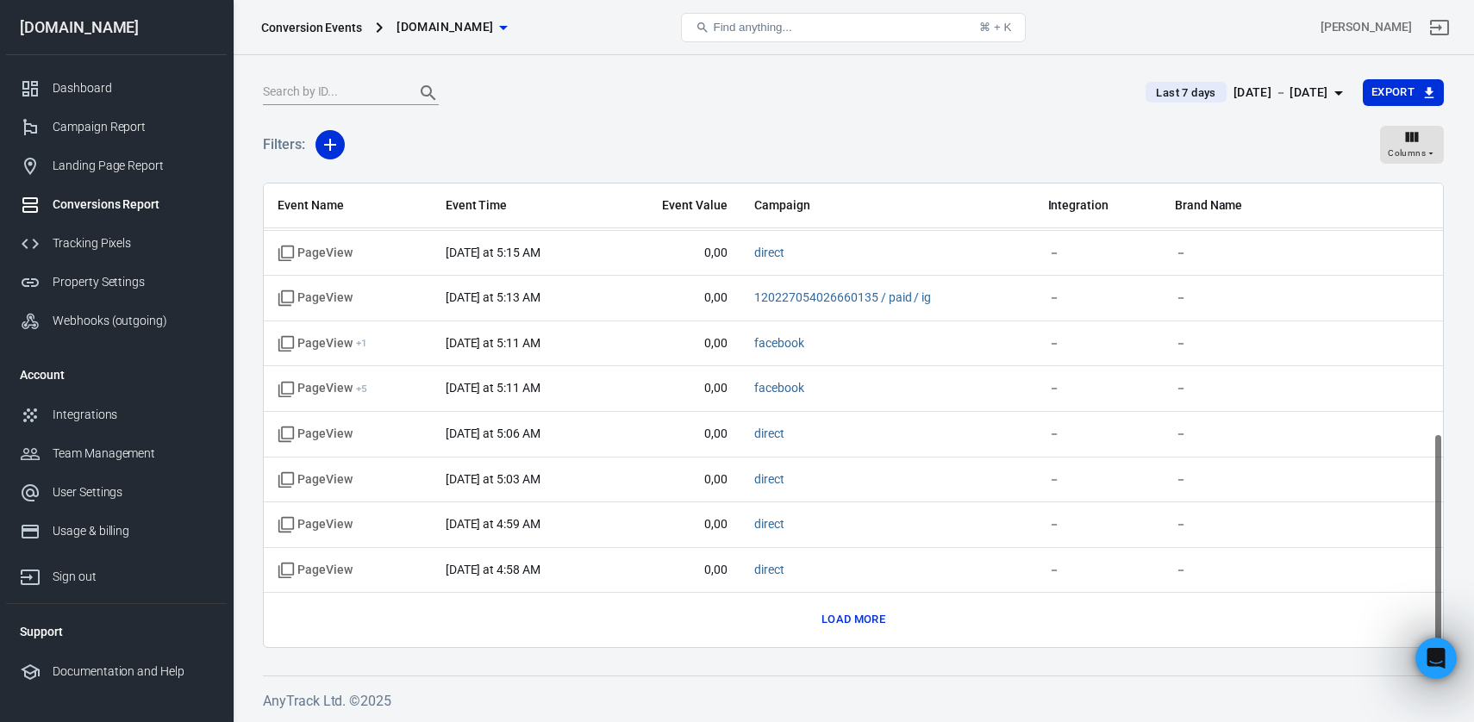
click at [841, 616] on button "Load more" at bounding box center [853, 620] width 72 height 27
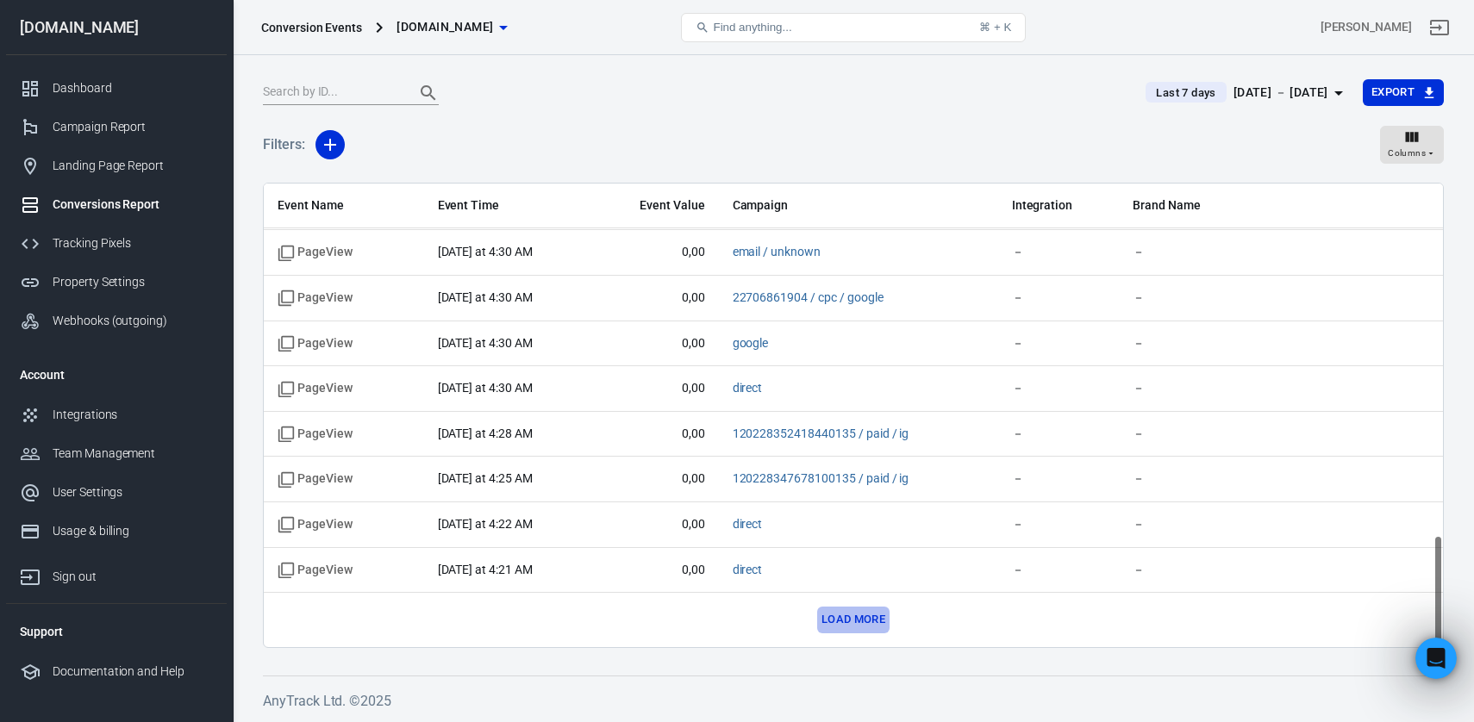
click at [837, 619] on button "Load more" at bounding box center [853, 620] width 72 height 27
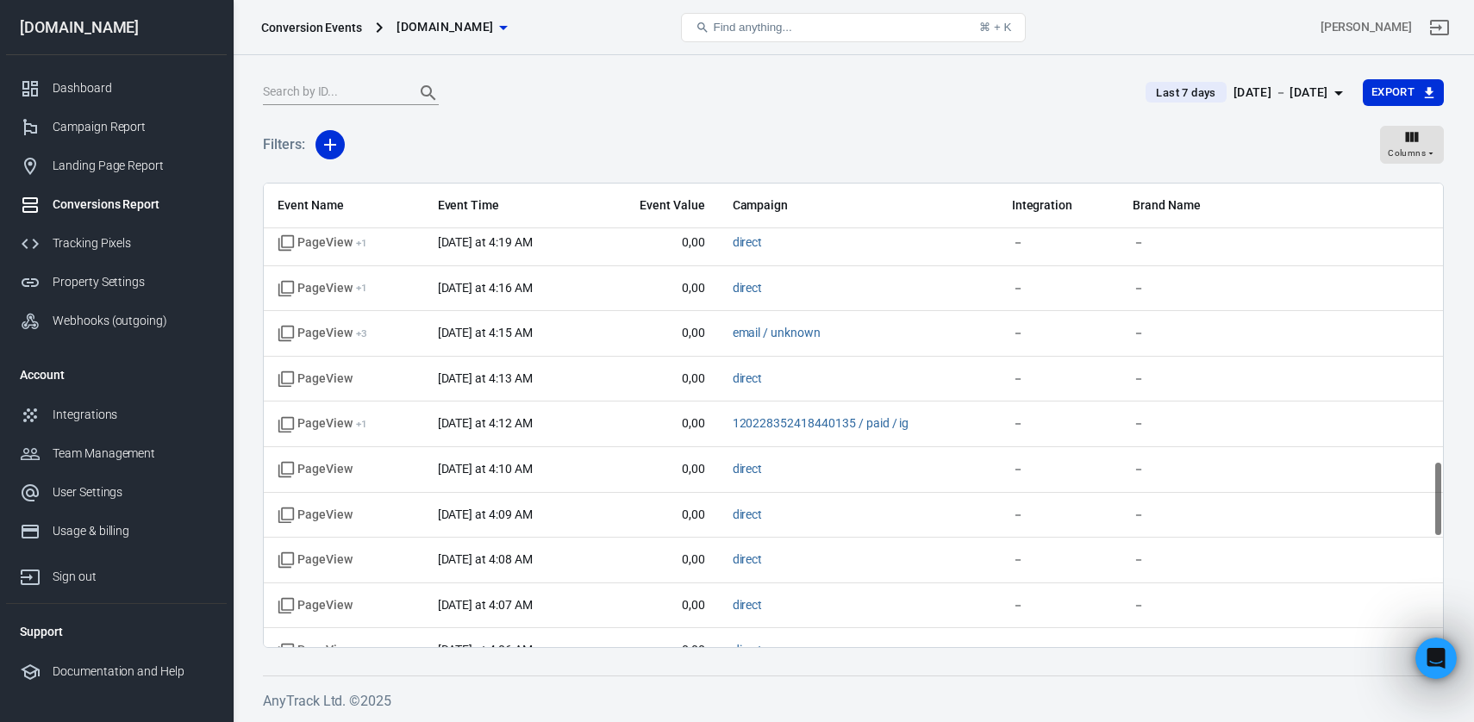
scroll to position [2356, 0]
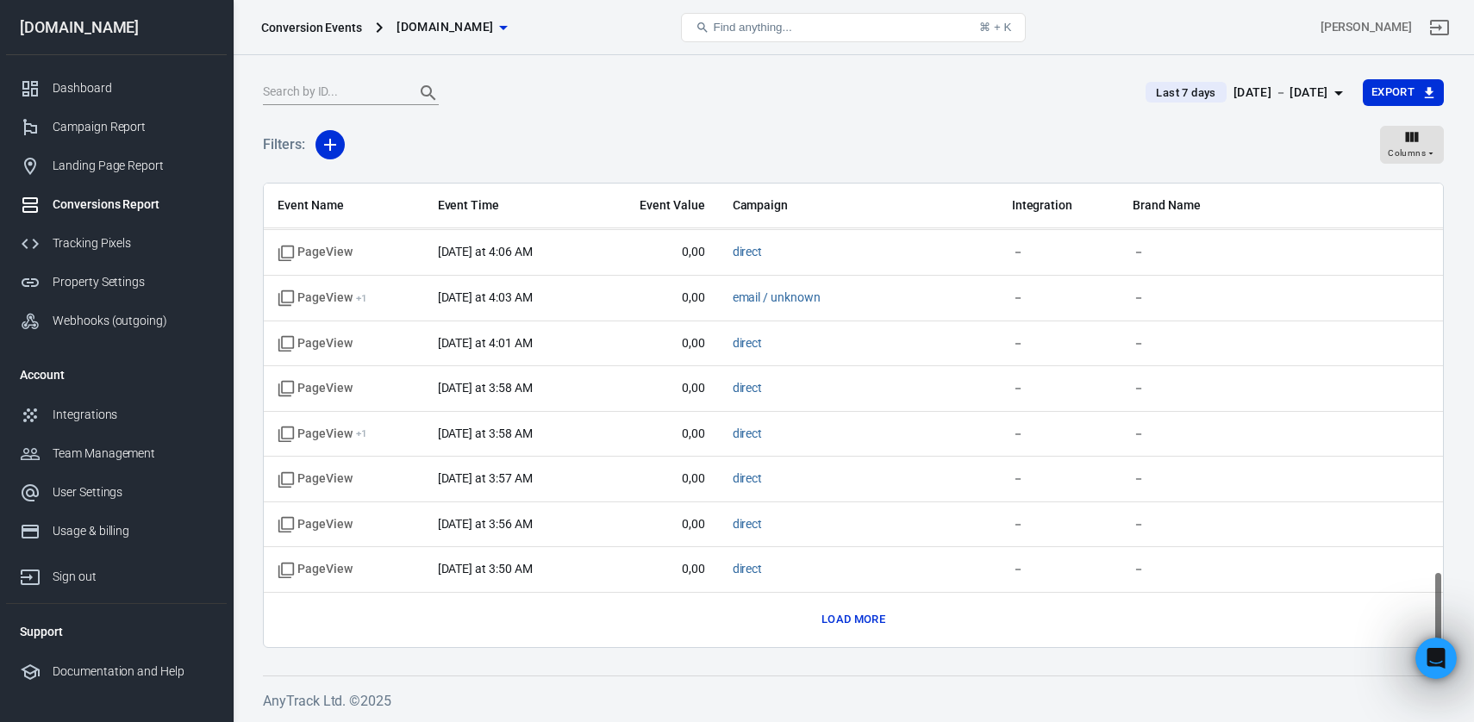
click at [855, 626] on button "Load more" at bounding box center [853, 620] width 72 height 27
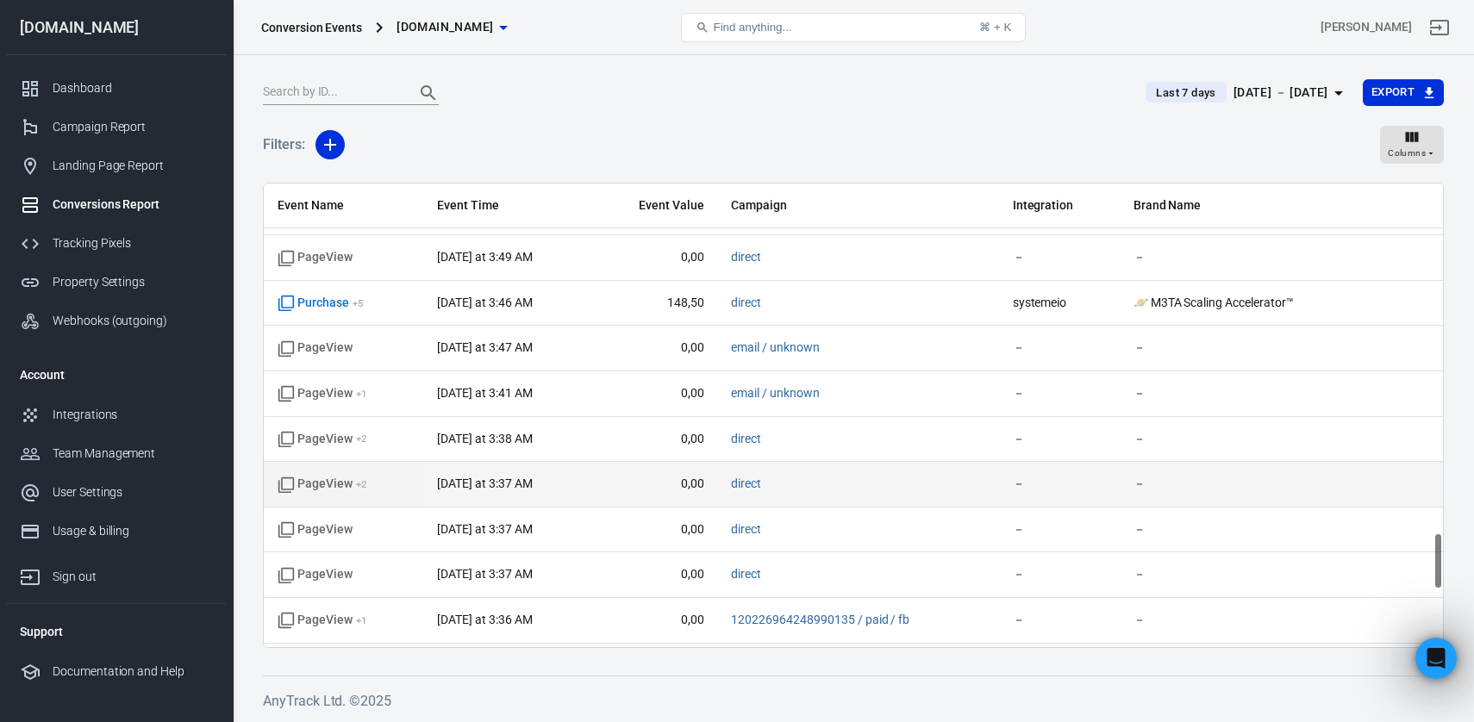
scroll to position [2753, 0]
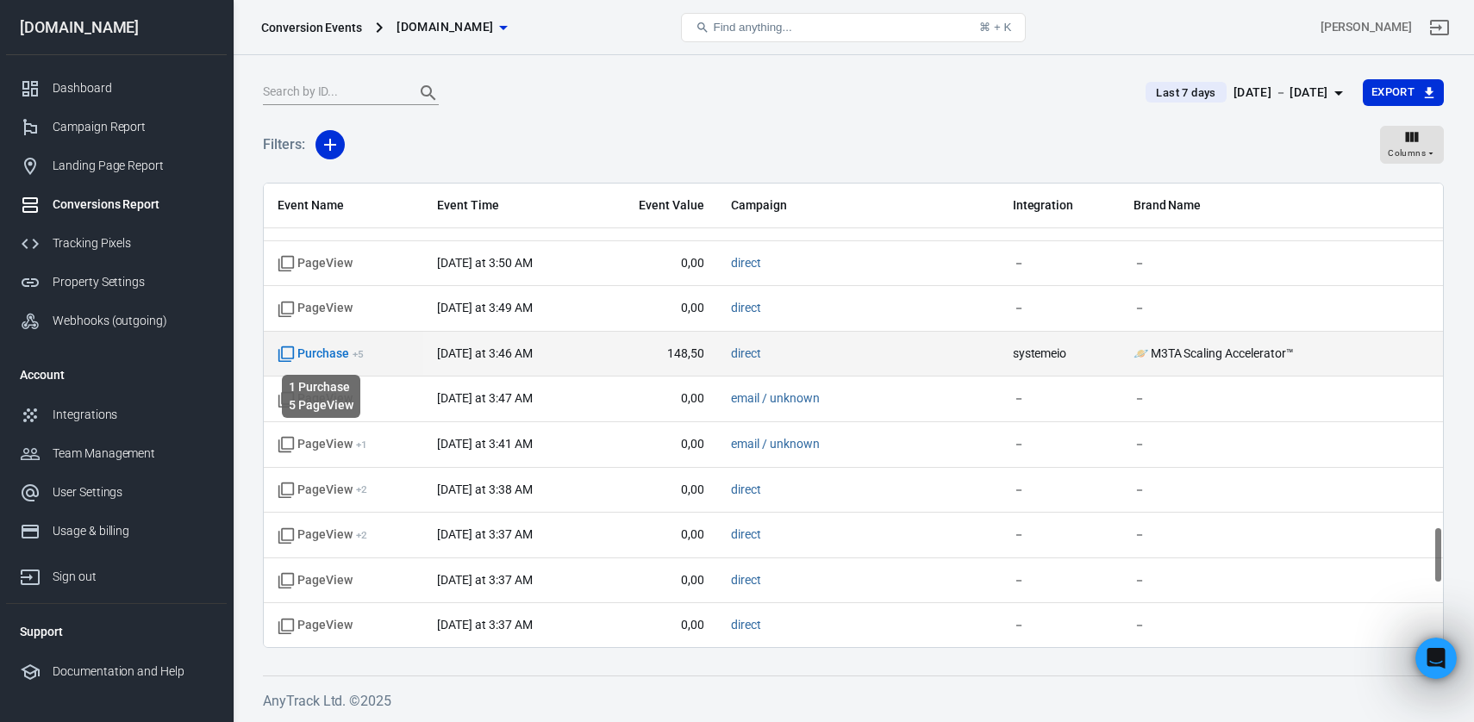
click at [357, 376] on div "1 Purchase 5 PageView" at bounding box center [321, 396] width 78 height 43
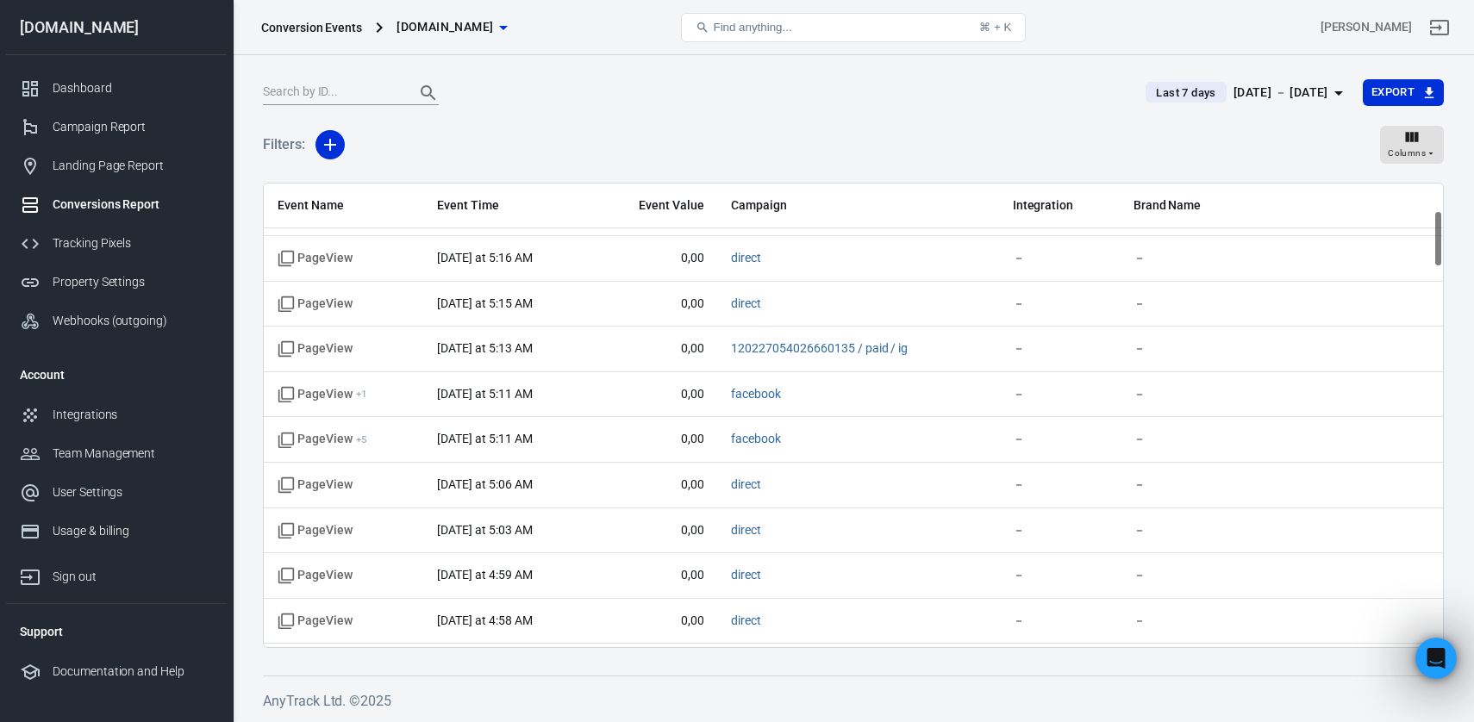
scroll to position [0, 0]
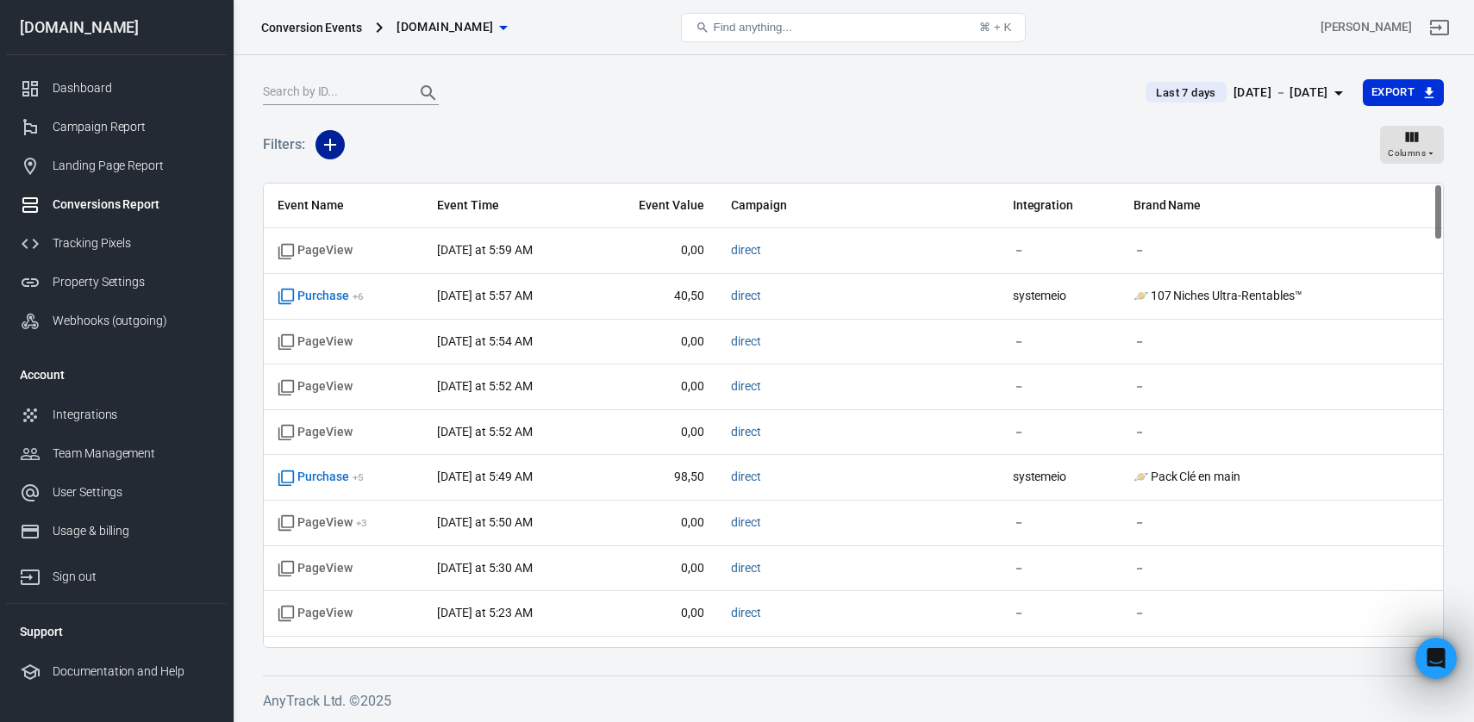
click at [340, 149] on icon "button" at bounding box center [330, 144] width 21 height 21
click at [393, 176] on li "Event Name" at bounding box center [373, 181] width 117 height 31
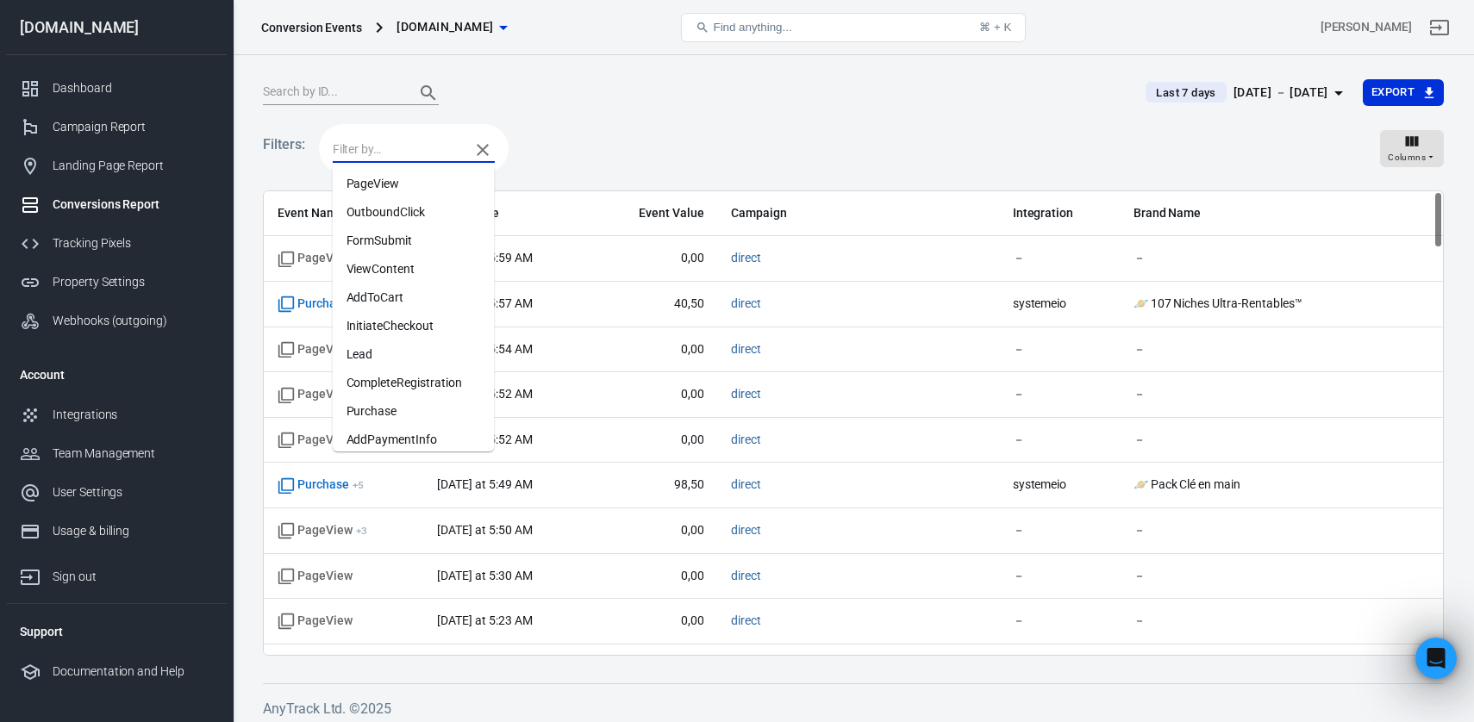
click at [400, 153] on input "text" at bounding box center [397, 150] width 128 height 22
type input "p"
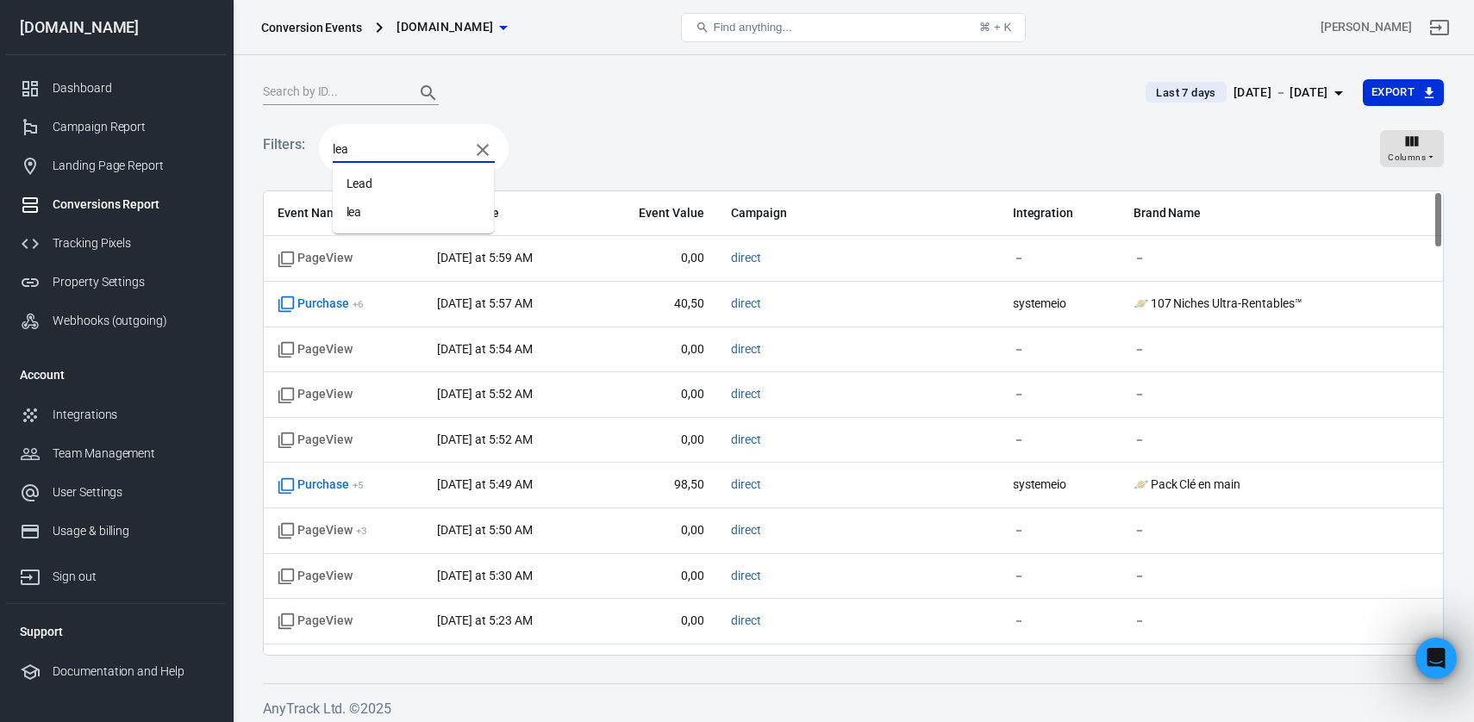
type input "lead"
click at [403, 184] on li "Lead" at bounding box center [414, 184] width 162 height 28
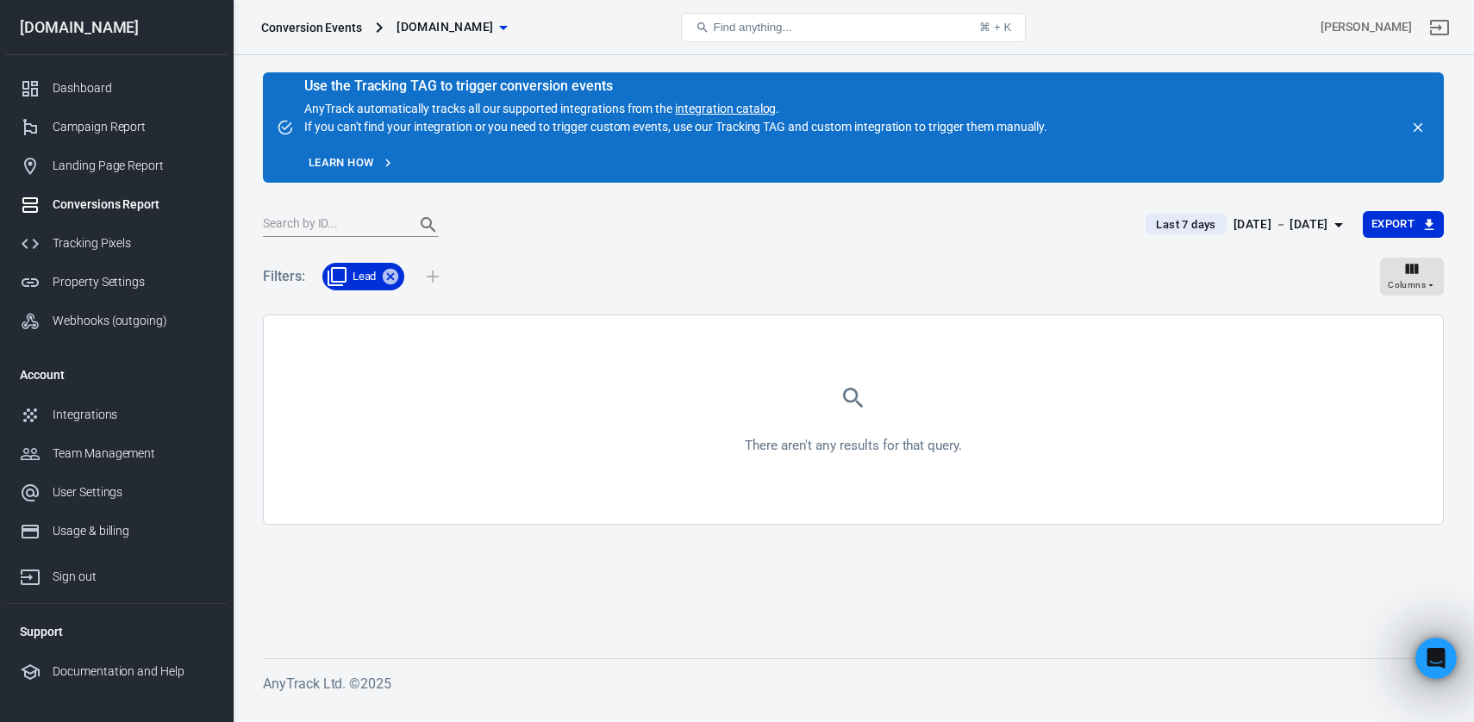
click at [1233, 226] on div "Sep 27 － Oct 3, 2025" at bounding box center [1280, 225] width 95 height 22
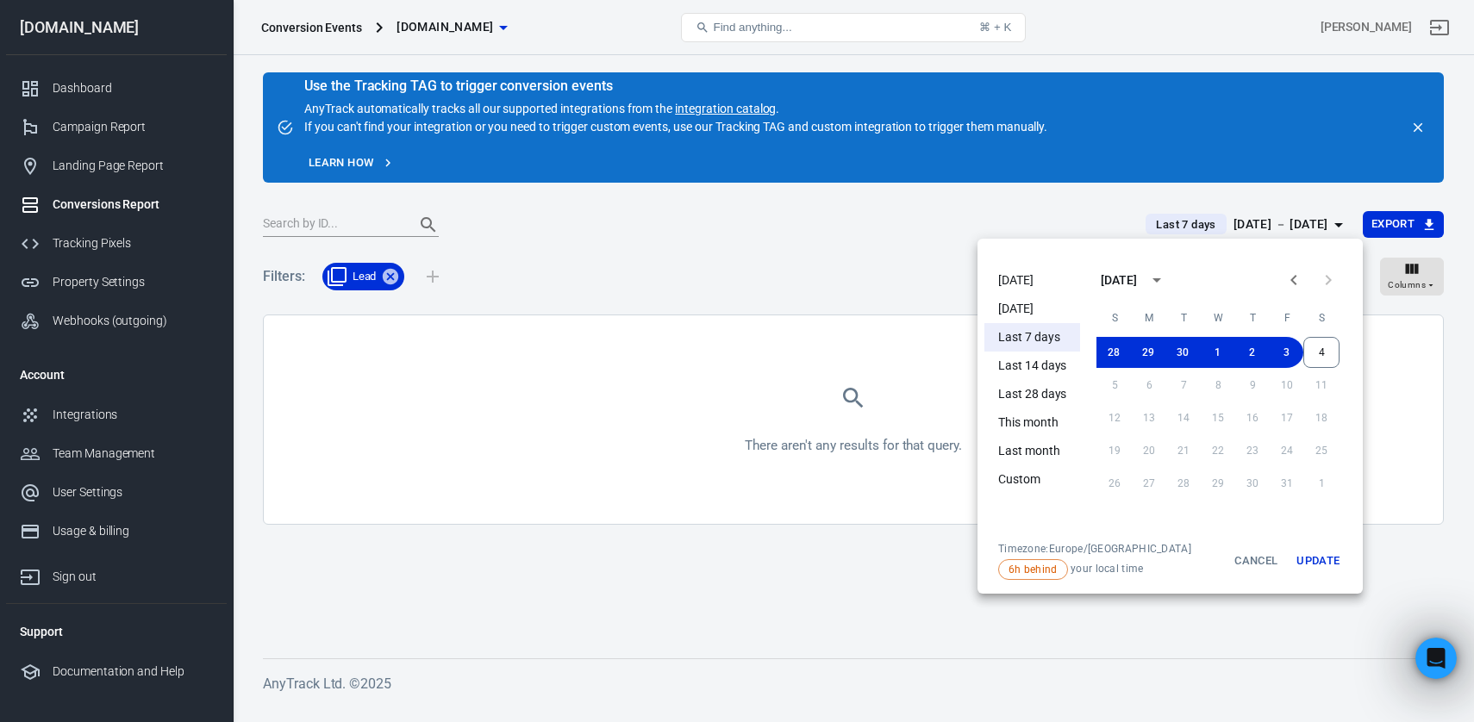
click at [1038, 365] on li "Last 14 days" at bounding box center [1032, 366] width 96 height 28
click at [428, 283] on div at bounding box center [737, 361] width 1474 height 722
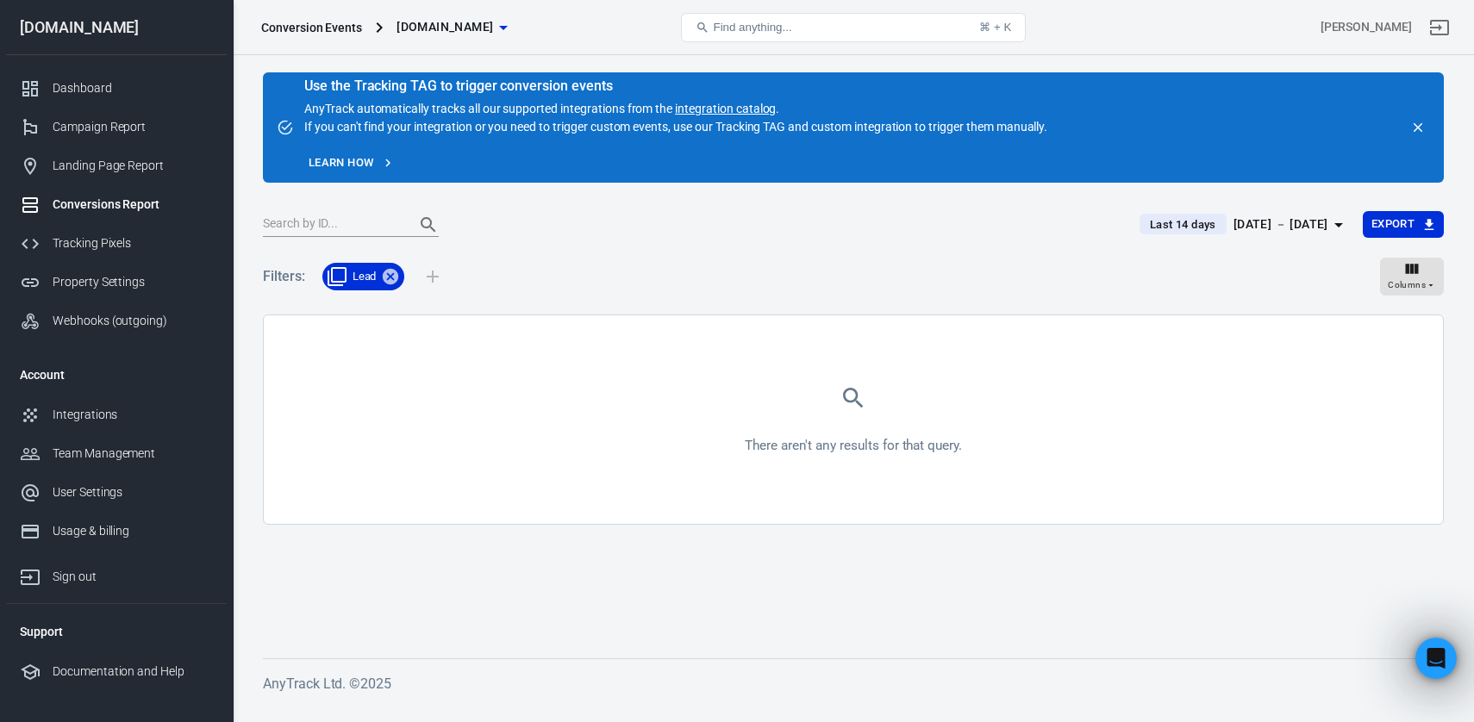
click at [437, 278] on div "Today Yesterday Last 7 days Last 14 days Last 28 days This month Last month Cus…" at bounding box center [737, 361] width 1474 height 722
click at [436, 275] on div "Lead" at bounding box center [382, 276] width 140 height 55
click at [425, 274] on div "Lead" at bounding box center [382, 276] width 140 height 55
click at [365, 278] on span "Lead" at bounding box center [364, 276] width 45 height 17
click at [435, 271] on div "Lead" at bounding box center [382, 276] width 140 height 55
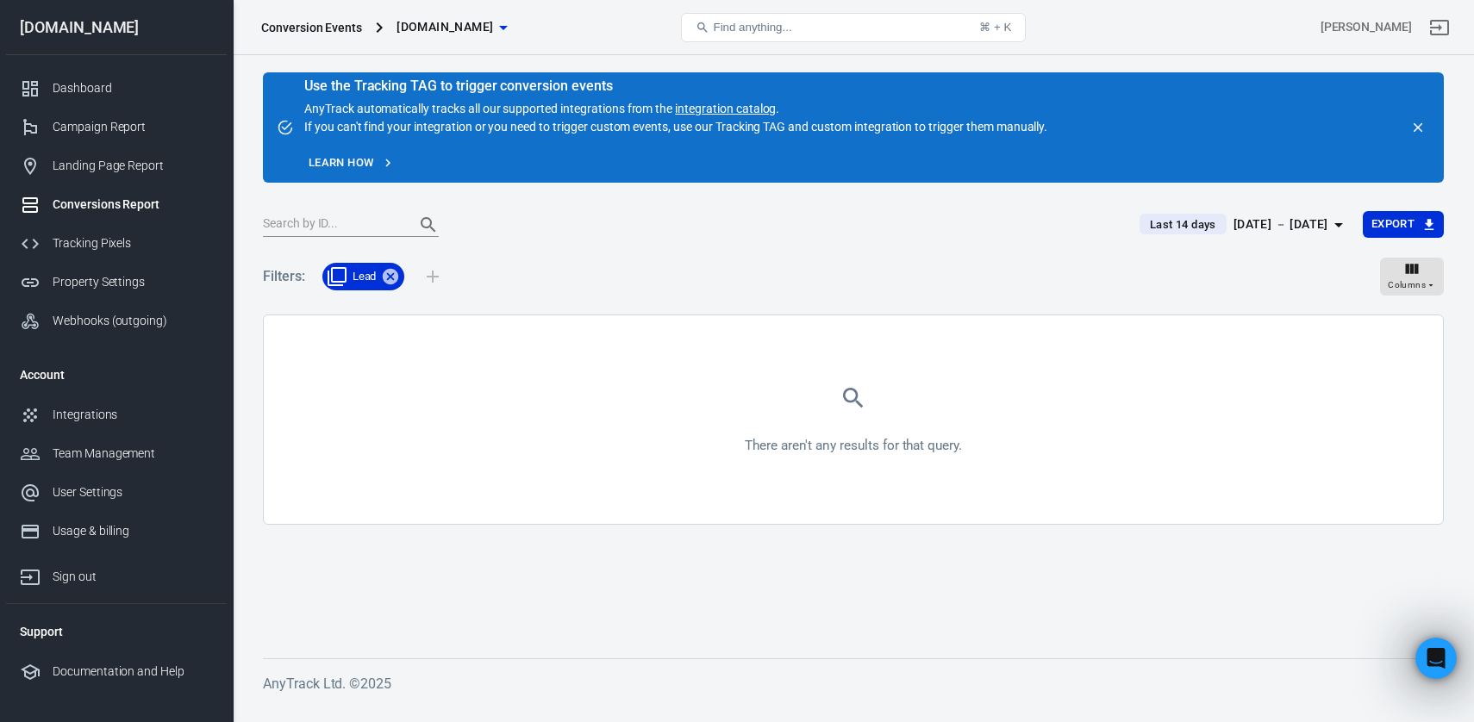
click at [429, 273] on div "Lead" at bounding box center [382, 276] width 140 height 55
click at [393, 273] on icon at bounding box center [390, 276] width 19 height 19
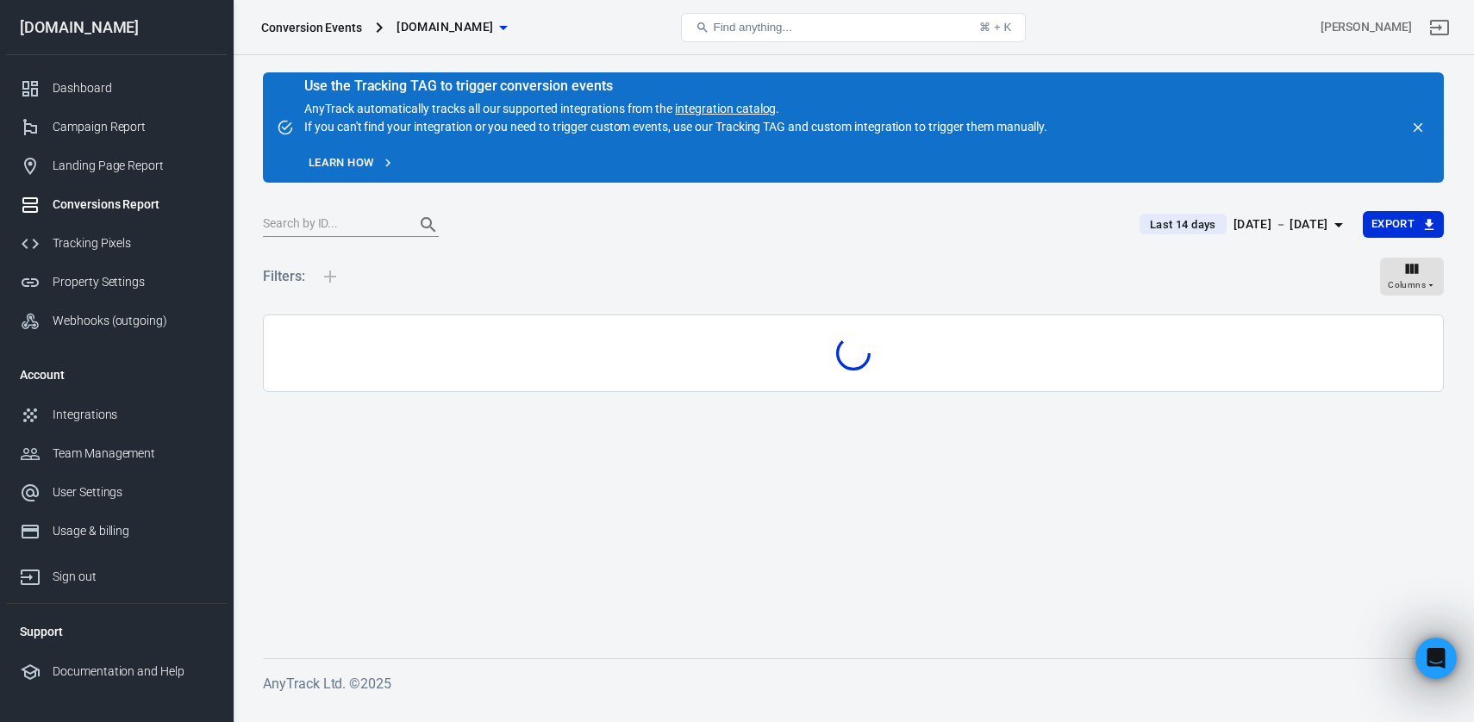
click at [322, 276] on div at bounding box center [330, 276] width 36 height 55
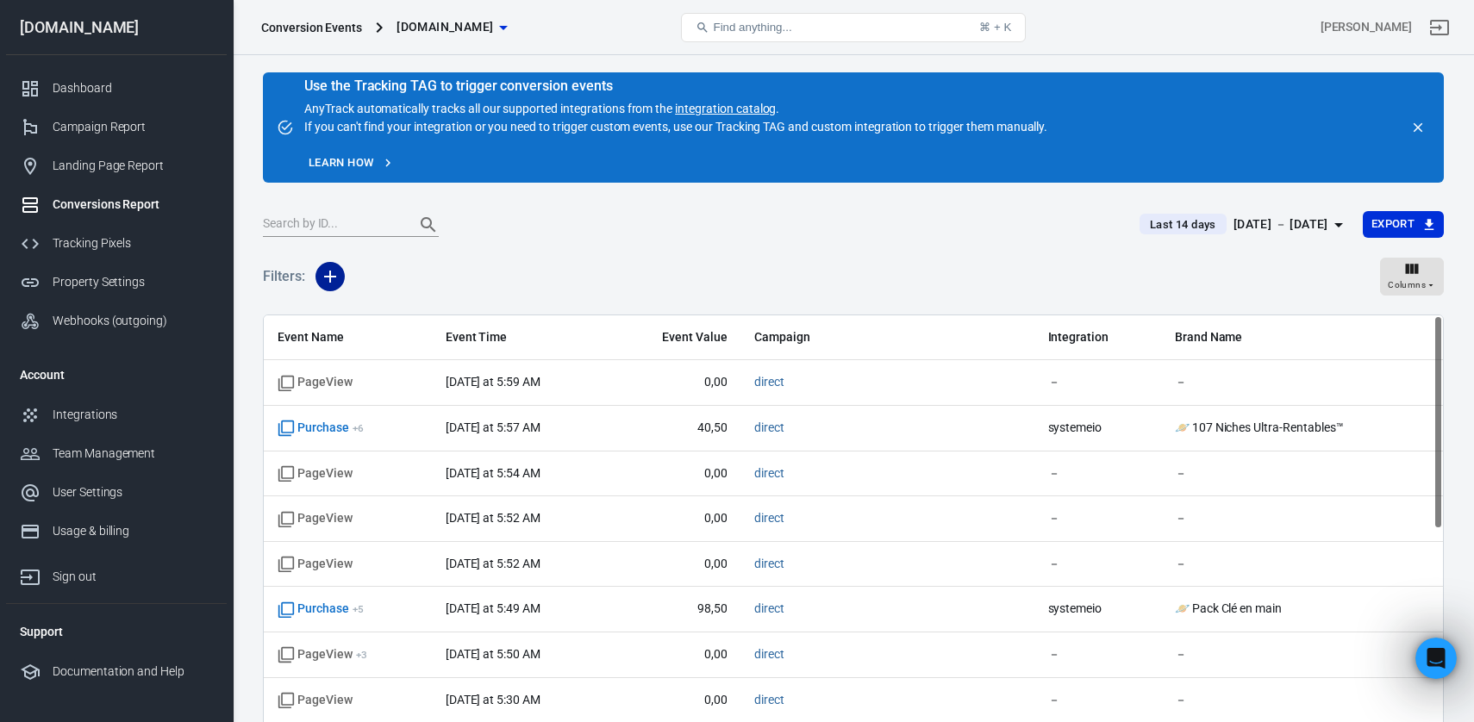
click at [332, 276] on icon "button" at bounding box center [330, 277] width 12 height 12
click at [368, 311] on li "Event Name" at bounding box center [373, 313] width 117 height 31
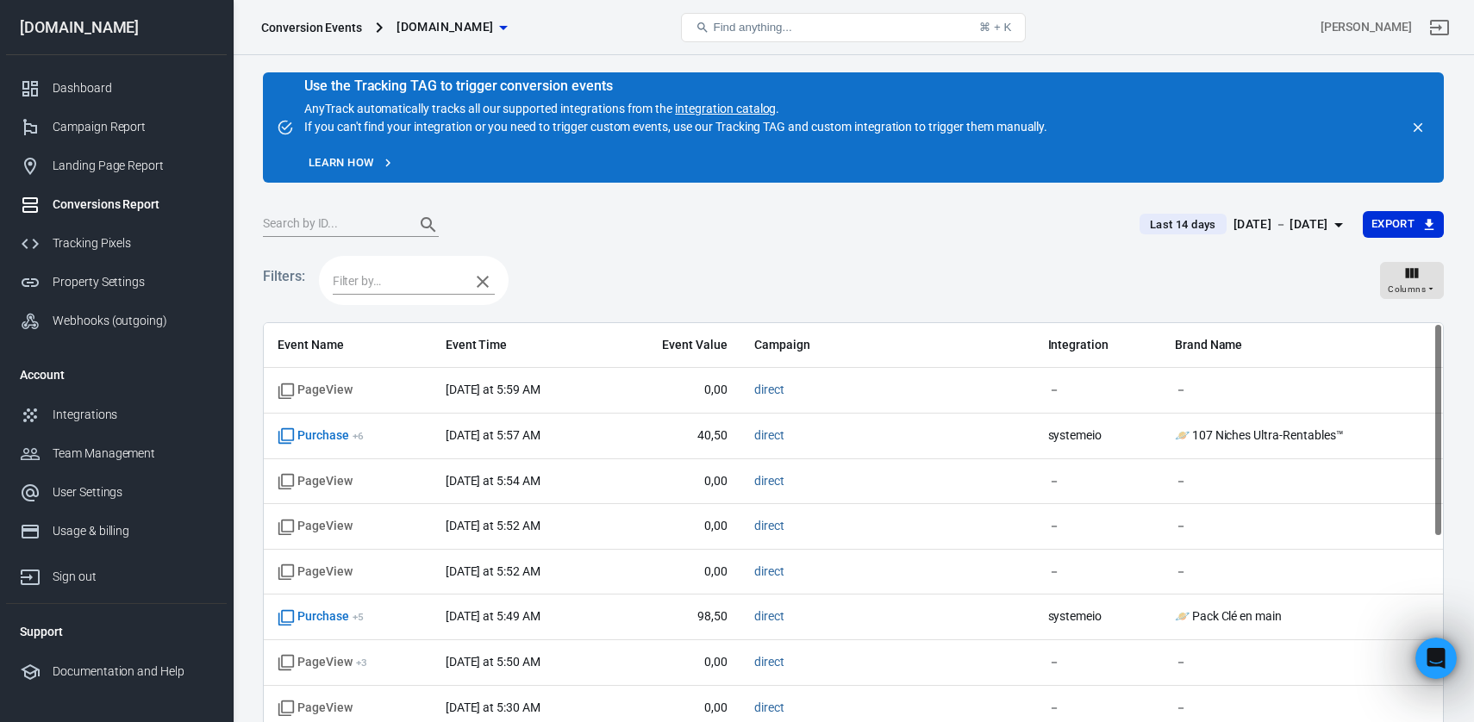
click at [422, 278] on input "text" at bounding box center [397, 282] width 128 height 22
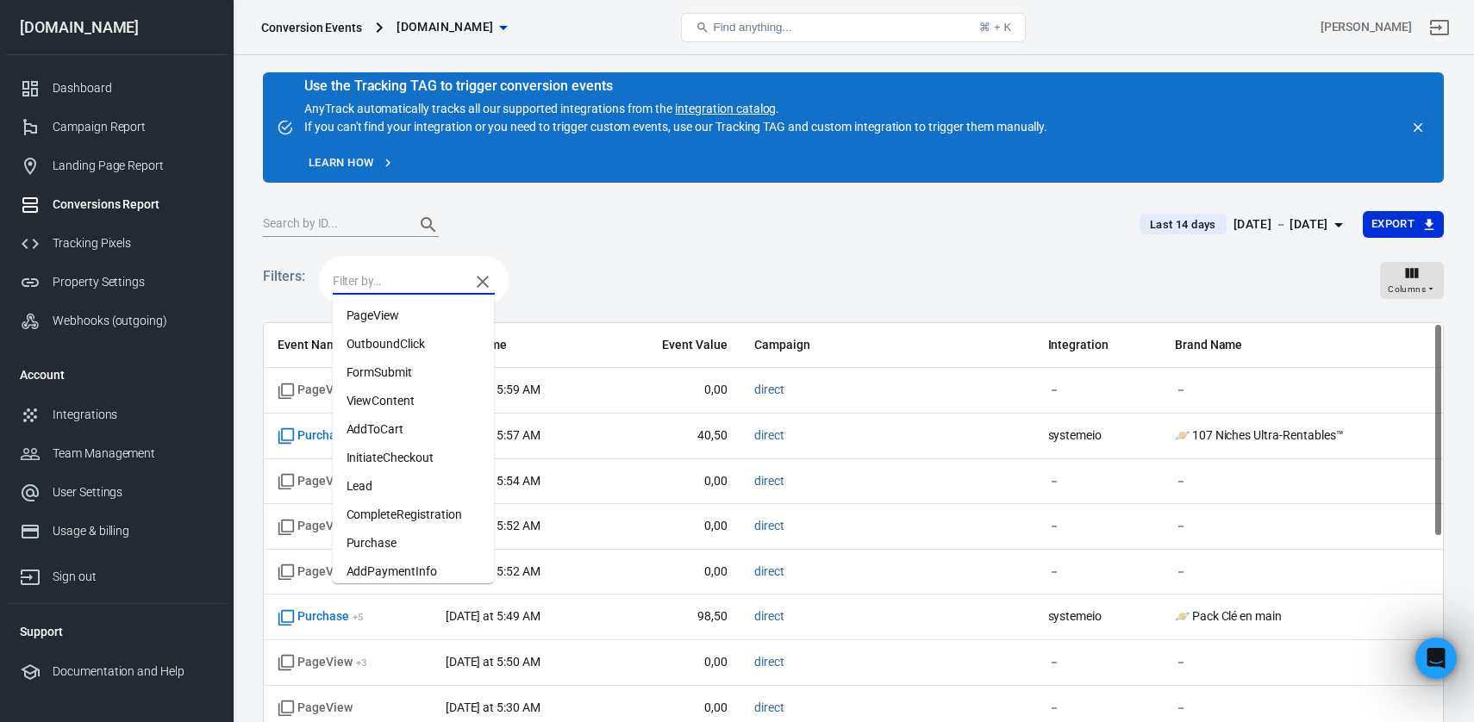
click at [415, 372] on li "FormSubmit" at bounding box center [414, 373] width 162 height 28
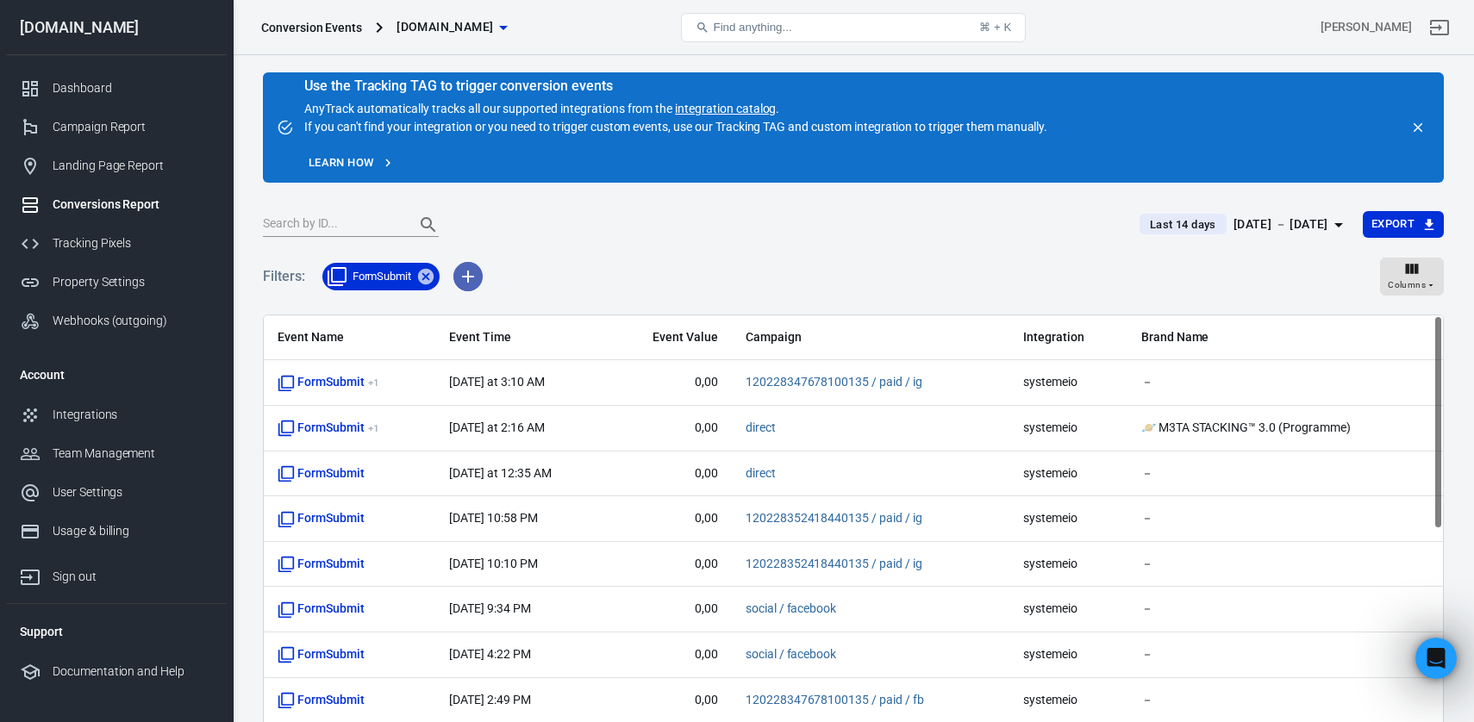
click at [469, 277] on icon "button" at bounding box center [468, 277] width 12 height 12
click at [521, 322] on li "Event Name" at bounding box center [513, 313] width 117 height 31
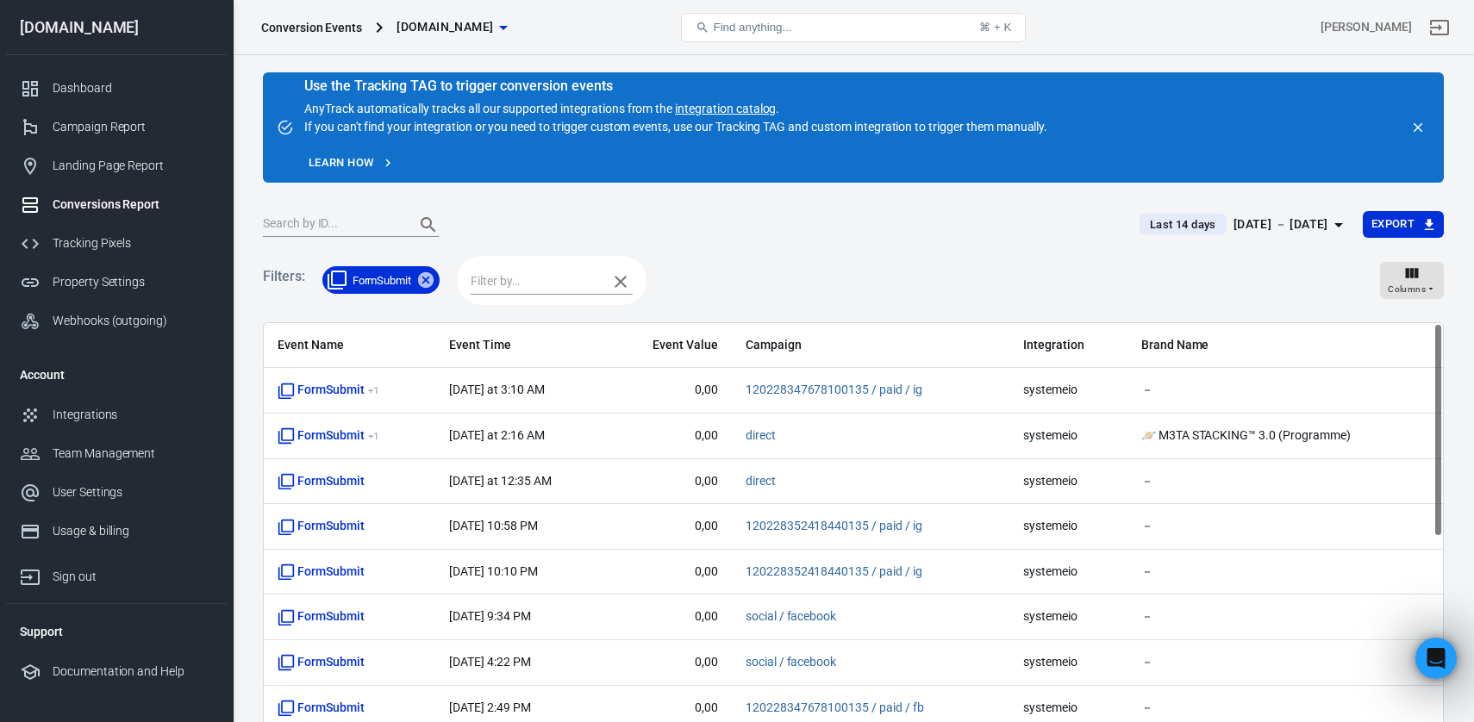
click at [540, 285] on input "text" at bounding box center [535, 282] width 128 height 22
type input "pur"
click at [538, 317] on li "Purchase" at bounding box center [554, 316] width 162 height 28
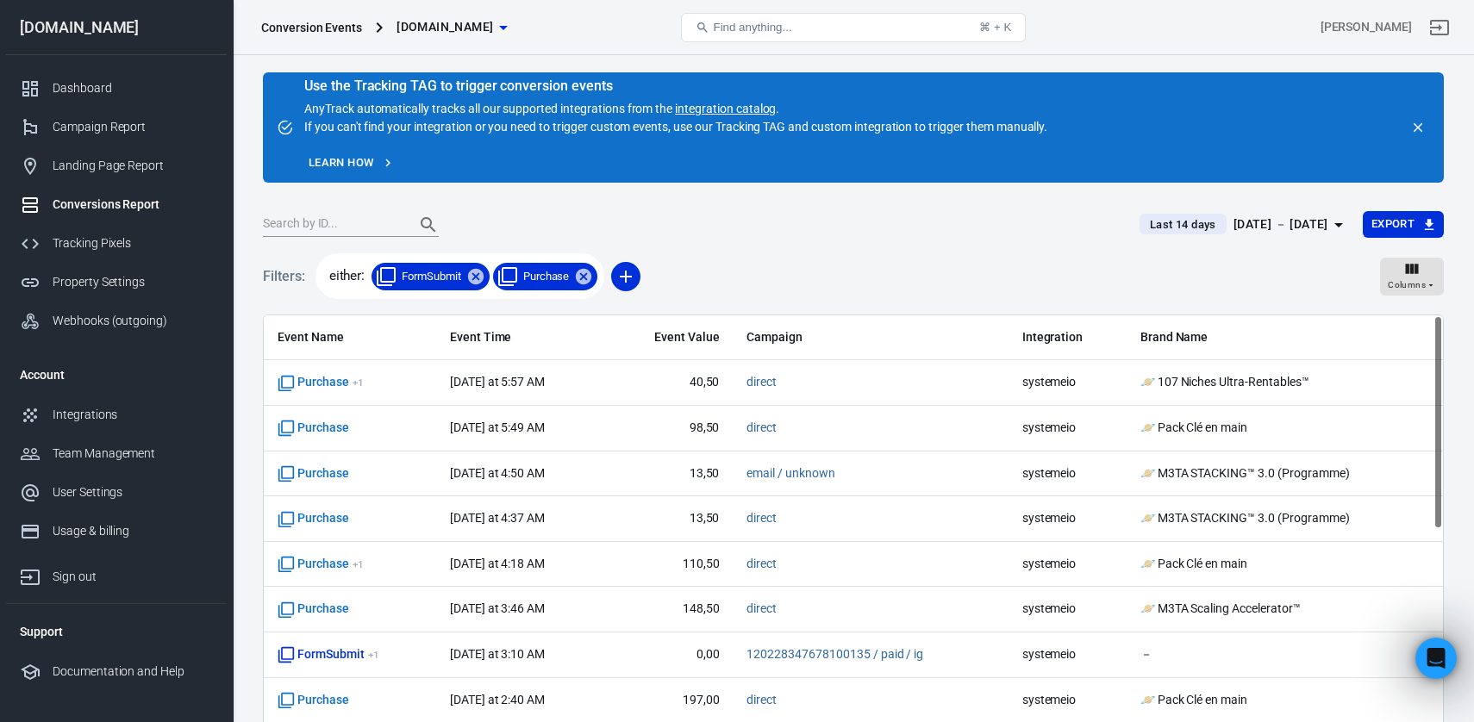
click at [1321, 224] on div "Sep 20 － Oct 3, 2025" at bounding box center [1280, 225] width 95 height 22
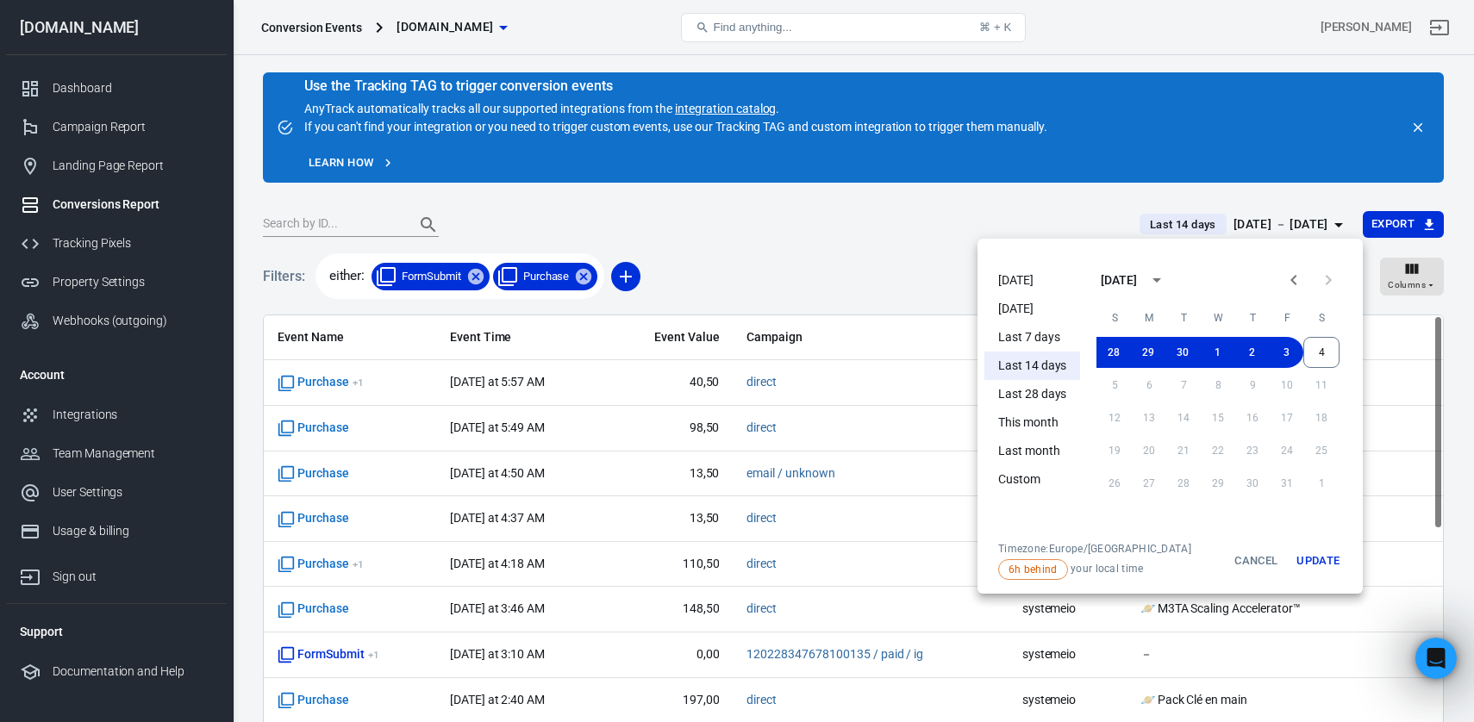
click at [1059, 400] on li "Last 28 days" at bounding box center [1032, 394] width 96 height 28
click at [1325, 559] on button "Update" at bounding box center [1317, 561] width 55 height 38
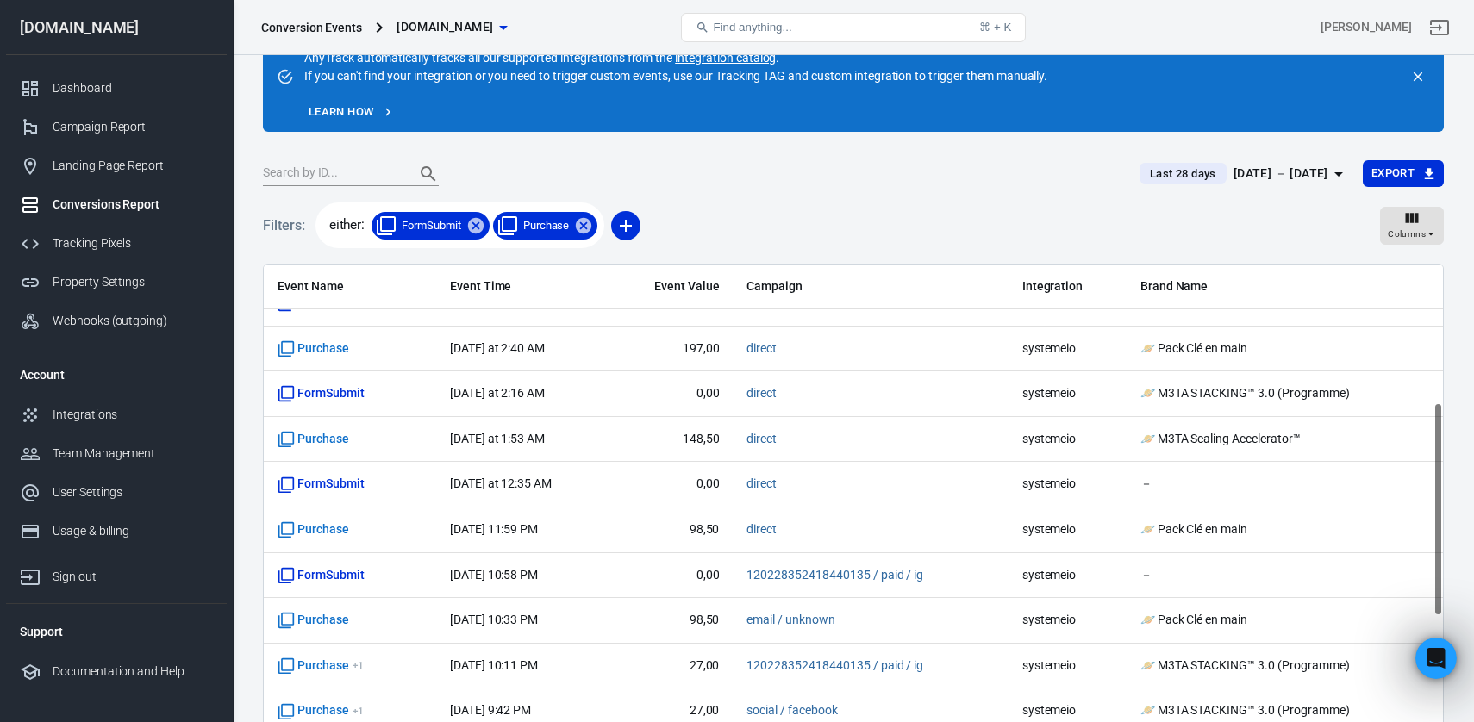
scroll to position [325, 0]
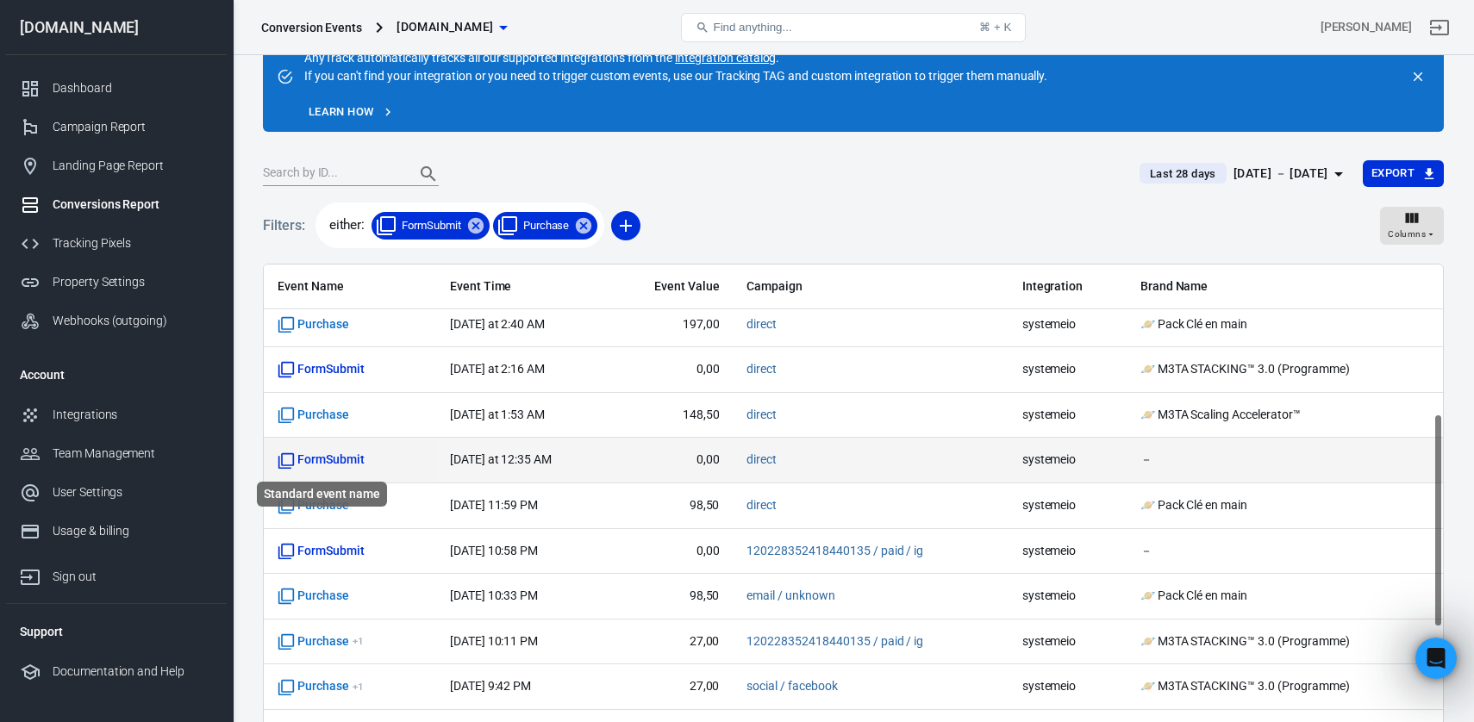
click at [339, 458] on span "FormSubmit" at bounding box center [321, 460] width 87 height 17
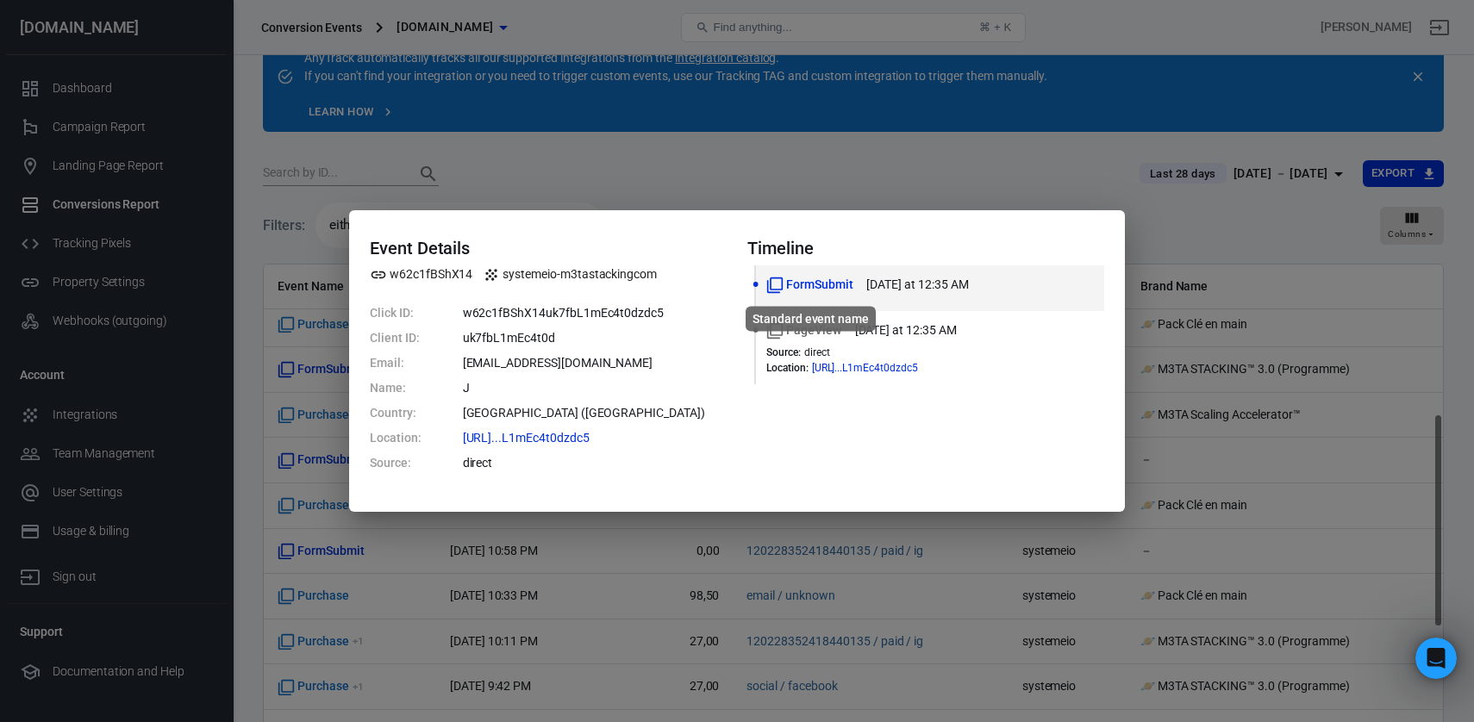
click at [846, 288] on span "FormSubmit" at bounding box center [809, 285] width 86 height 18
click at [846, 344] on div "PageView today at 12:35 AM Source : direct Location : https://www.m3ta-stacking…" at bounding box center [930, 348] width 328 height 53
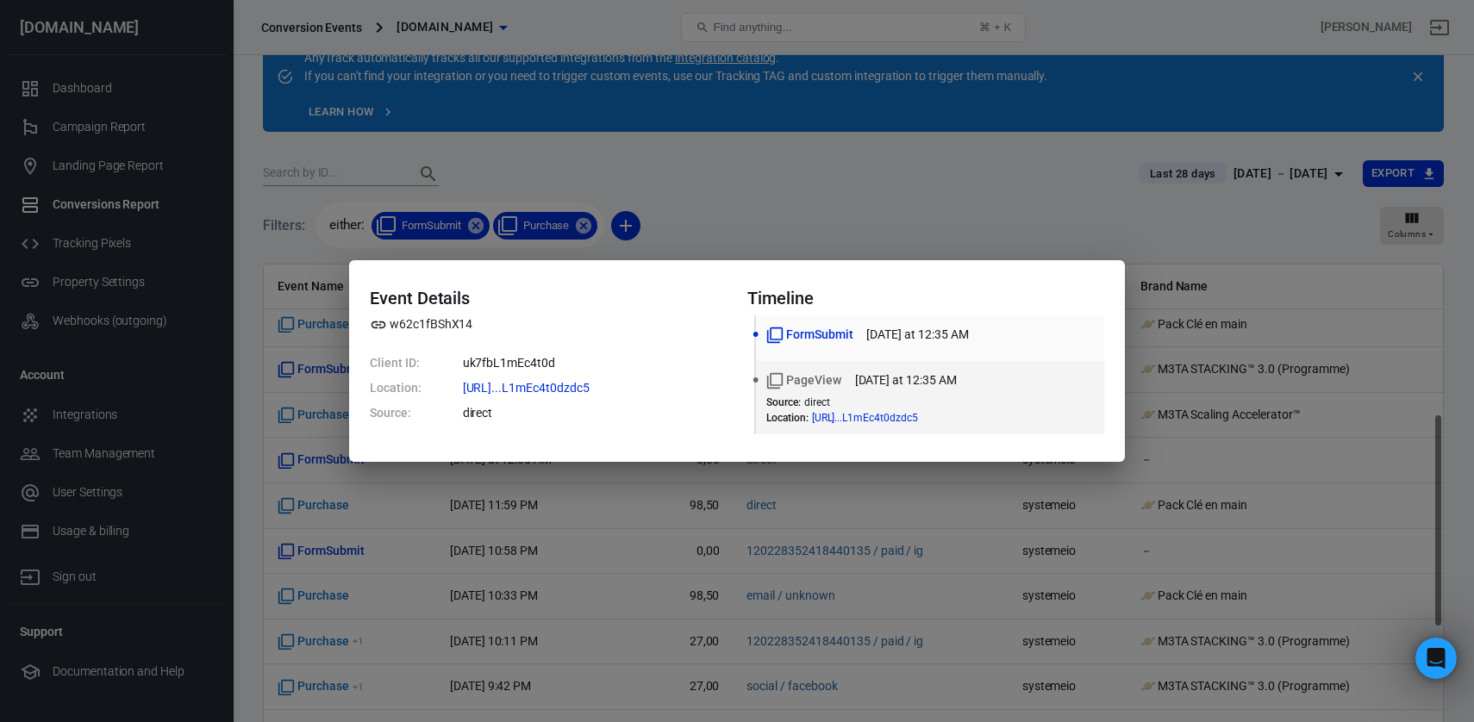
click at [897, 337] on time "today at 12:35 AM" at bounding box center [917, 335] width 102 height 18
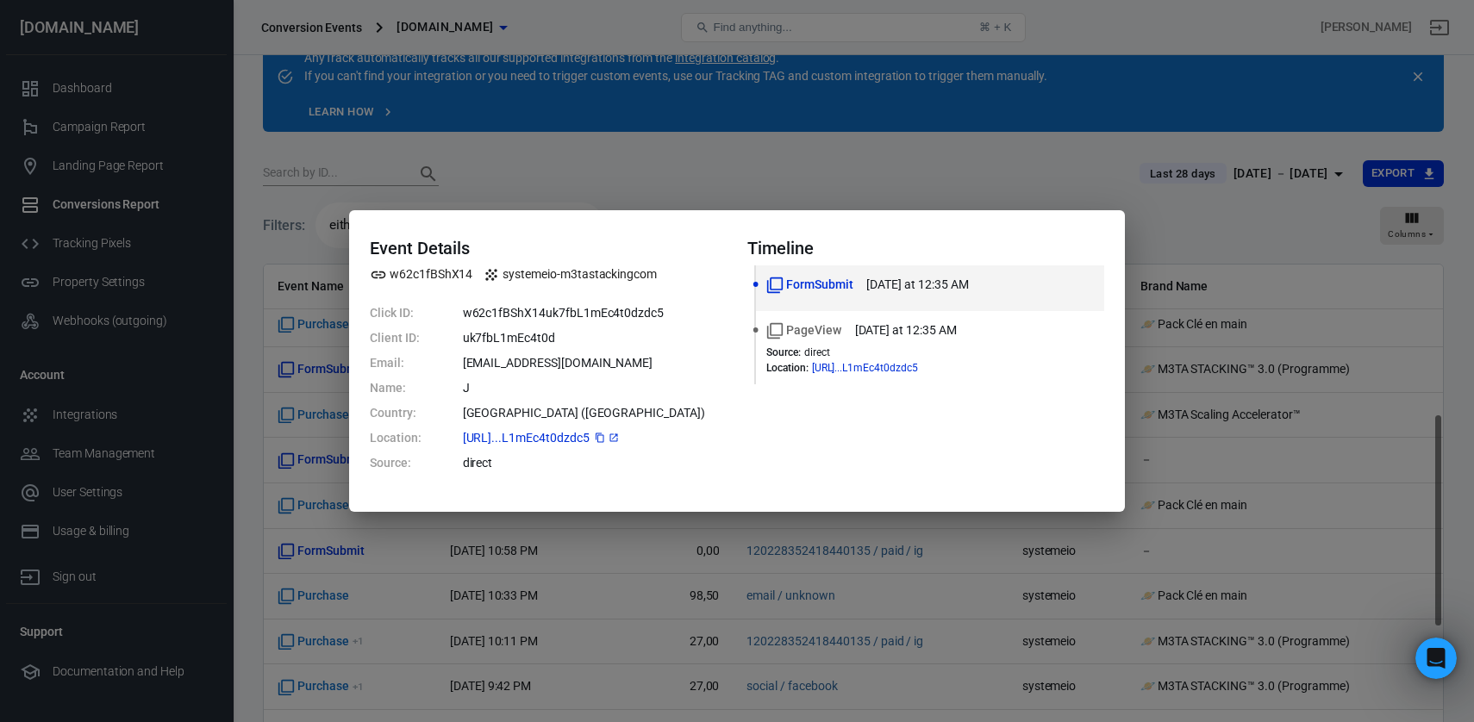
click at [604, 438] on icon "copy" at bounding box center [600, 438] width 9 height 9
click at [996, 185] on div "Event Details w62c1fBShX14 systemeio-m3tastackingcom Click ID: w62c1fBShX14uk7f…" at bounding box center [737, 361] width 1474 height 722
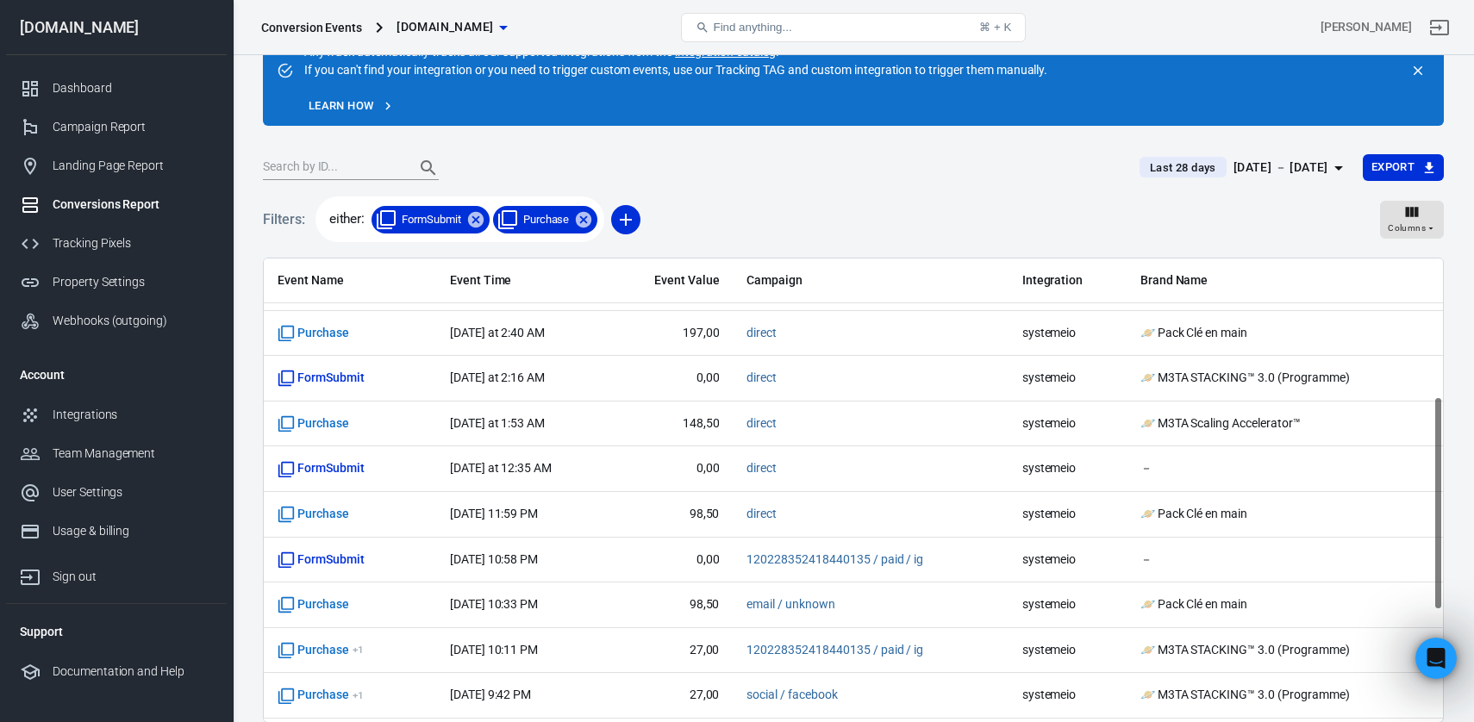
scroll to position [300, 0]
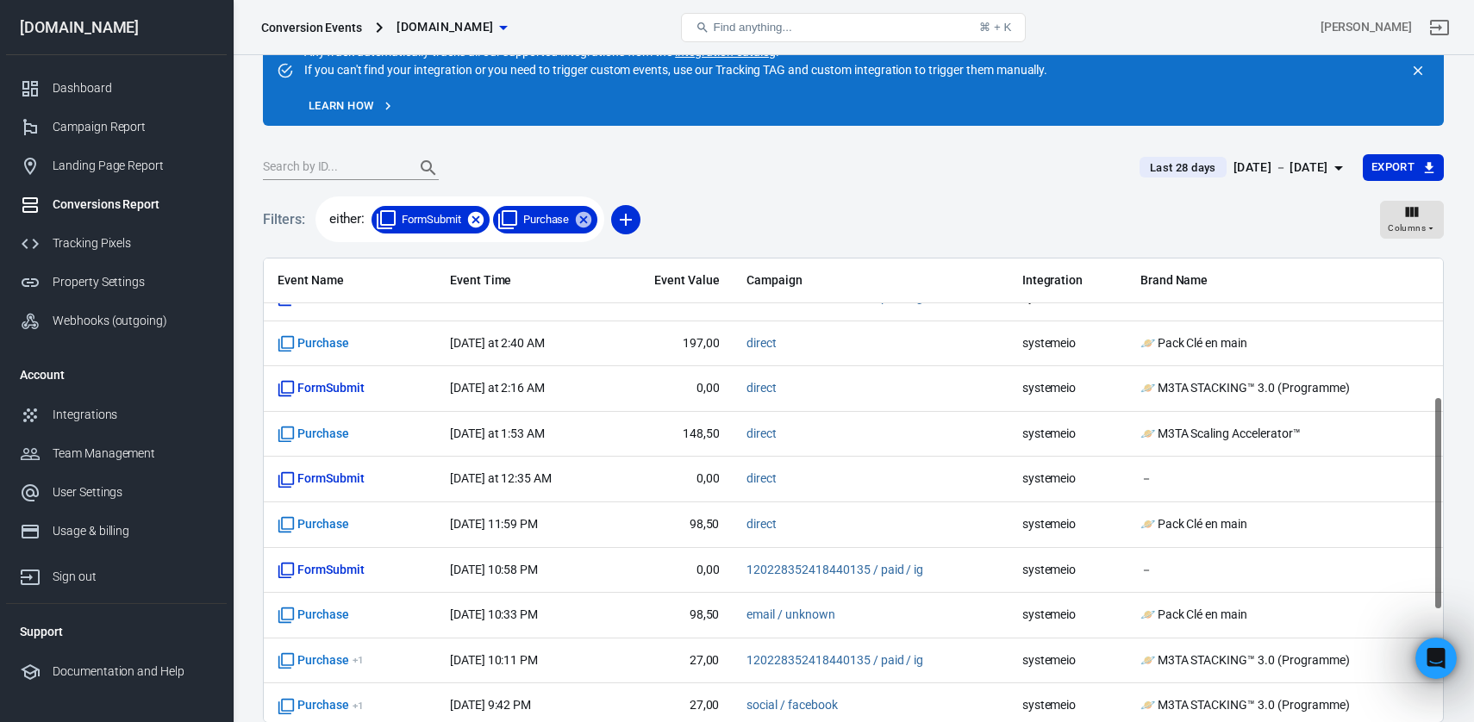
click at [478, 223] on icon at bounding box center [476, 220] width 16 height 16
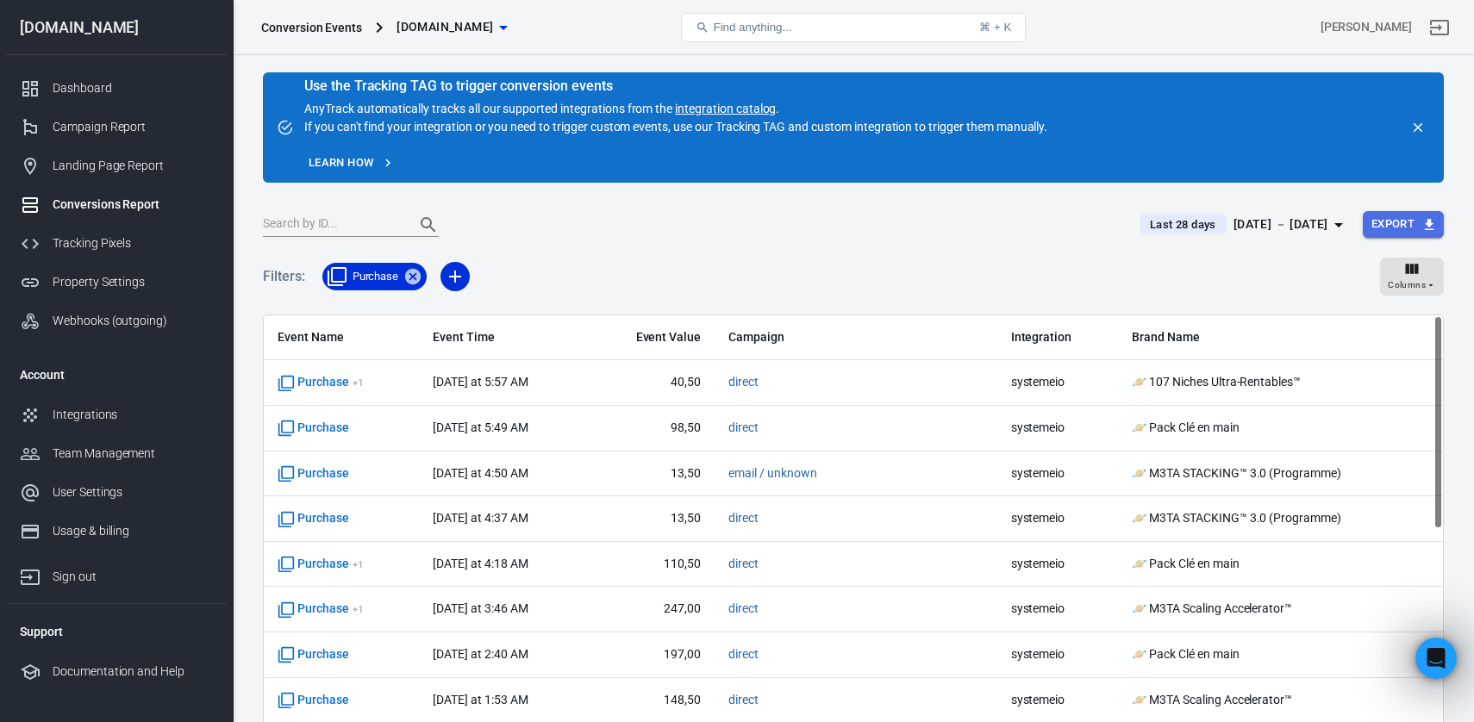
click at [1412, 223] on button "Export" at bounding box center [1403, 224] width 81 height 27
click at [1418, 260] on li "Spreadsheet (CSV)" at bounding box center [1379, 259] width 128 height 28
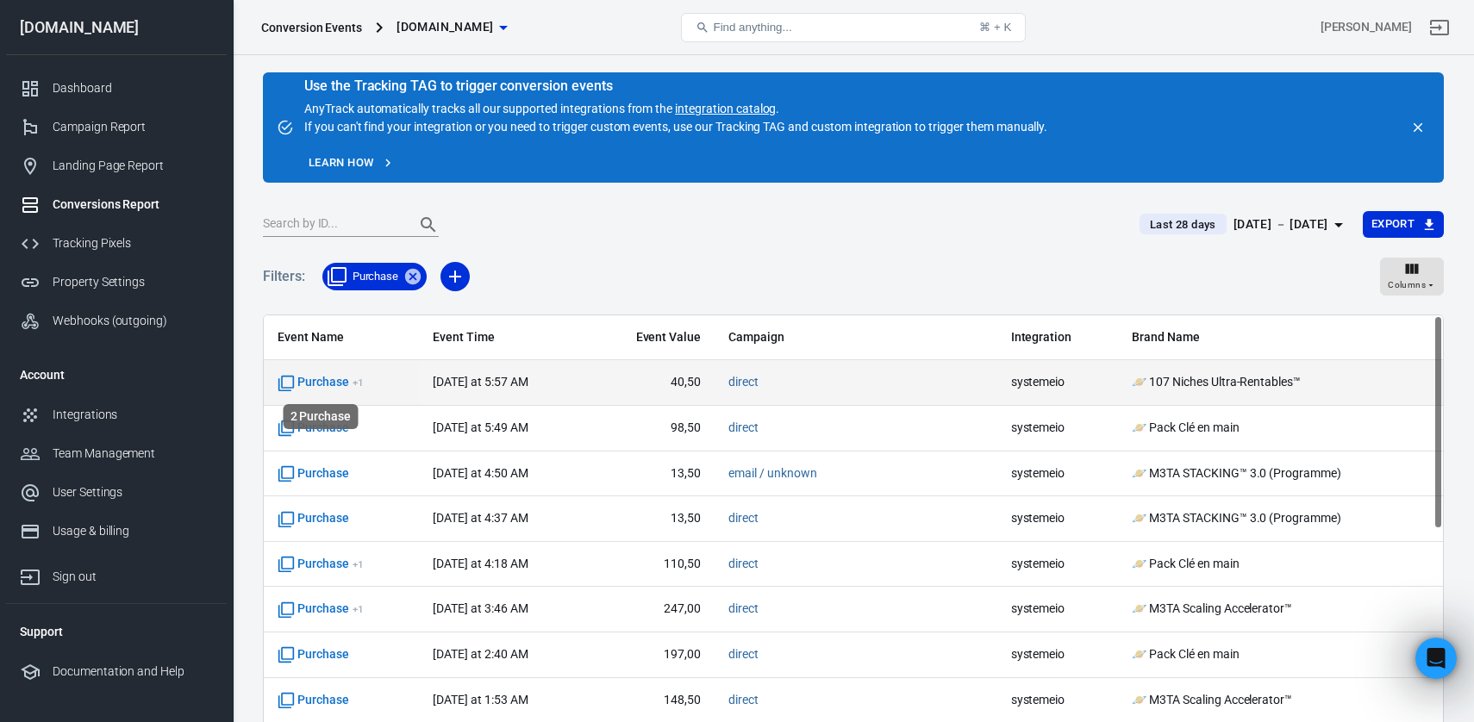
click at [324, 384] on span "Purchase + 1" at bounding box center [321, 382] width 86 height 17
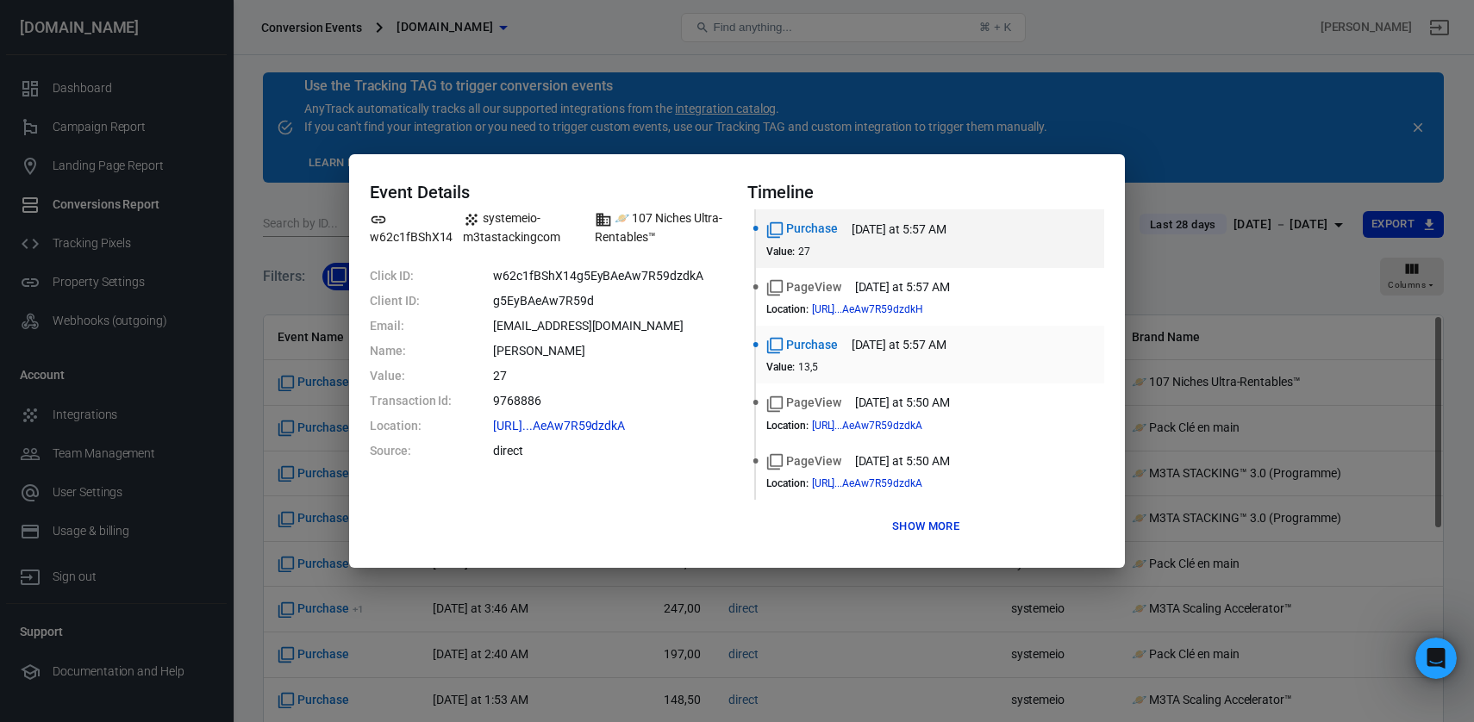
click at [889, 365] on div "Value : 13,5" at bounding box center [930, 367] width 328 height 12
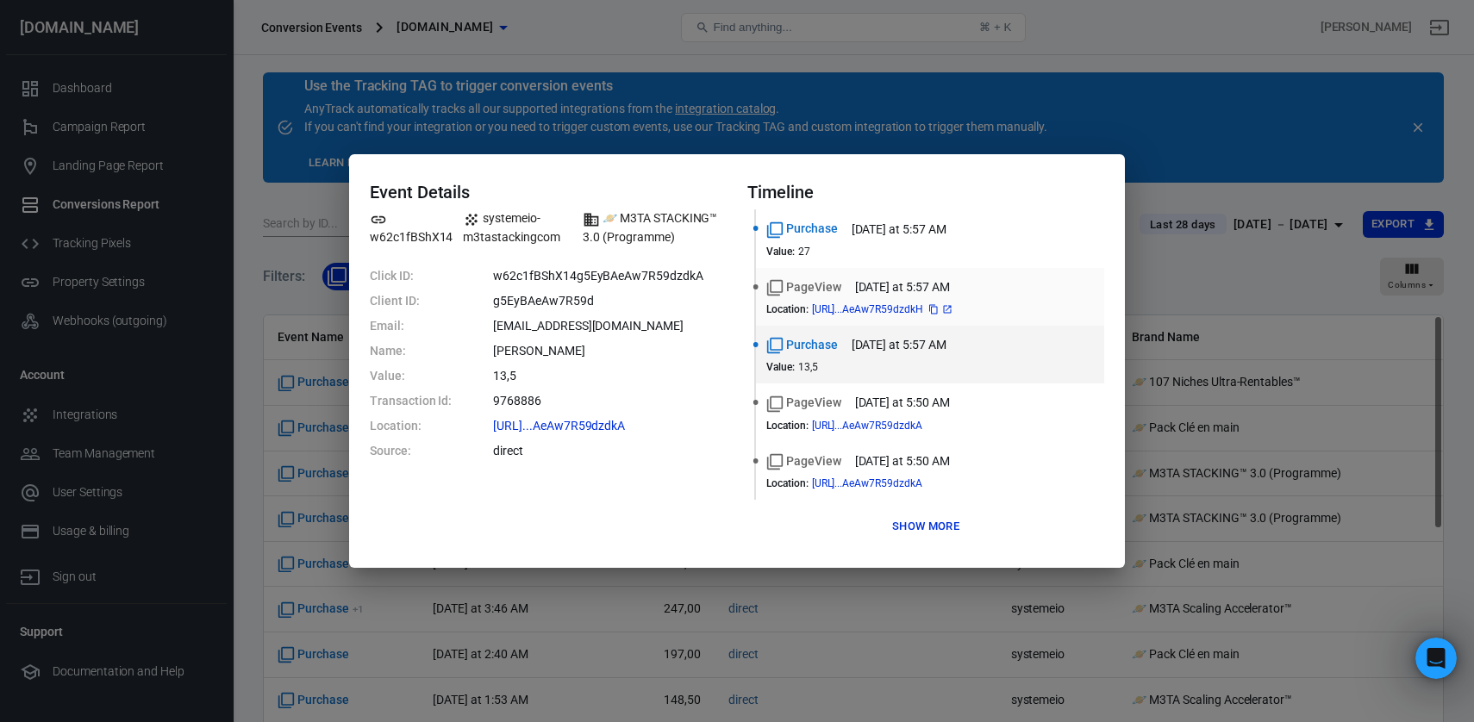
click at [917, 310] on span "[URL]...AeAw7R59dzdkH" at bounding box center [883, 309] width 142 height 10
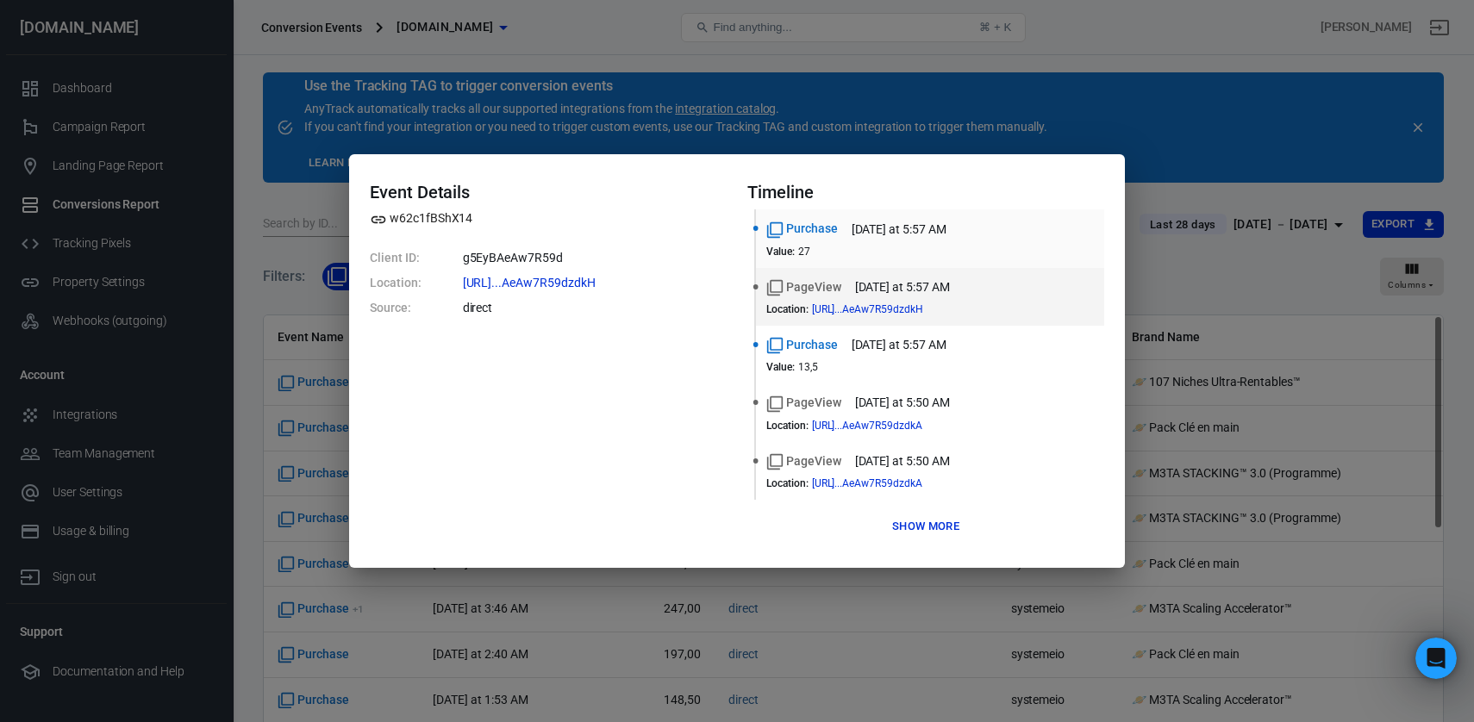
click at [940, 247] on div "Value : 27" at bounding box center [930, 252] width 328 height 12
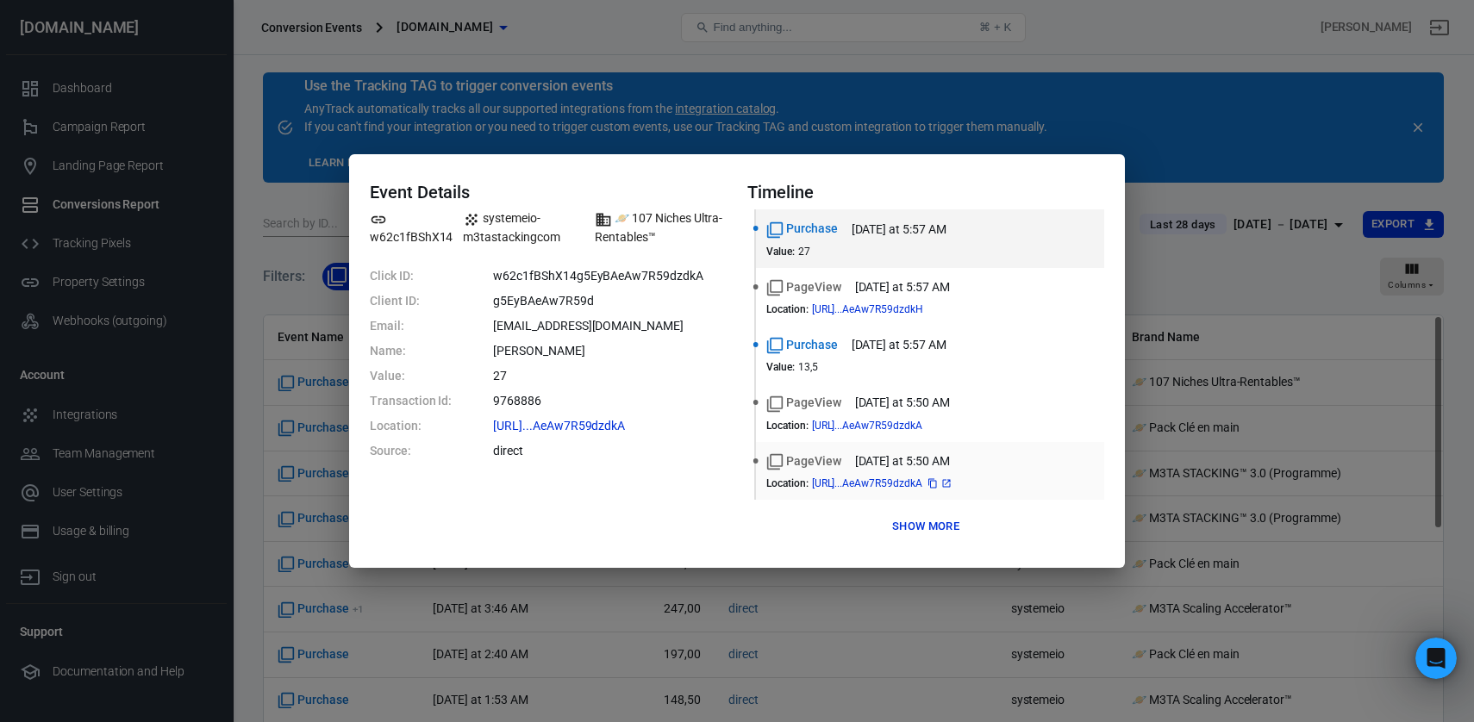
click at [933, 484] on span "[URL]...AeAw7R59dzdkA" at bounding box center [882, 483] width 141 height 10
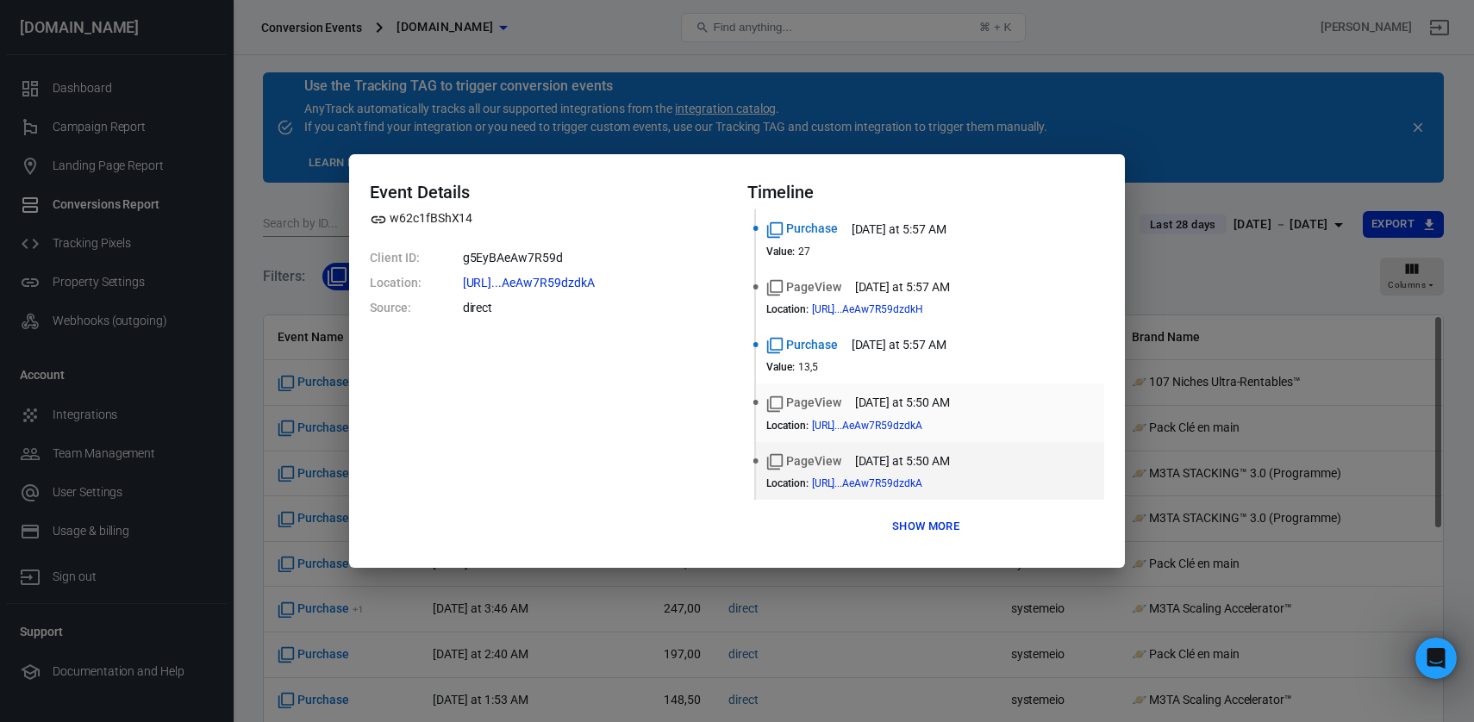
click at [953, 420] on dd "[URL]...AeAw7R59dzdkA" at bounding box center [882, 426] width 141 height 12
click at [1028, 474] on div "PageView today at 5:50 AM Location : https://www.m3ta-stacking....AeAw7R59dzdkA" at bounding box center [930, 471] width 328 height 37
click at [952, 484] on icon at bounding box center [946, 483] width 10 height 10
click at [952, 427] on icon at bounding box center [946, 426] width 10 height 10
click at [954, 309] on span "[URL]...AeAw7R59dzdkH" at bounding box center [883, 309] width 142 height 10
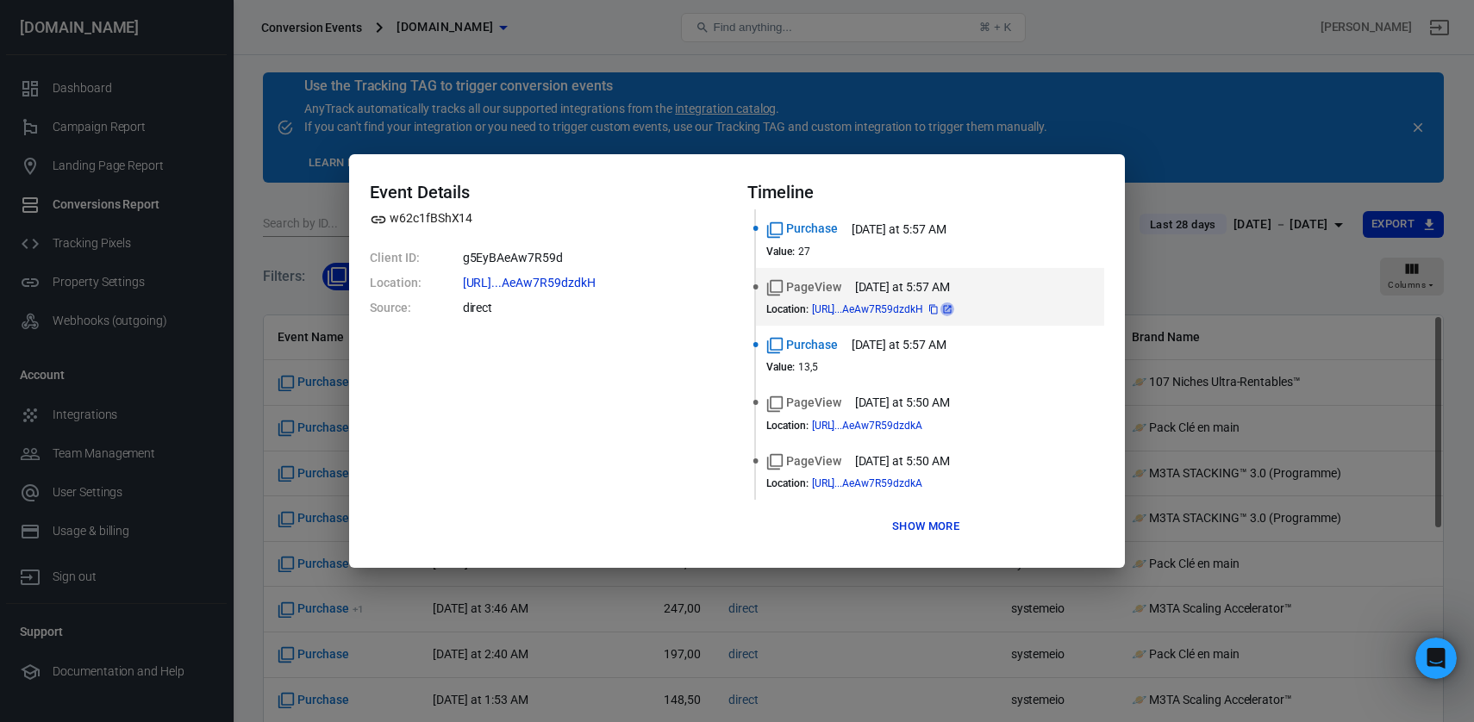
click at [952, 309] on icon at bounding box center [947, 309] width 10 height 10
click at [869, 253] on div "Value : 27" at bounding box center [930, 252] width 328 height 12
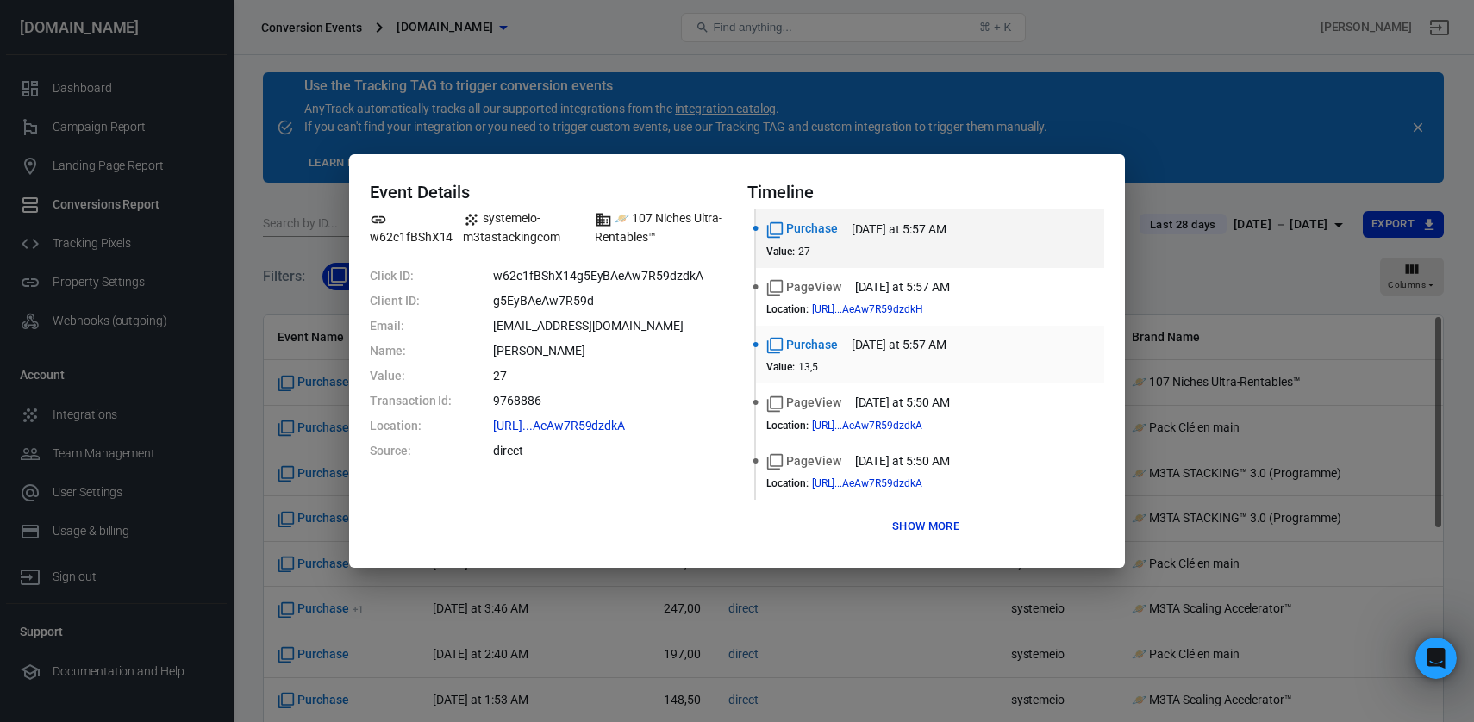
click at [886, 354] on div "Purchase today at 5:57 AM" at bounding box center [930, 345] width 328 height 18
click at [990, 230] on div "Purchase today at 5:57 AM" at bounding box center [930, 229] width 328 height 18
click at [891, 473] on div "PageView today at 5:50 AM Location : https://www.m3ta-stacking....AeAw7R59dzdkA" at bounding box center [930, 471] width 328 height 37
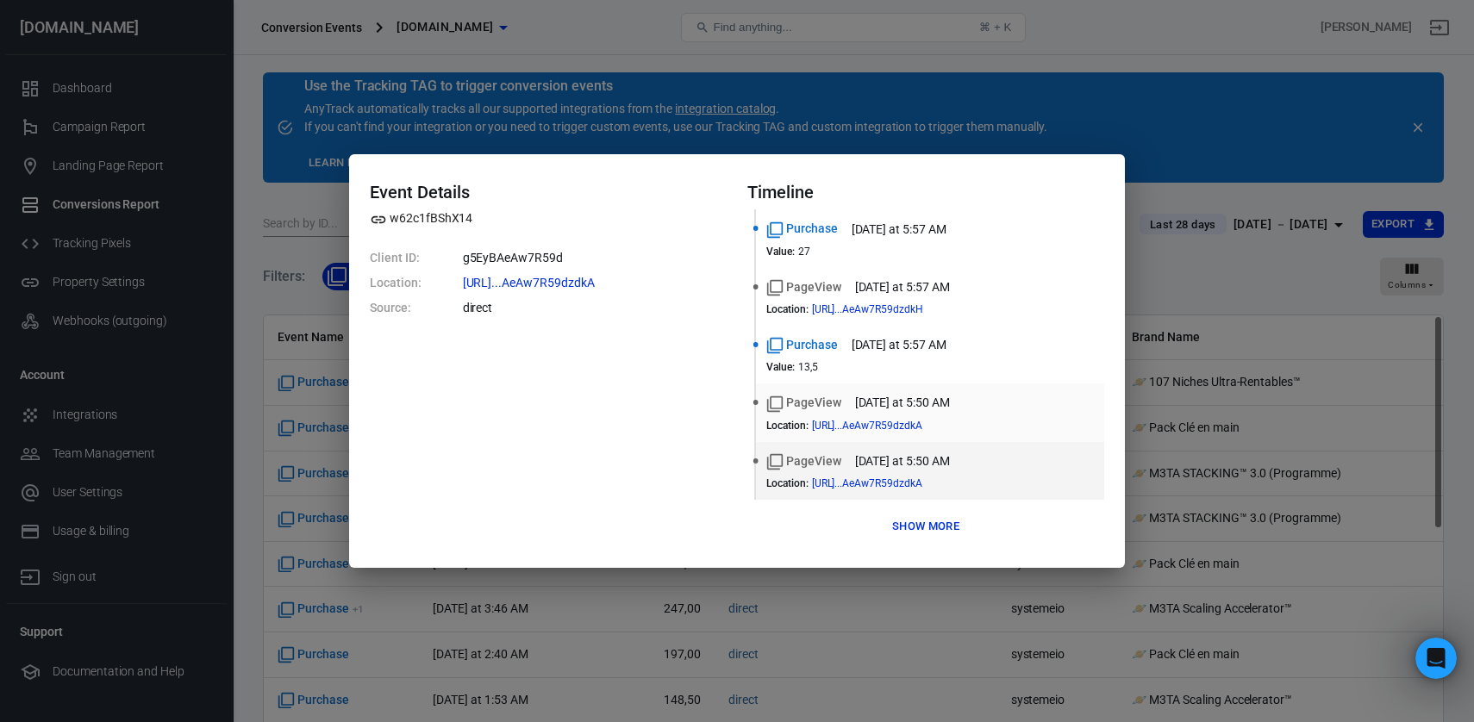
click at [909, 414] on div "PageView today at 5:50 AM Location : https://www.m3ta-stacking....AeAw7R59dzdkA" at bounding box center [930, 412] width 328 height 37
click at [938, 363] on div "Value : 13,5" at bounding box center [930, 367] width 328 height 12
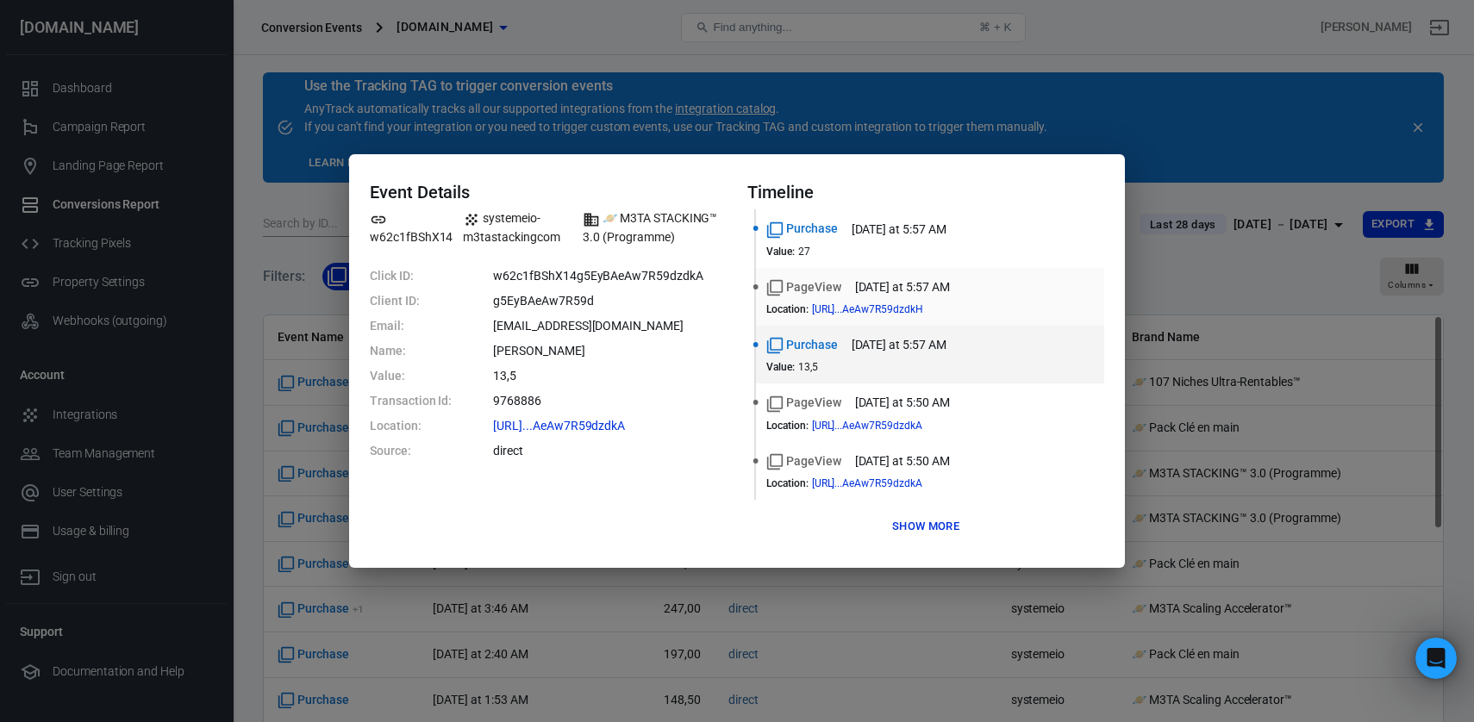
click at [977, 284] on div "PageView today at 5:57 AM" at bounding box center [930, 287] width 328 height 18
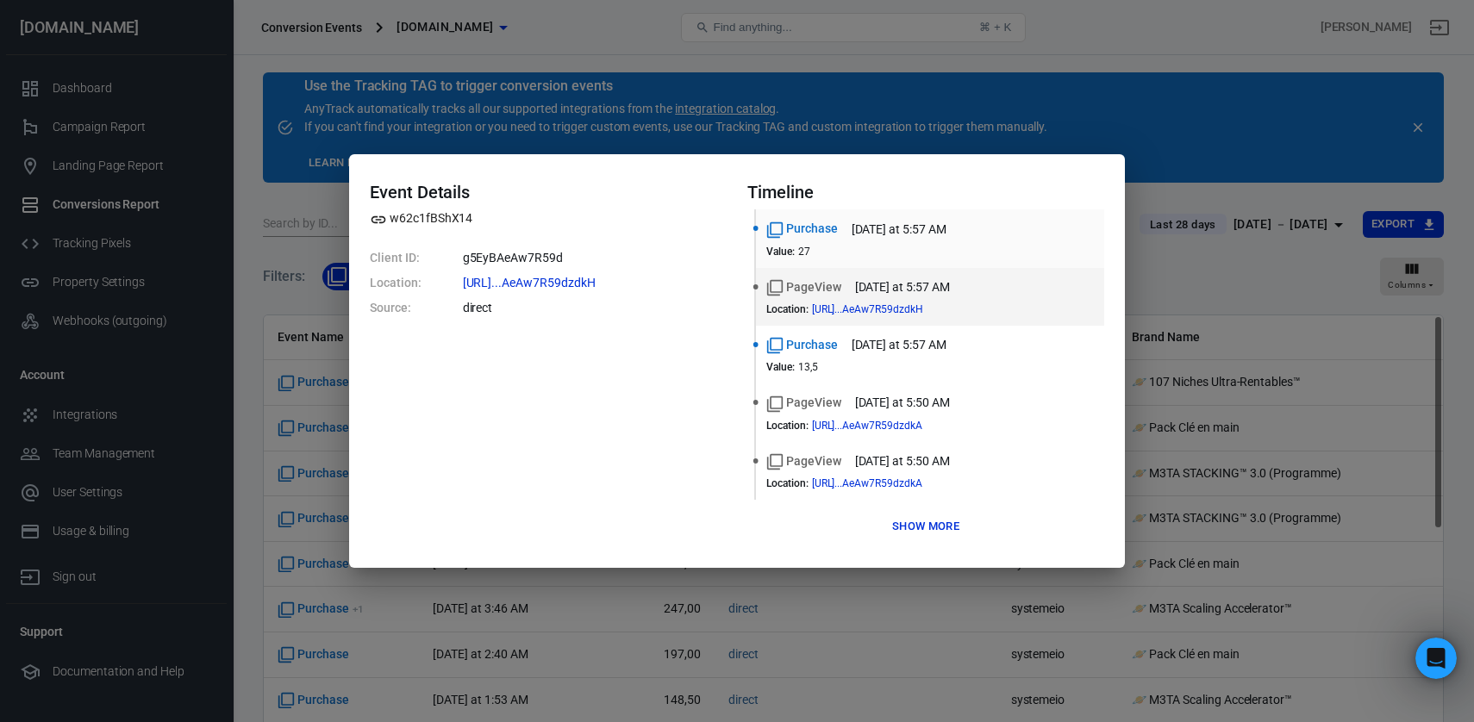
click at [980, 254] on div "Value : 27" at bounding box center [930, 252] width 328 height 12
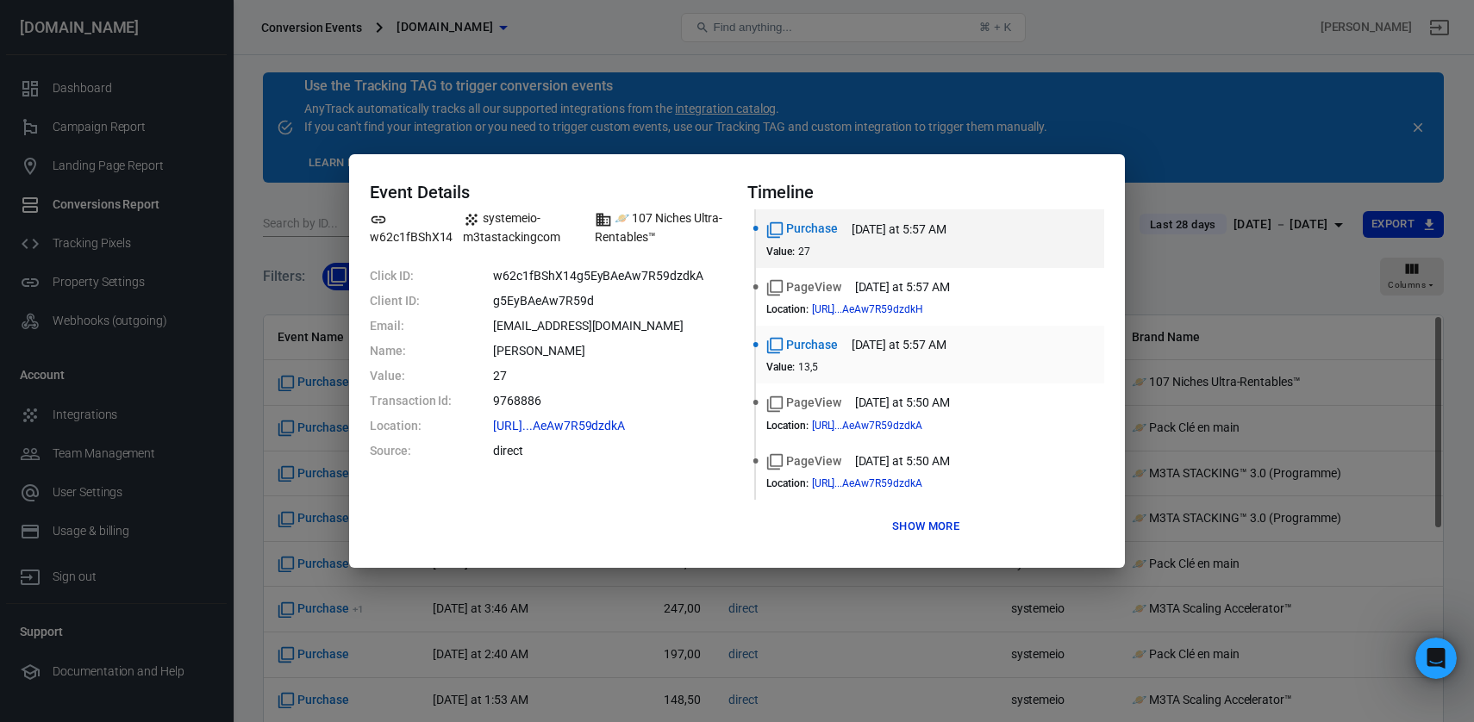
click at [855, 353] on time "[DATE] at 5:57 AM" at bounding box center [899, 345] width 95 height 18
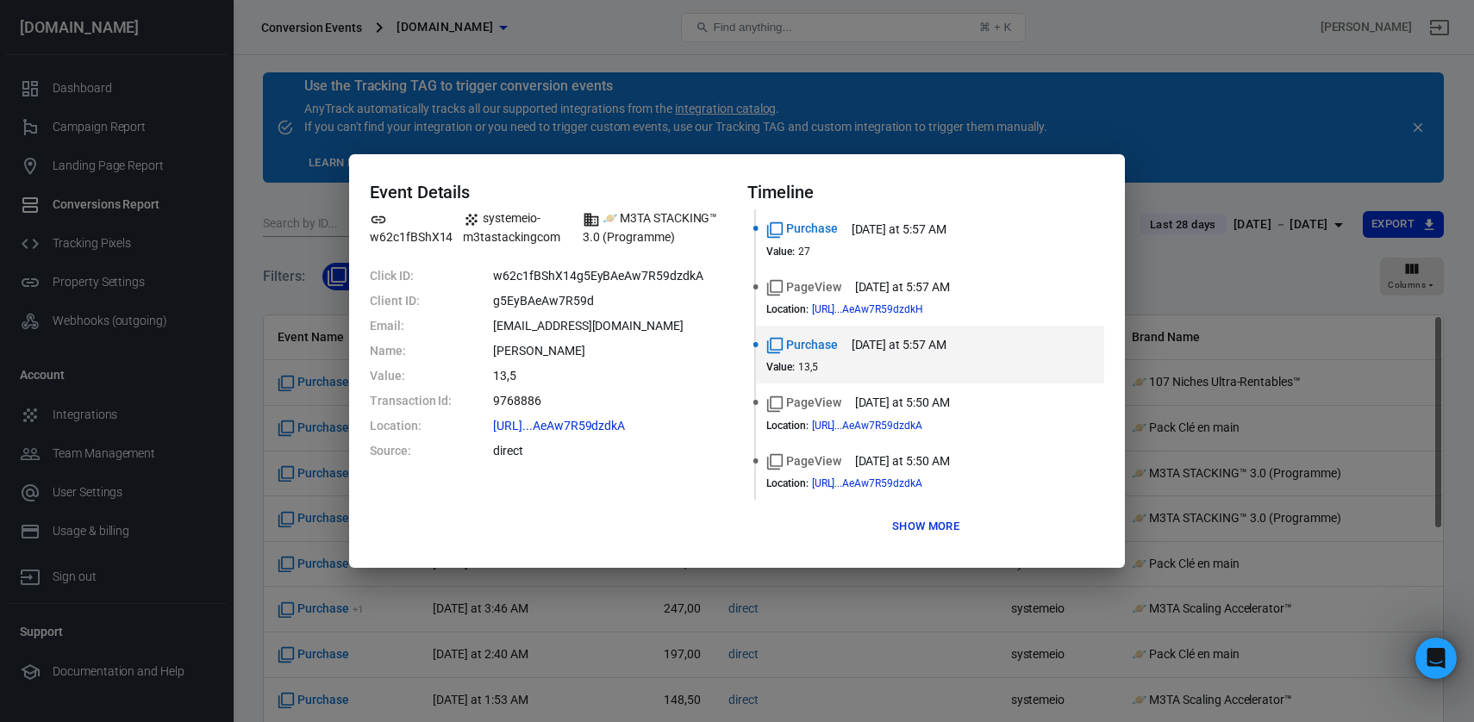
click at [930, 137] on div "Event Details w62c1fBShX14 systemeio-m3tastackingcom 🪐 M3TA STACKING™ 3.0 (Prog…" at bounding box center [737, 361] width 1474 height 722
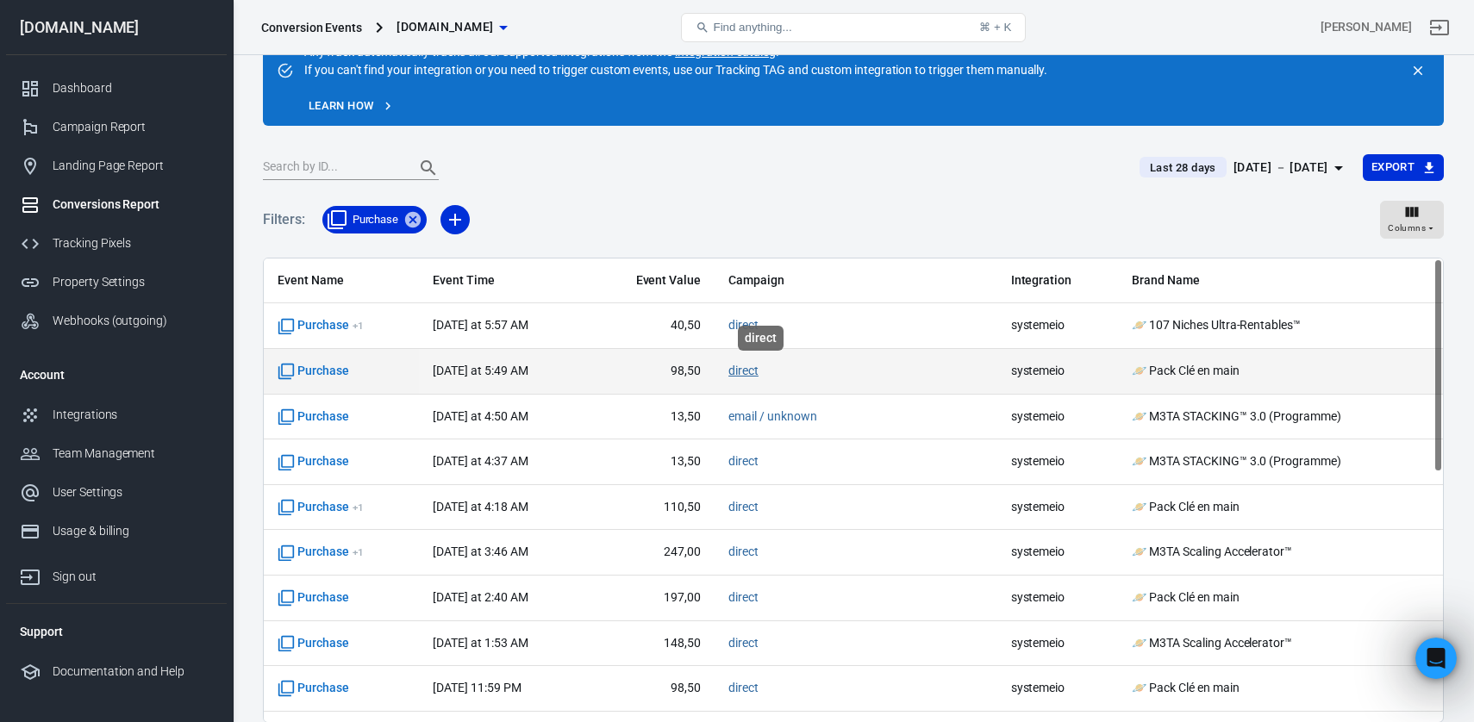
click at [757, 371] on link "direct" at bounding box center [743, 371] width 30 height 14
click at [426, 374] on td "[DATE] at 5:49 AM" at bounding box center [503, 372] width 168 height 46
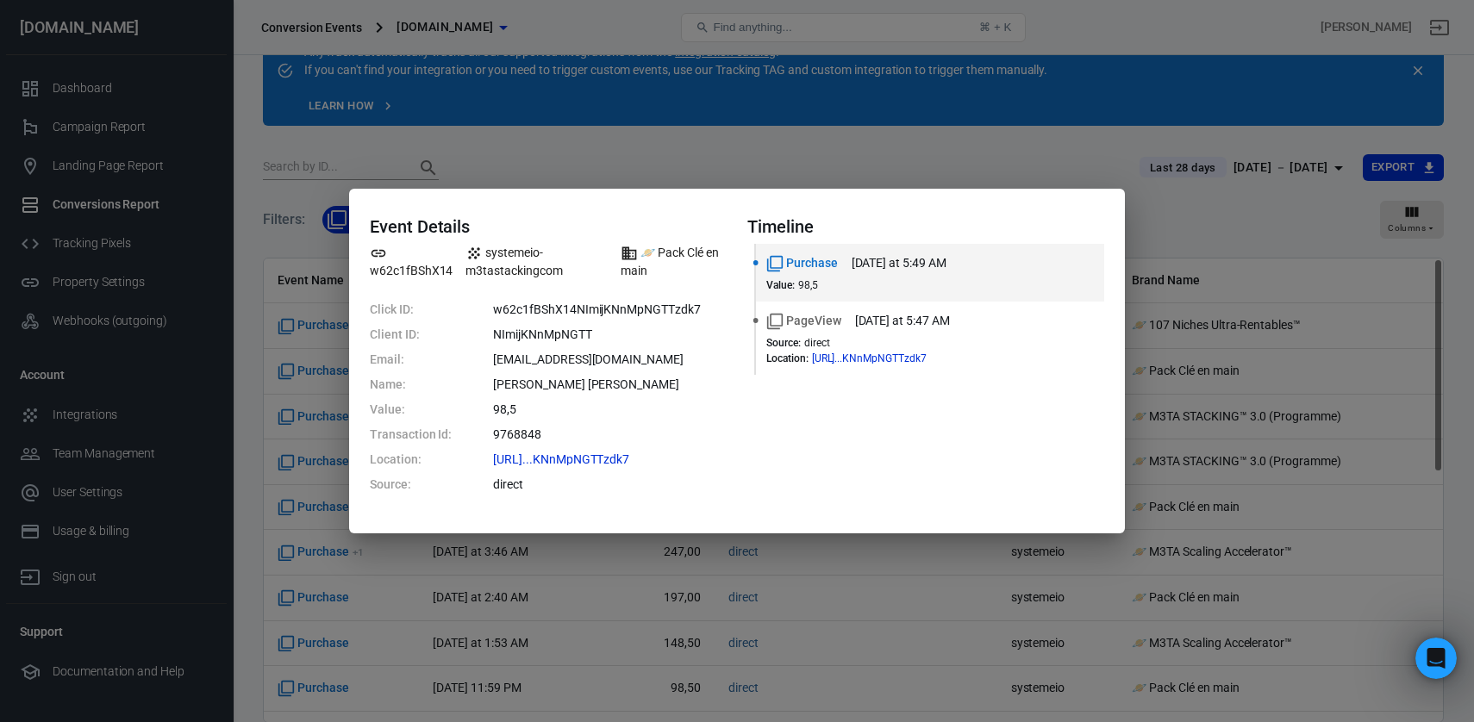
click at [911, 161] on div "Event Details w62c1fBShX14 systemeio-m3tastackingcom 🪐 Pack Clé en main Click I…" at bounding box center [737, 361] width 1474 height 722
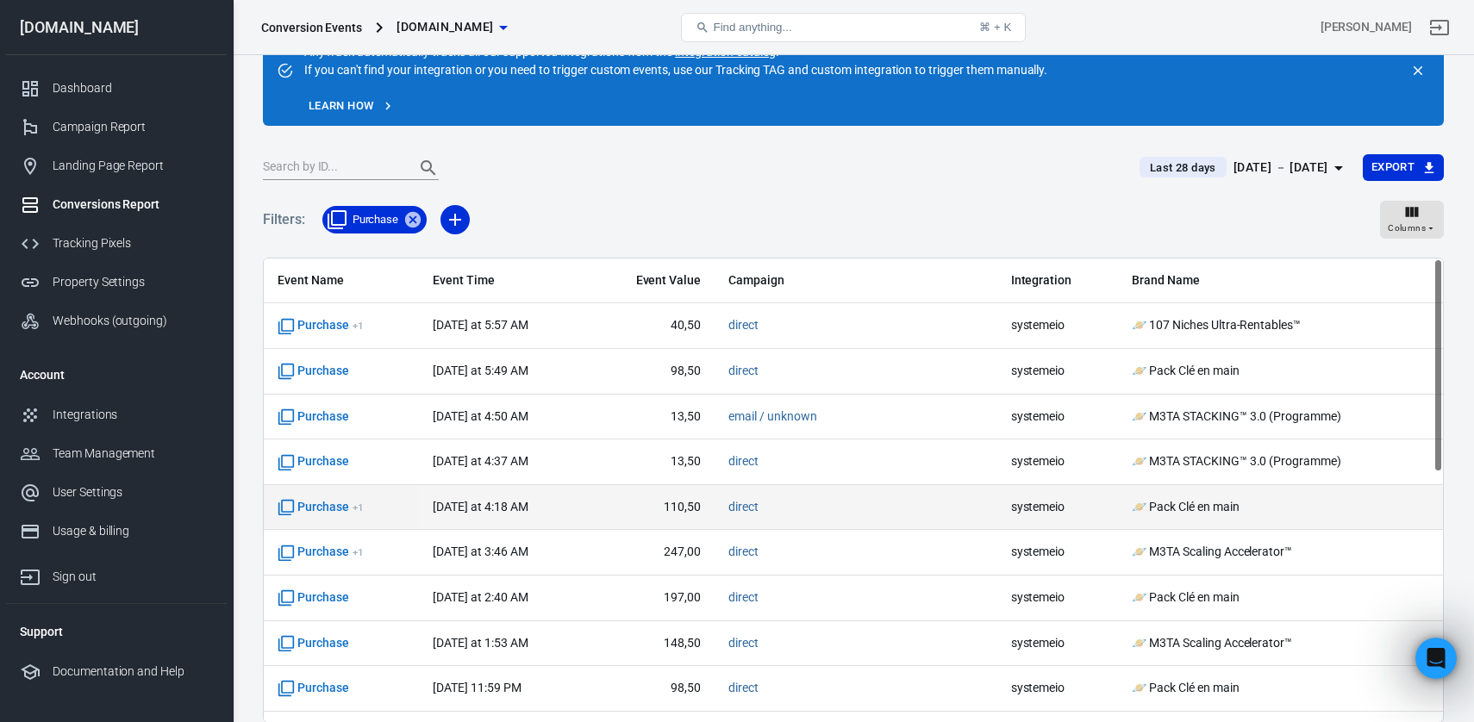
click at [1168, 519] on td "🪐 Pack Clé en main" at bounding box center [1280, 508] width 325 height 46
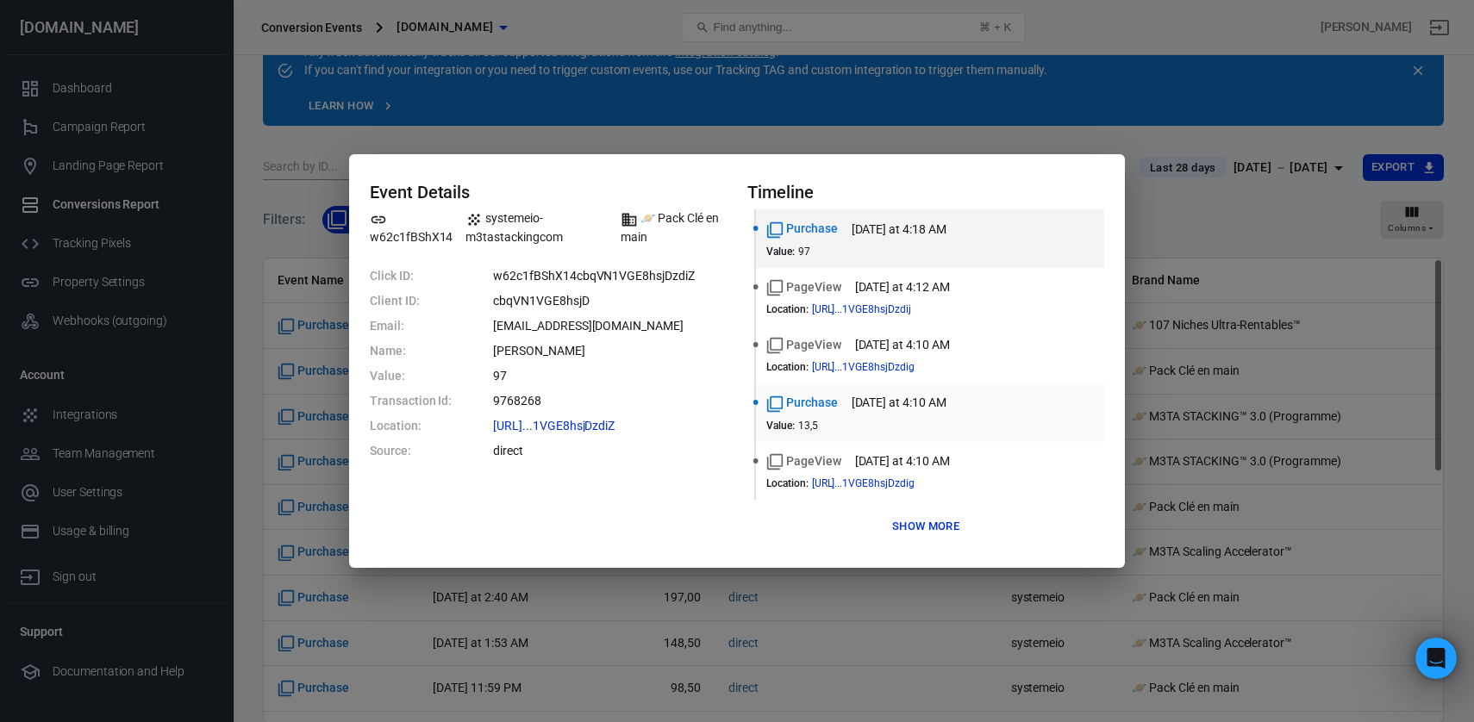
click at [929, 415] on div "Purchase today at 4:10 AM Value : 13,5" at bounding box center [930, 412] width 328 height 37
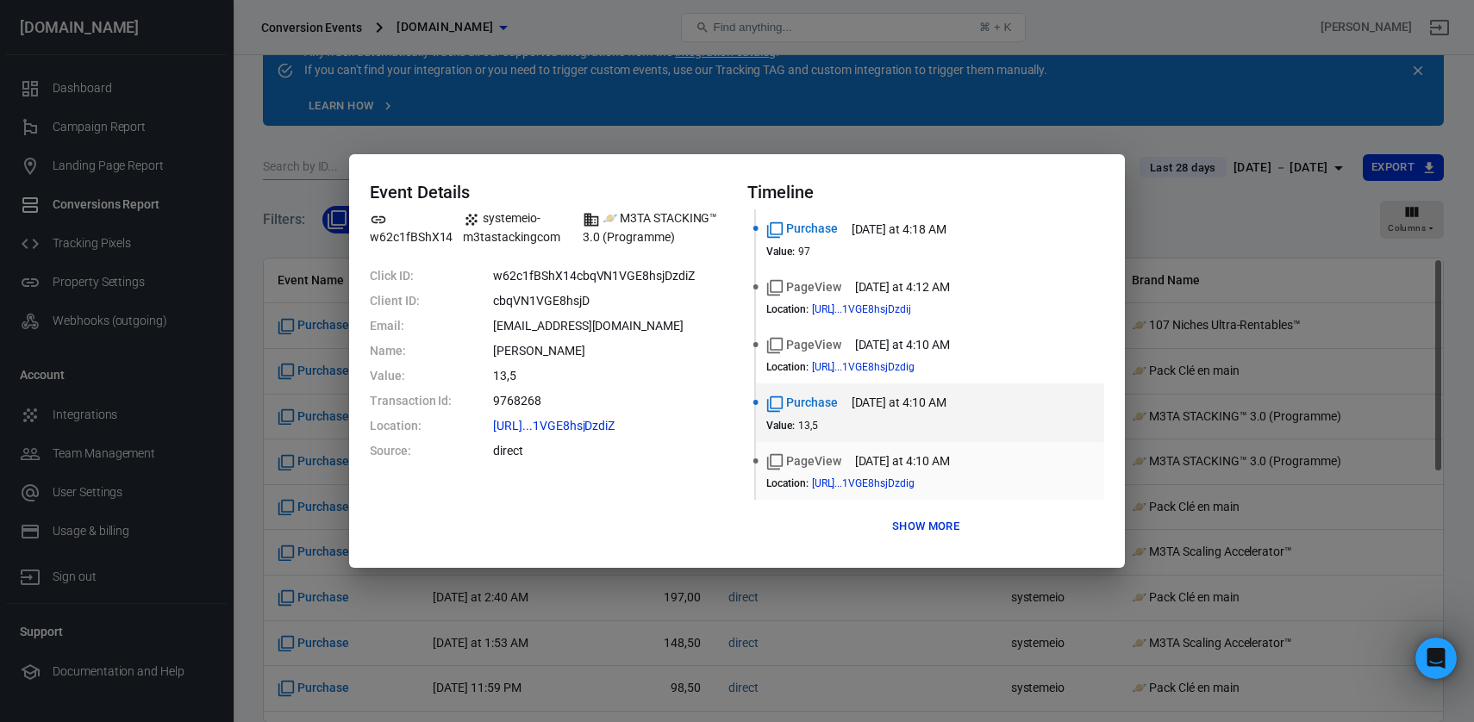
click at [953, 468] on div "PageView today at 4:10 AM" at bounding box center [930, 462] width 328 height 18
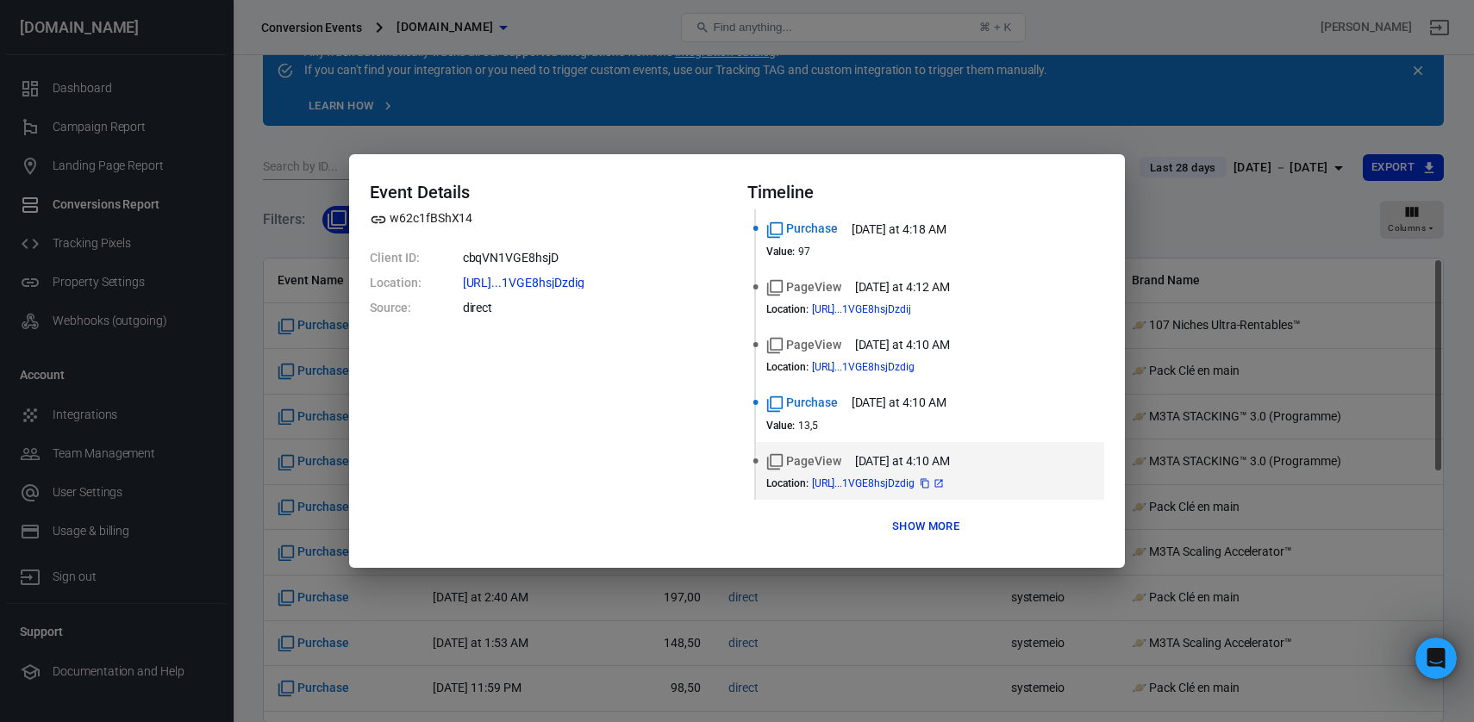
click at [908, 482] on span "https://www.m3ta-stacking....1VGE8hsjDzdig" at bounding box center [879, 483] width 134 height 10
click at [909, 367] on span "https://www.m3ta-stacking....1VGE8hsjDzdig" at bounding box center [879, 367] width 134 height 10
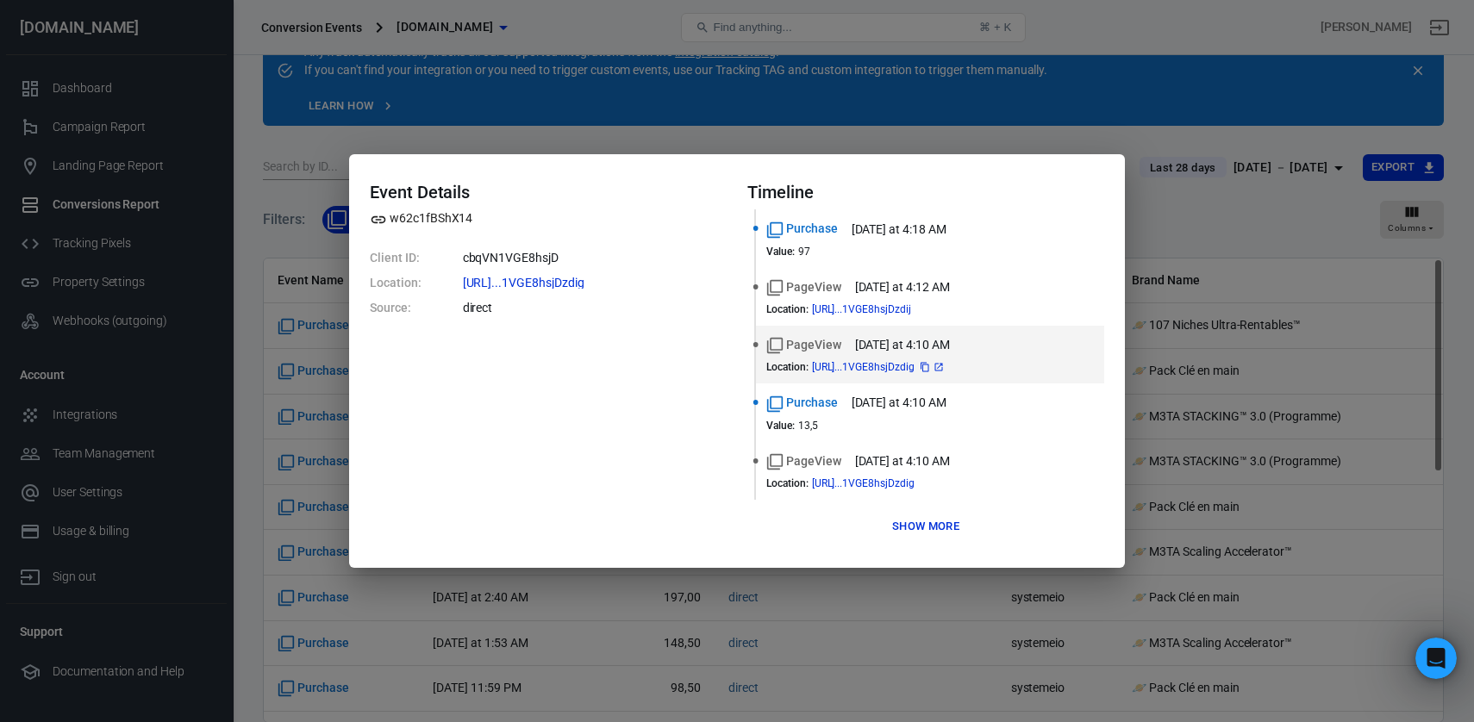
click at [942, 365] on icon at bounding box center [938, 368] width 8 height 8
click at [1016, 161] on div "Event Details w62c1fBShX14 Client ID: cbqVN1VGE8hsjD Location: https://www.m3ta…" at bounding box center [737, 360] width 776 height 413
click at [996, 119] on div "Event Details w62c1fBShX14 Client ID: cbqVN1VGE8hsjD Location: https://www.m3ta…" at bounding box center [737, 361] width 1474 height 722
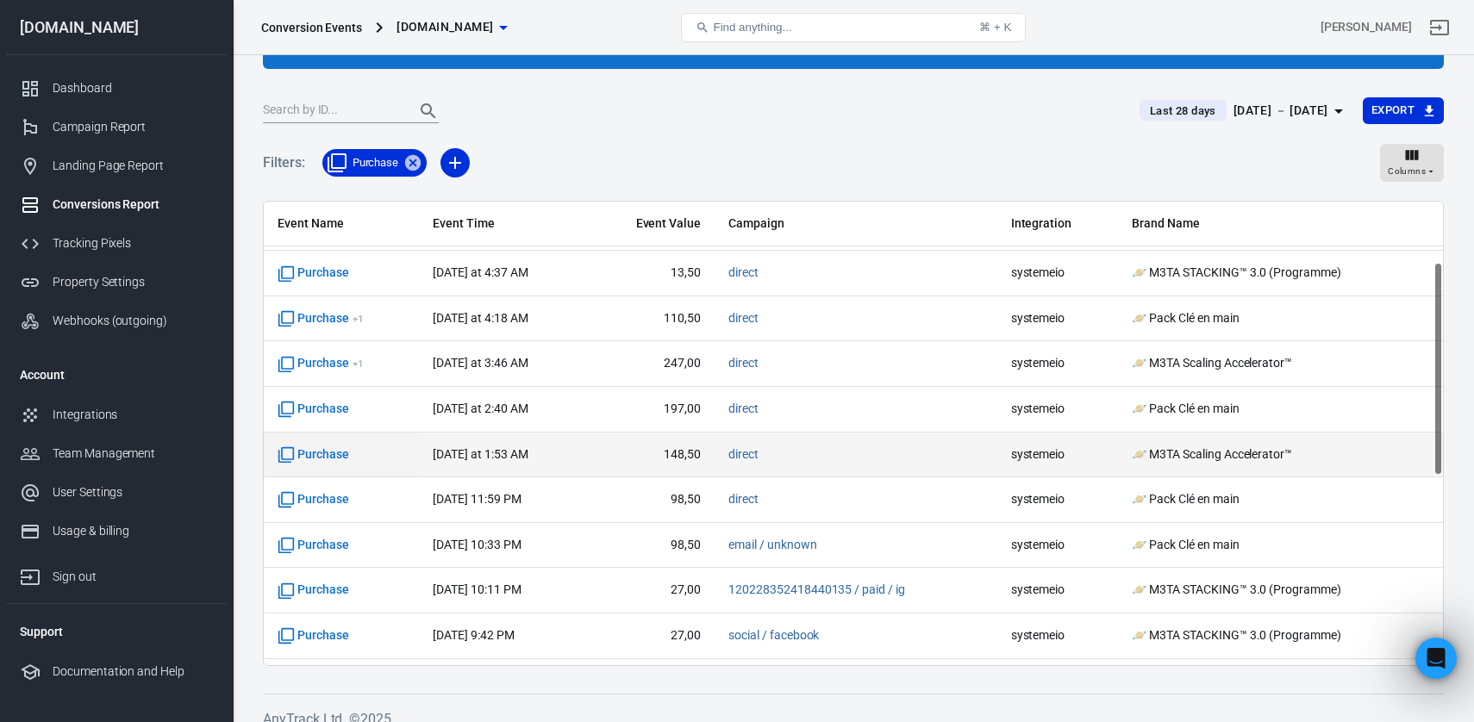
scroll to position [133, 0]
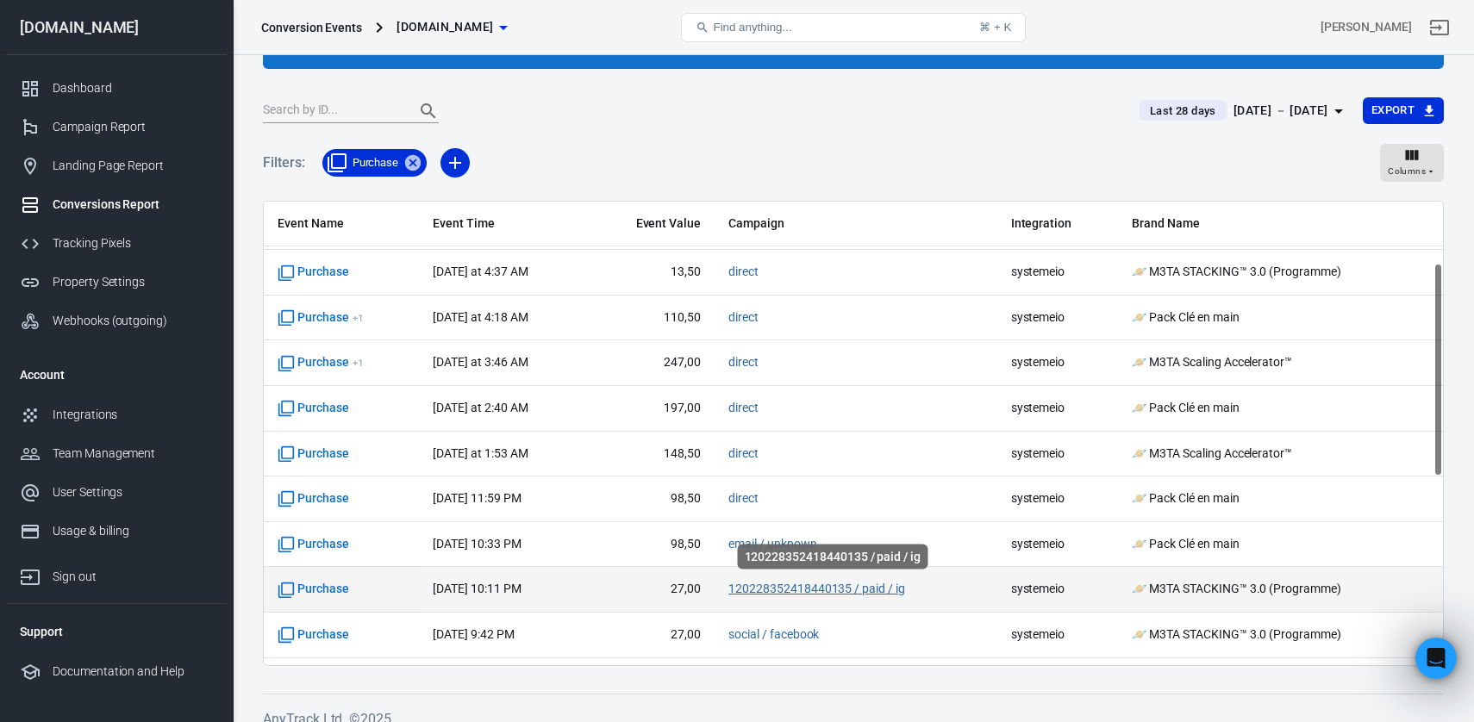
click at [774, 592] on link "120228352418440135 / paid / ig" at bounding box center [816, 589] width 177 height 14
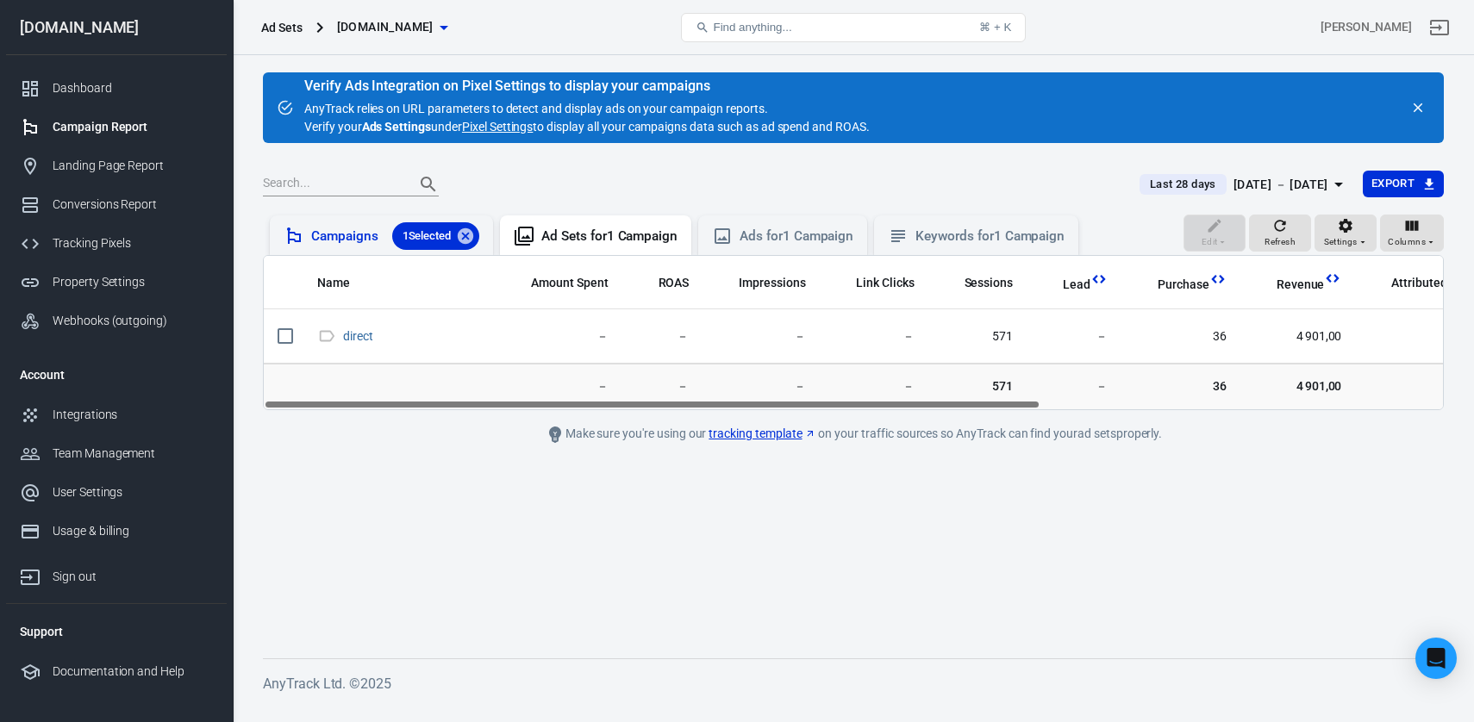
click at [377, 243] on div "Campaigns 1 Selected" at bounding box center [395, 236] width 168 height 28
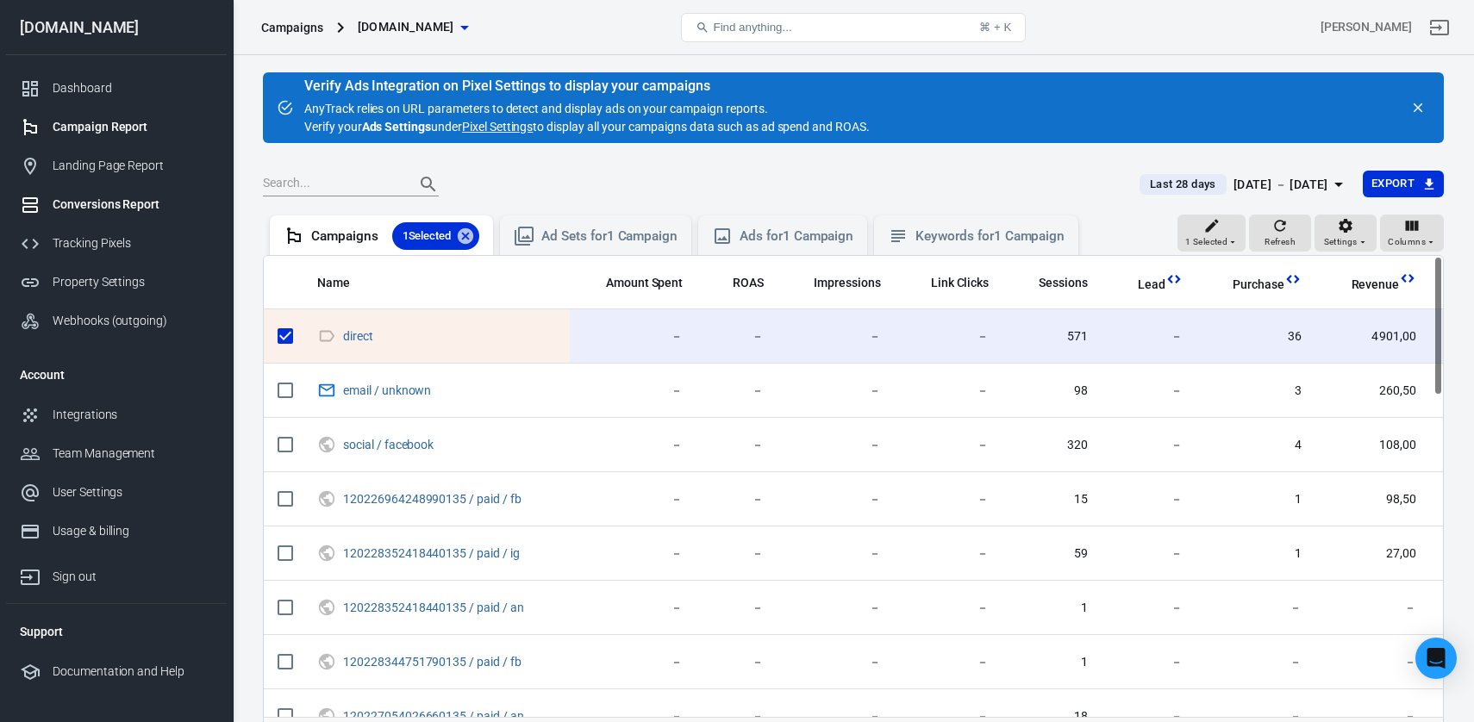
click at [109, 208] on div "Conversions Report" at bounding box center [133, 205] width 160 height 18
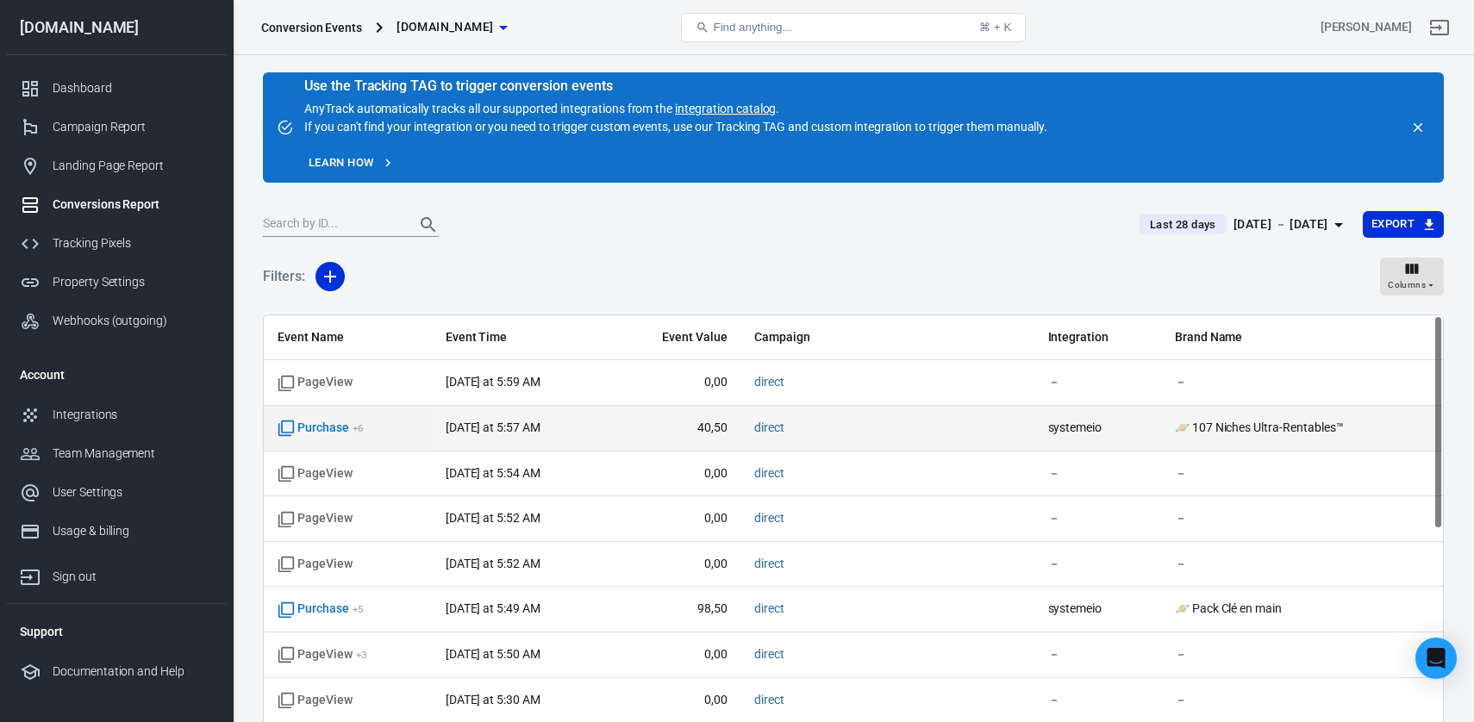
click at [324, 439] on td "Purchase + 6" at bounding box center [348, 429] width 168 height 46
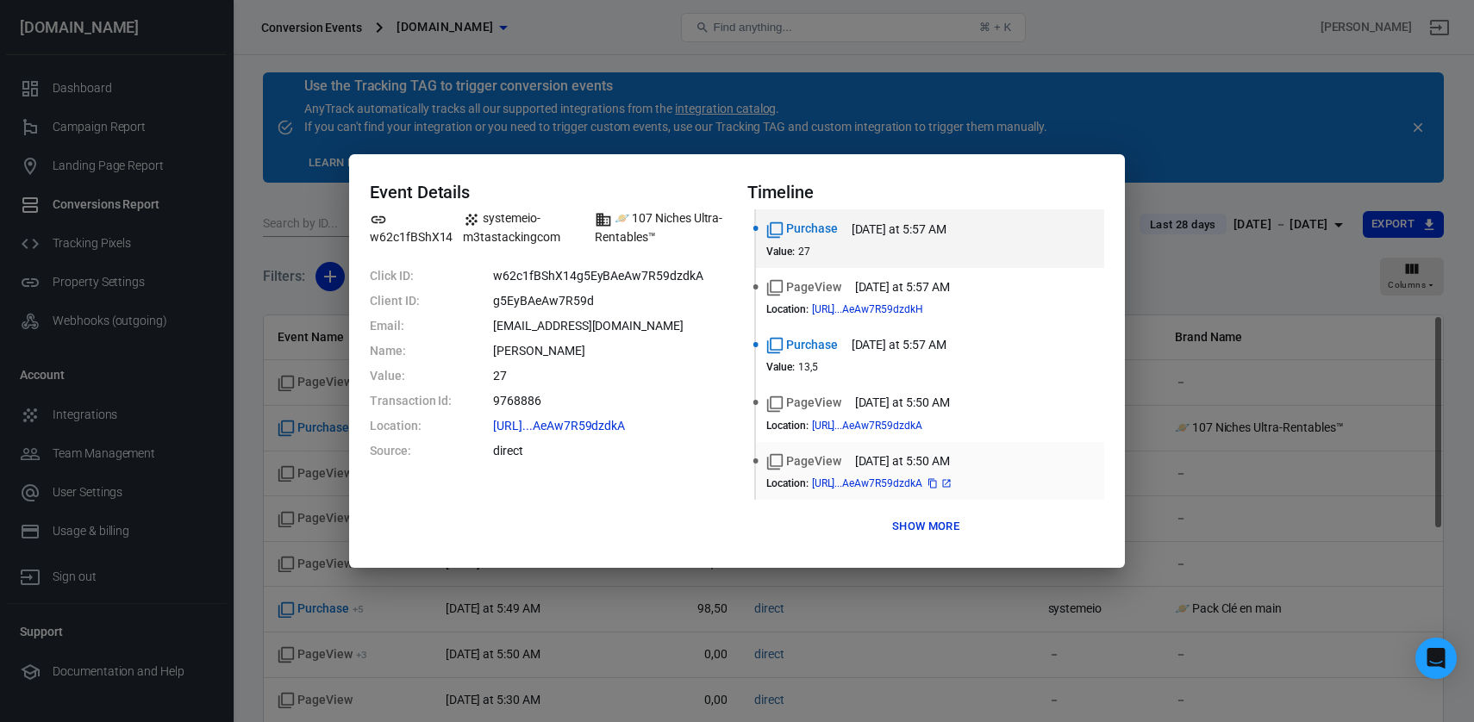
click at [913, 484] on span "[URL]...AeAw7R59dzdkA" at bounding box center [882, 483] width 141 height 10
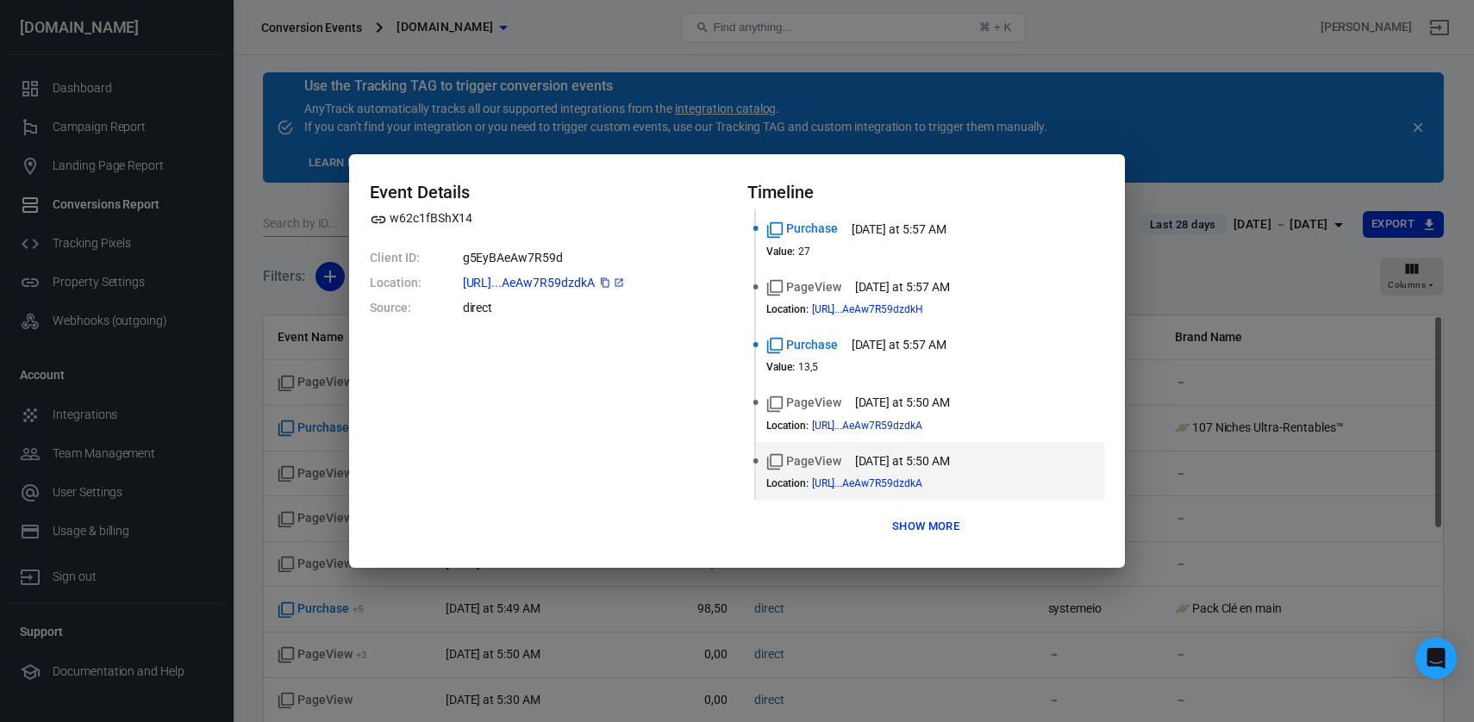
click at [556, 278] on span "[URL]...AeAw7R59dzdkA" at bounding box center [544, 283] width 163 height 12
click at [626, 281] on link at bounding box center [619, 283] width 14 height 14
click at [931, 528] on button "Show more" at bounding box center [926, 527] width 76 height 27
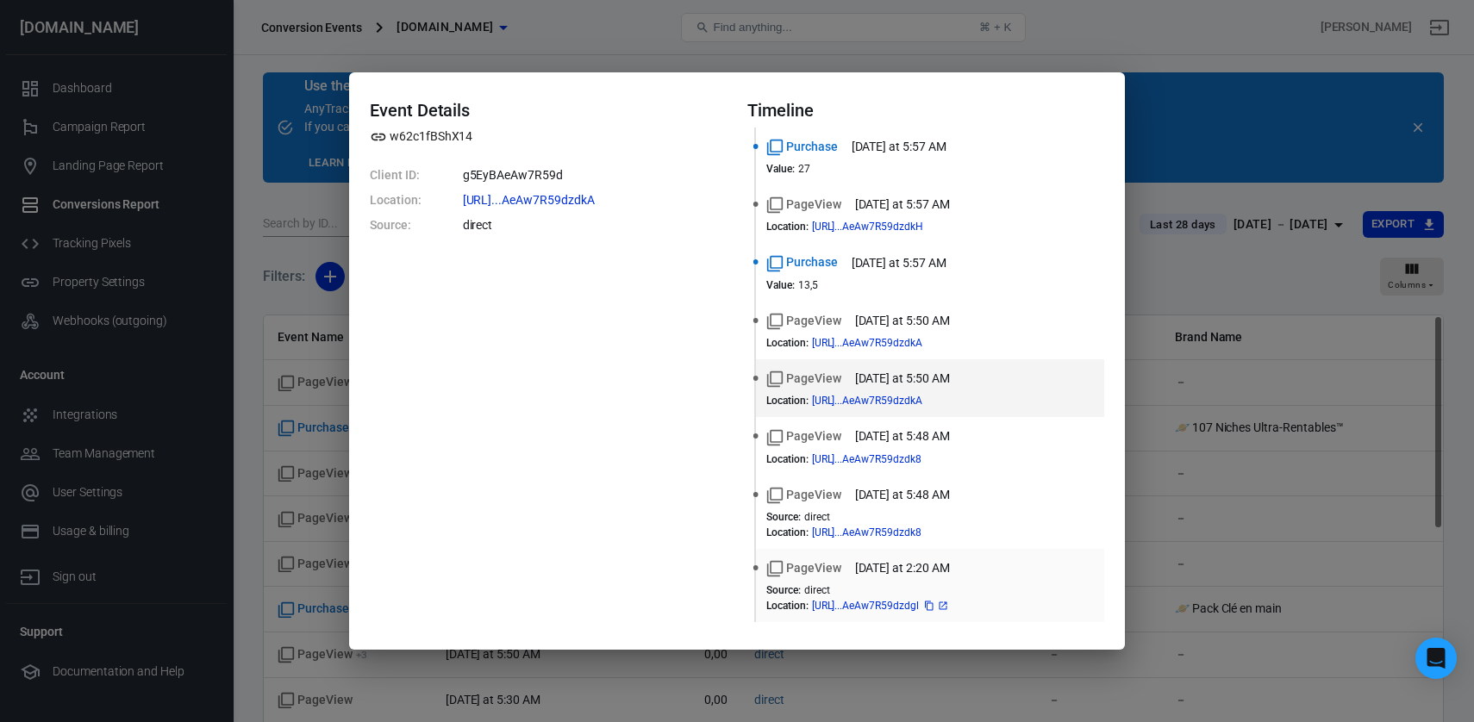
click at [948, 610] on icon at bounding box center [943, 606] width 10 height 10
